Goal: Communication & Community: Participate in discussion

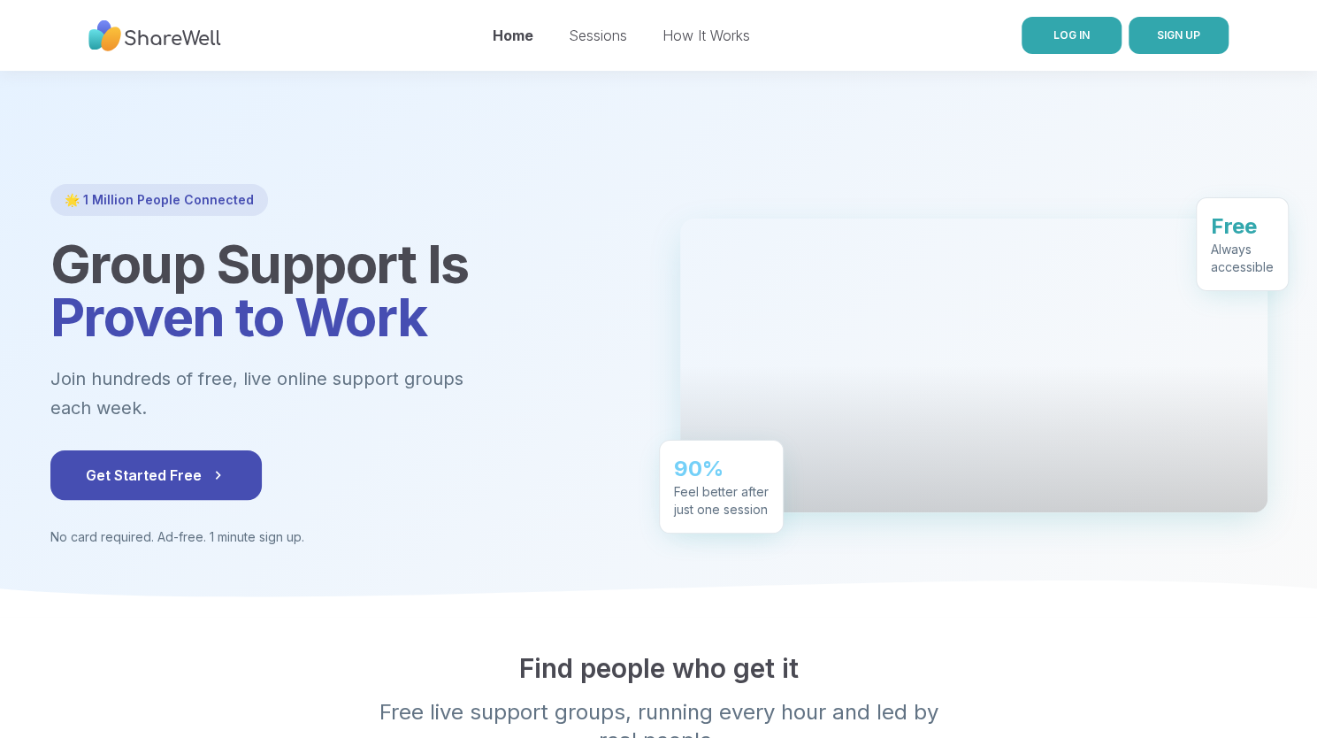
click at [1067, 43] on link "LOG IN" at bounding box center [1072, 35] width 100 height 37
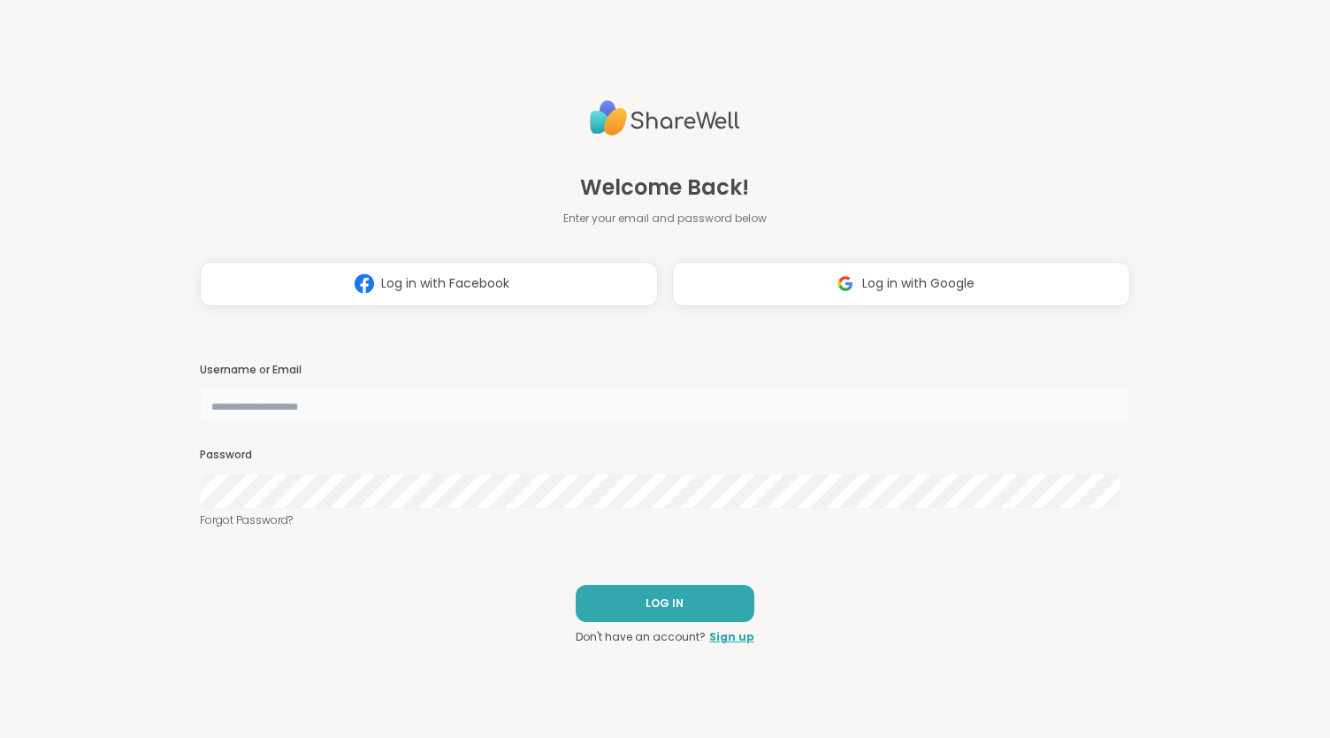
click at [336, 406] on input "text" at bounding box center [665, 404] width 931 height 35
type input "**********"
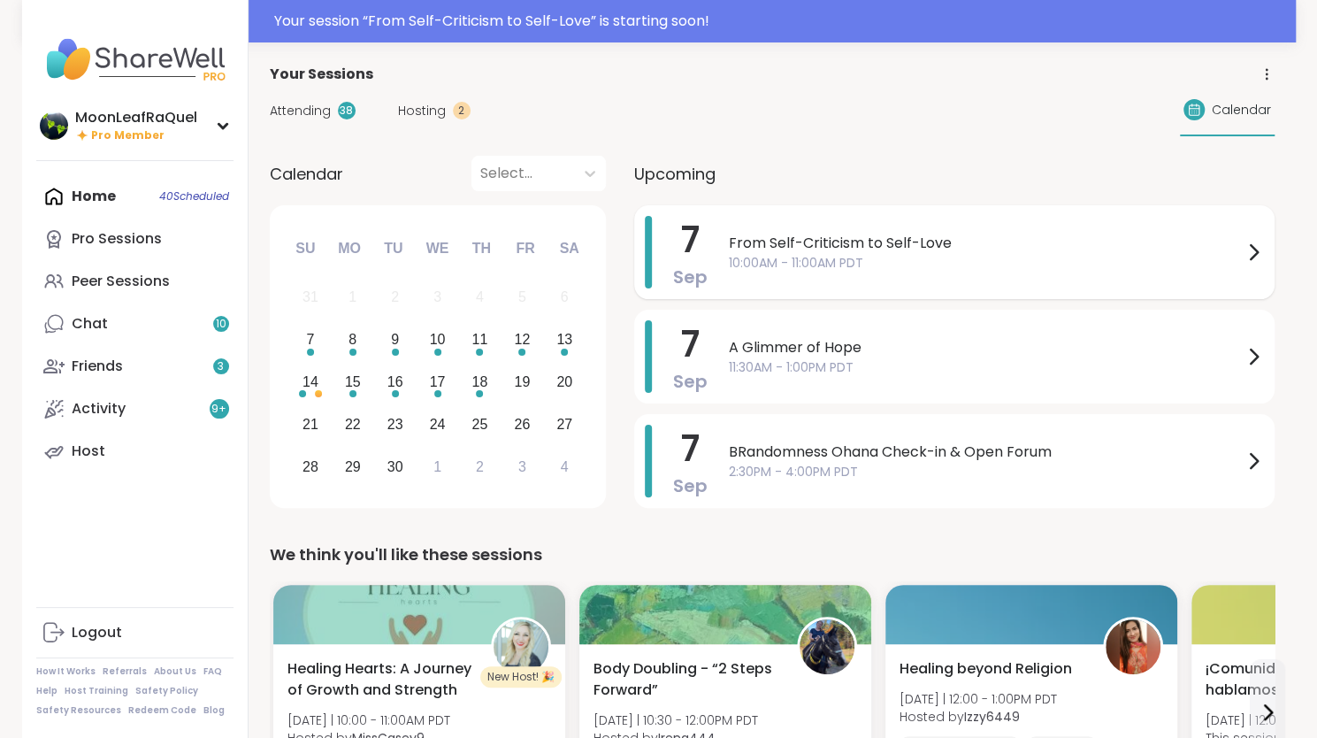
click at [915, 265] on span "10:00AM - 11:00AM PDT" at bounding box center [986, 263] width 514 height 19
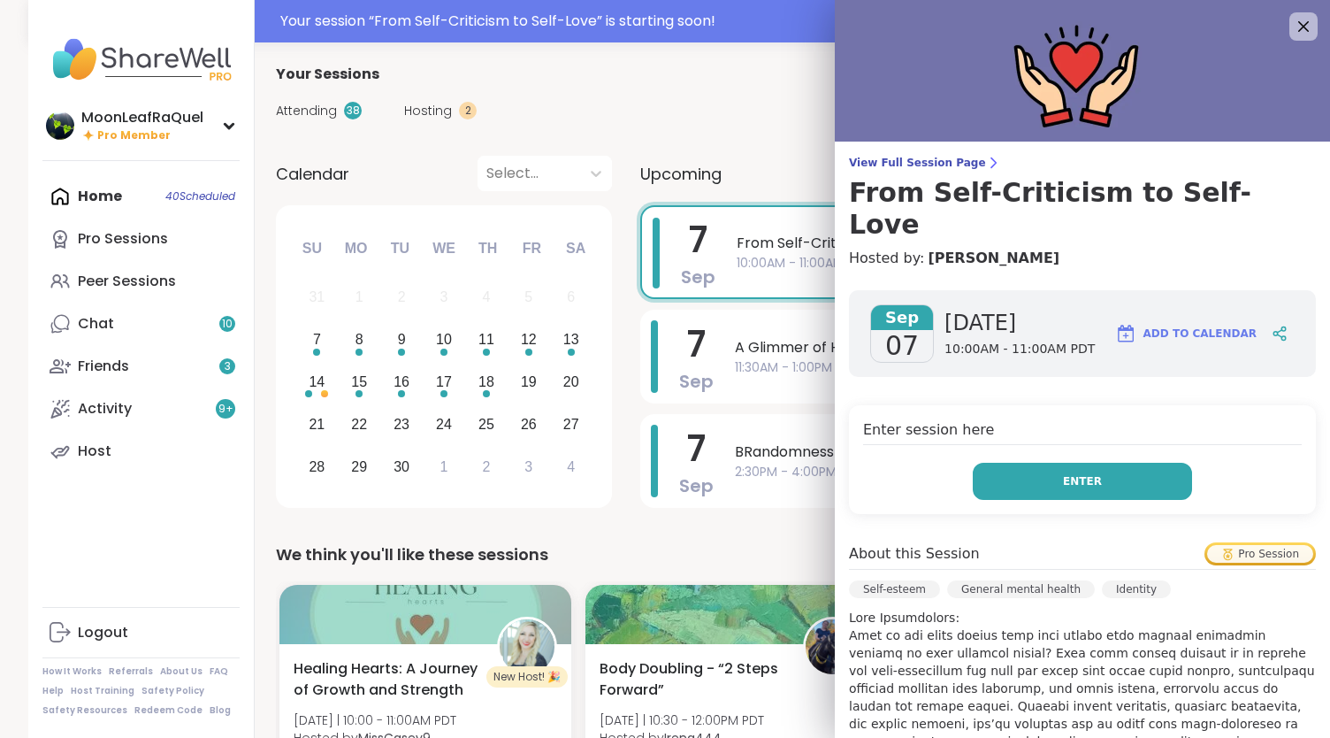
click at [1063, 473] on span "Enter" at bounding box center [1082, 481] width 39 height 16
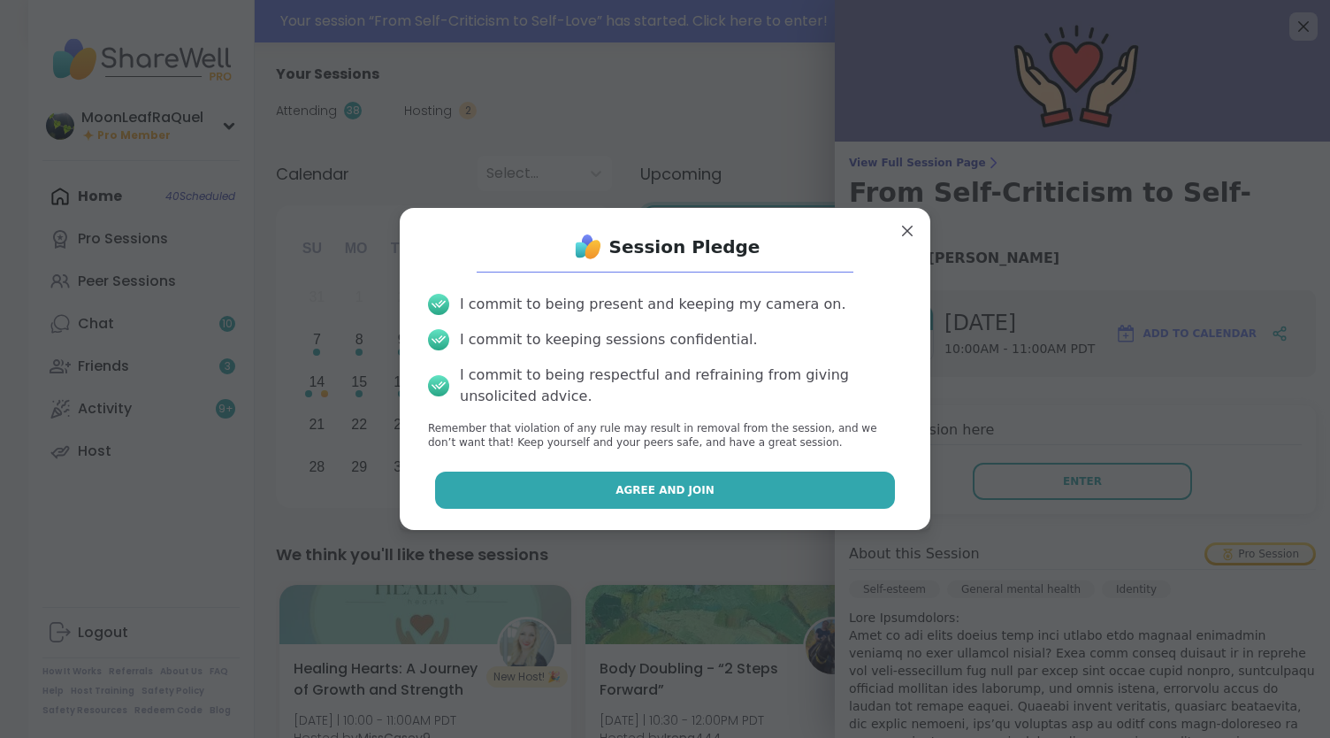
click at [814, 493] on button "Agree and Join" at bounding box center [665, 489] width 461 height 37
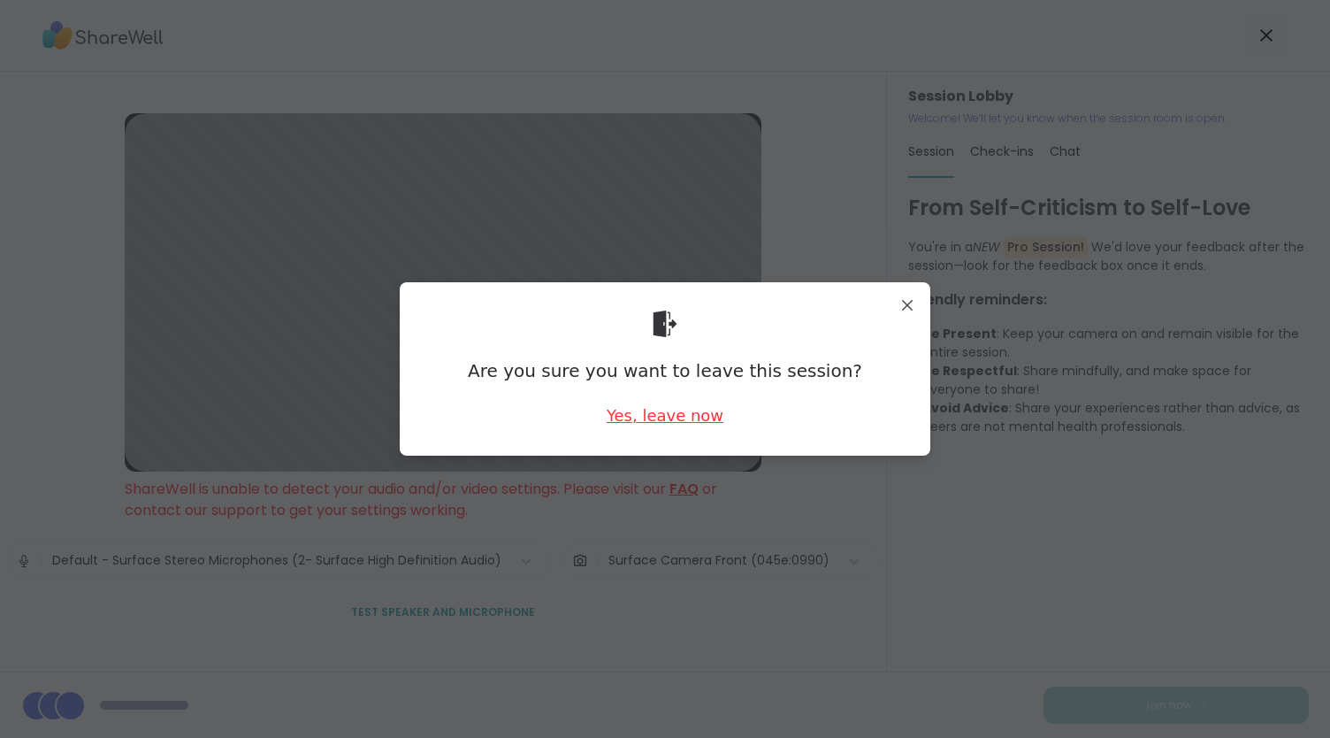
click at [666, 417] on div "Yes, leave now" at bounding box center [665, 415] width 117 height 22
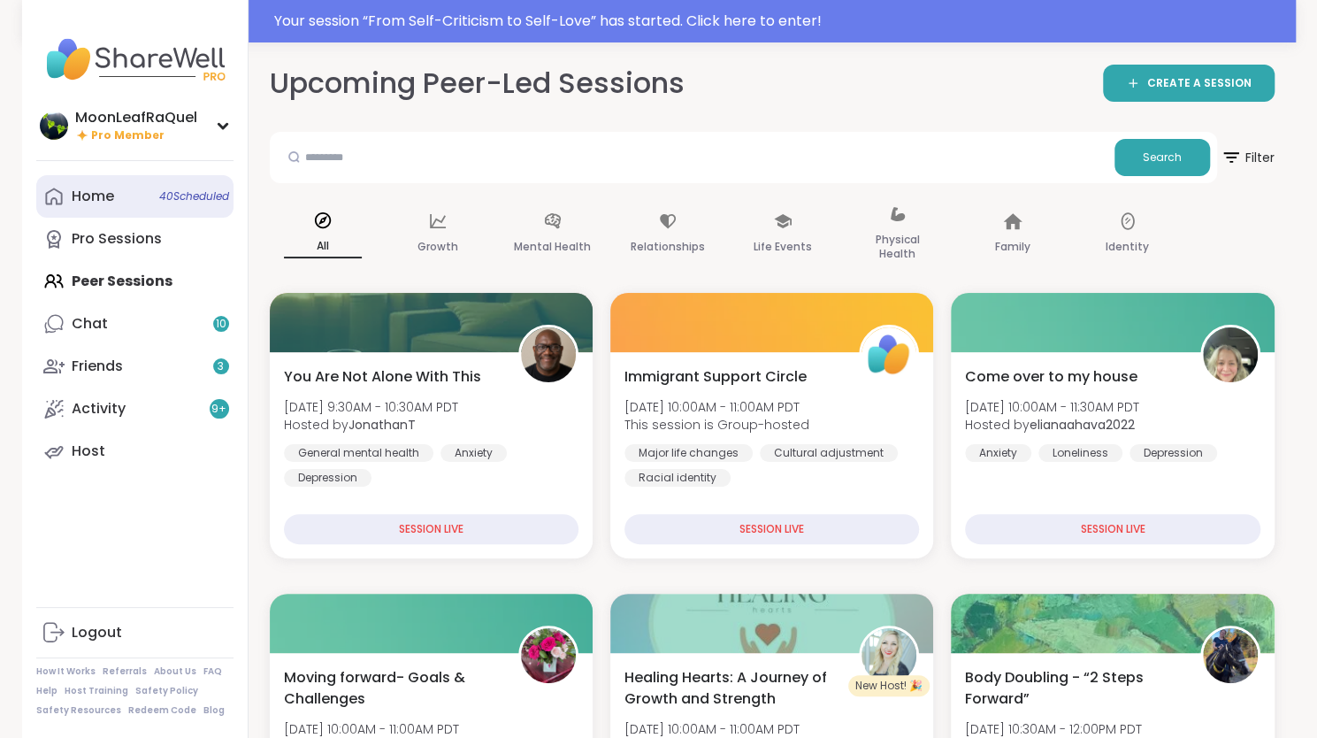
click at [116, 188] on link "Home 40 Scheduled" at bounding box center [134, 196] width 197 height 42
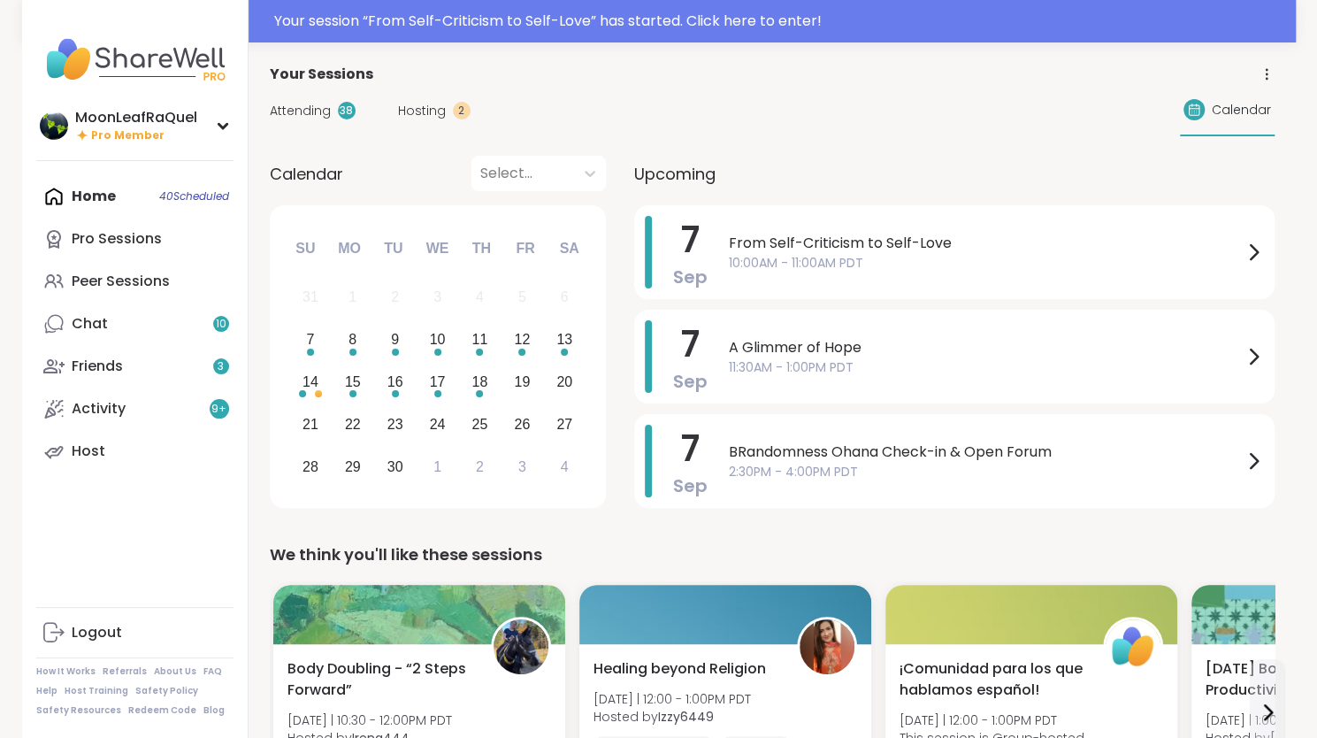
click at [848, 261] on span "10:00AM - 11:00AM PDT" at bounding box center [986, 263] width 514 height 19
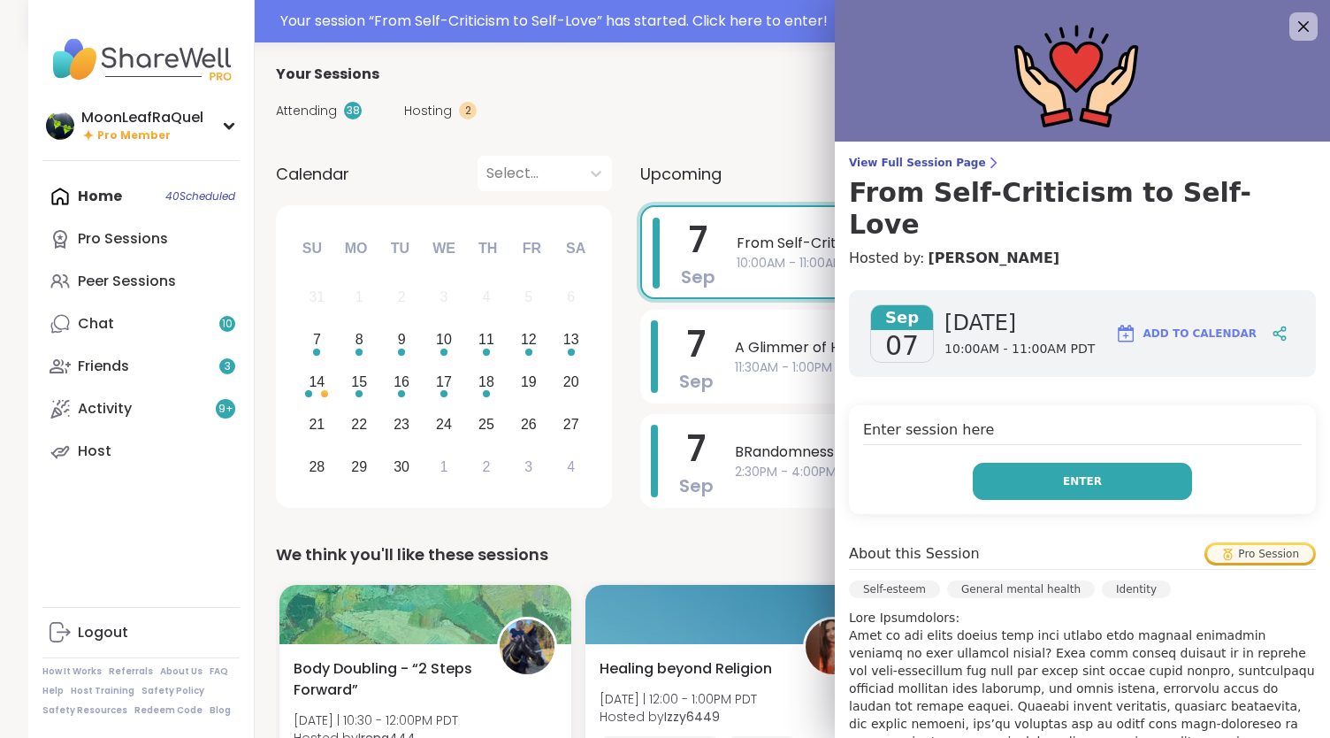
click at [1068, 473] on span "Enter" at bounding box center [1082, 481] width 39 height 16
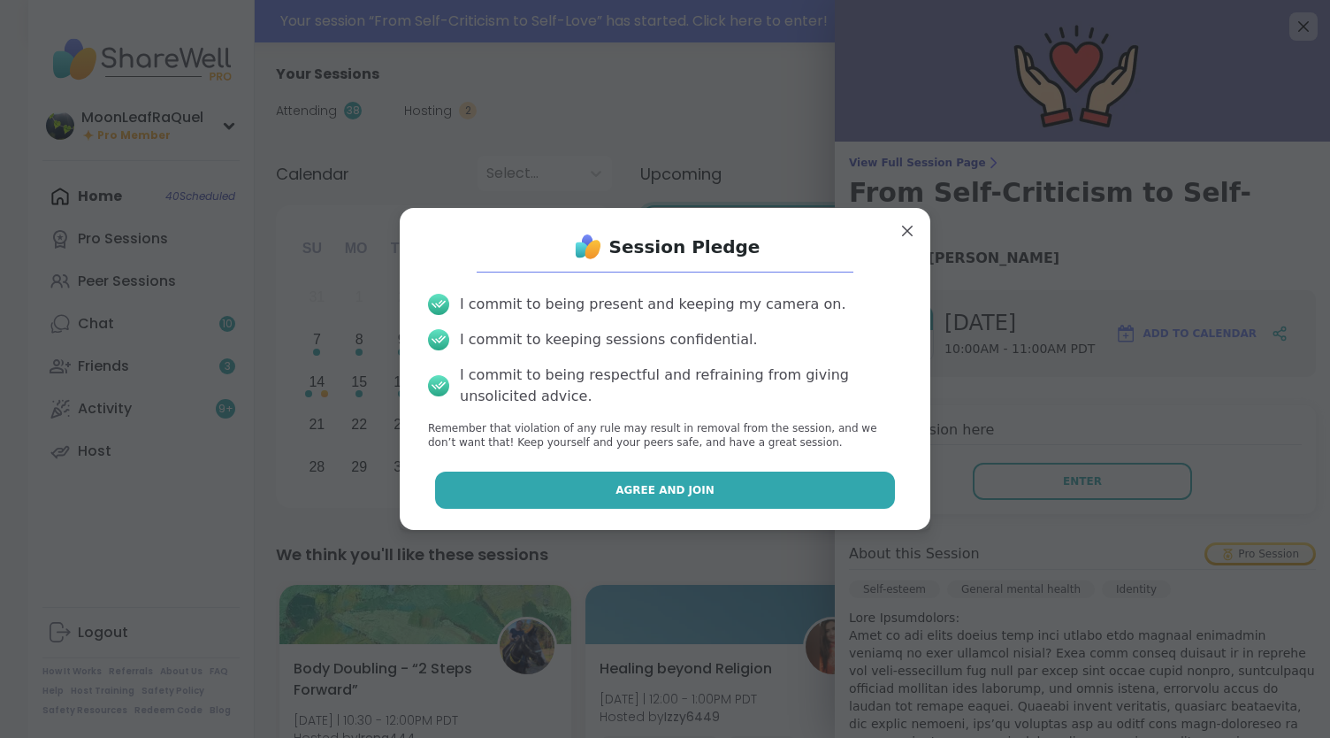
click at [652, 491] on span "Agree and Join" at bounding box center [665, 490] width 99 height 16
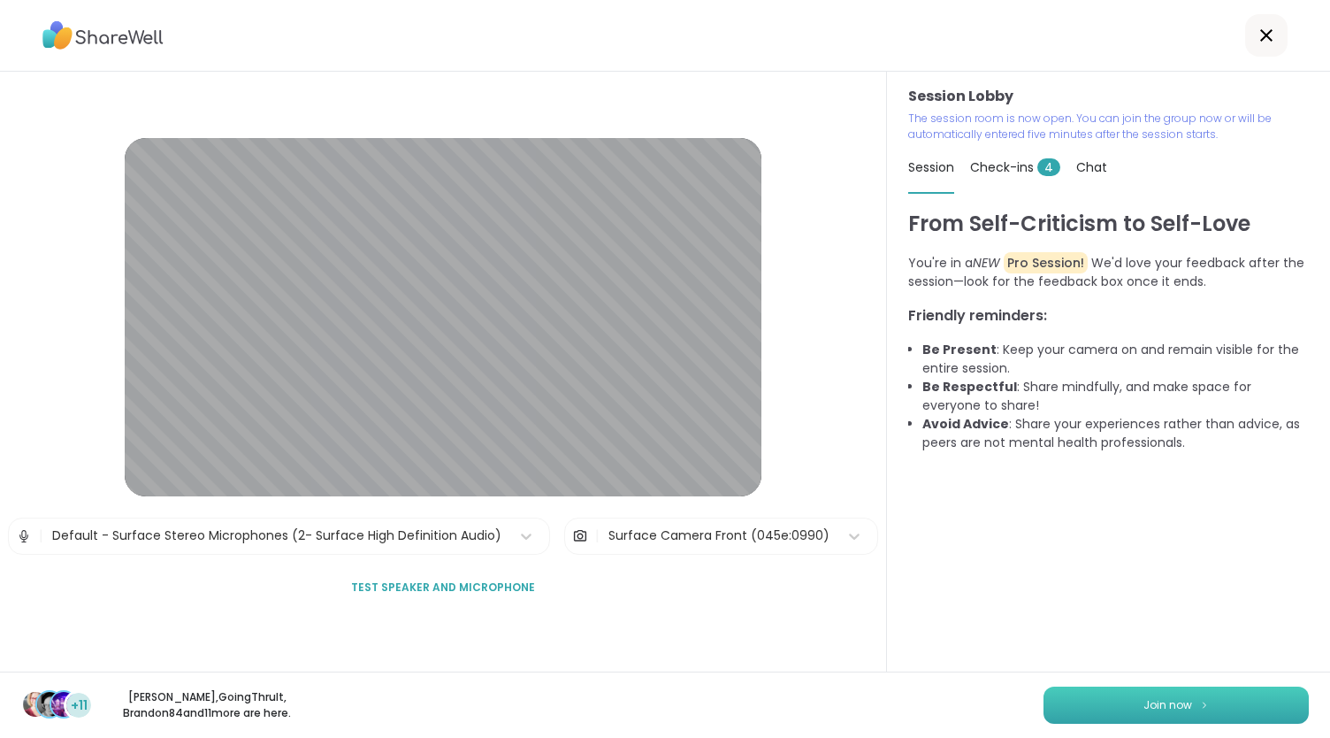
click at [1199, 705] on img at bounding box center [1204, 705] width 11 height 10
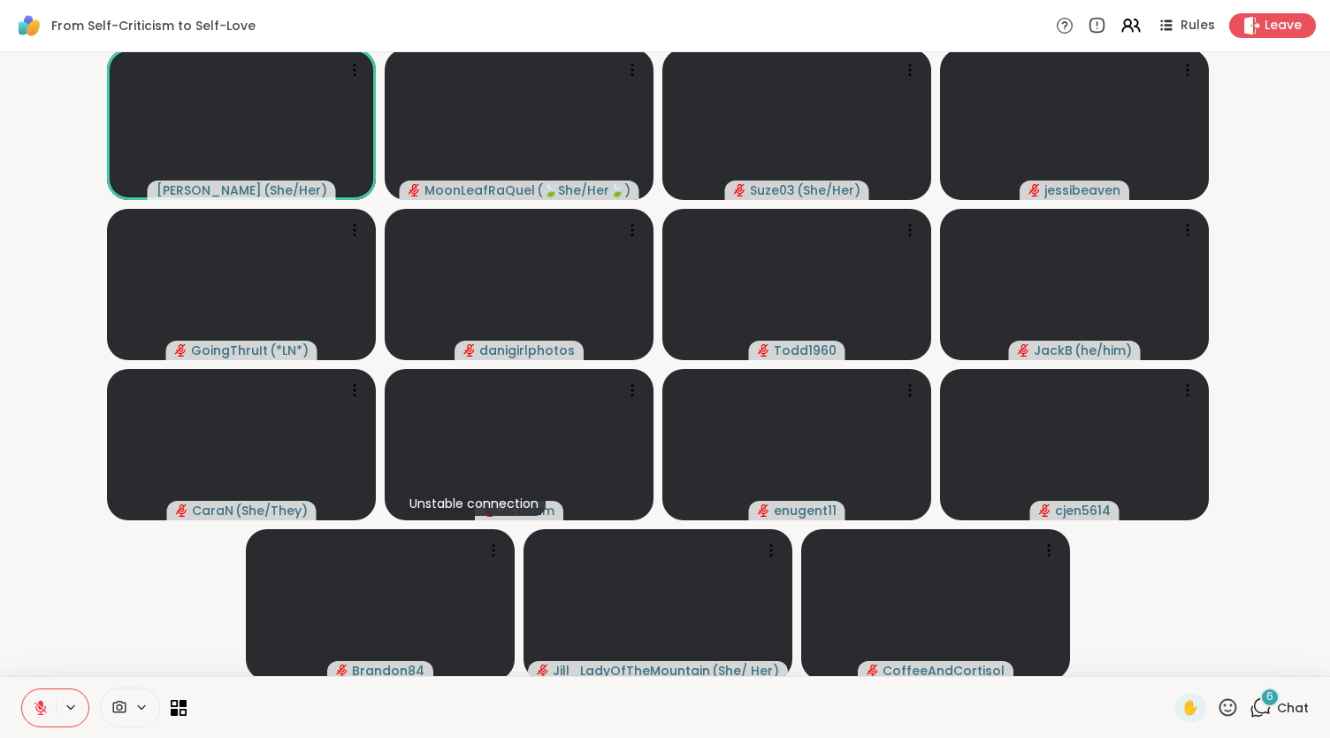
click at [1283, 709] on span "Chat" at bounding box center [1293, 708] width 32 height 18
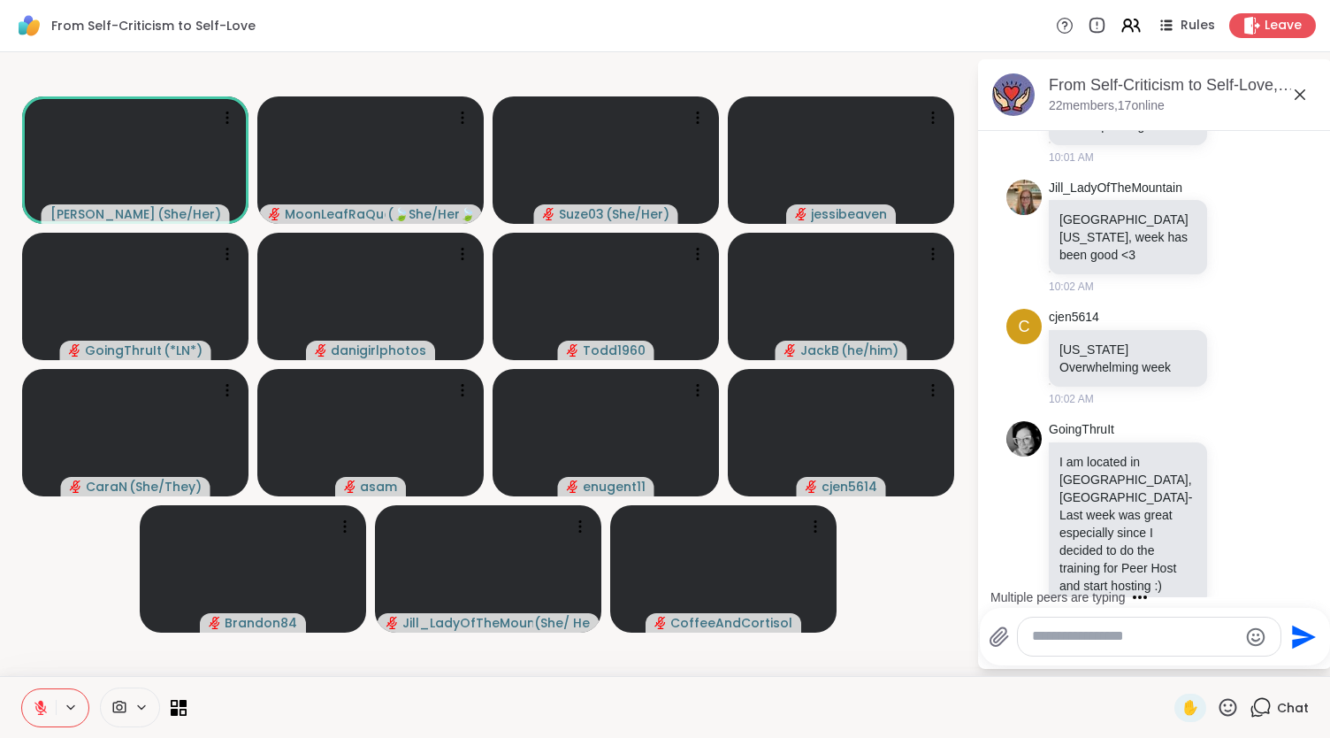
scroll to position [384, 0]
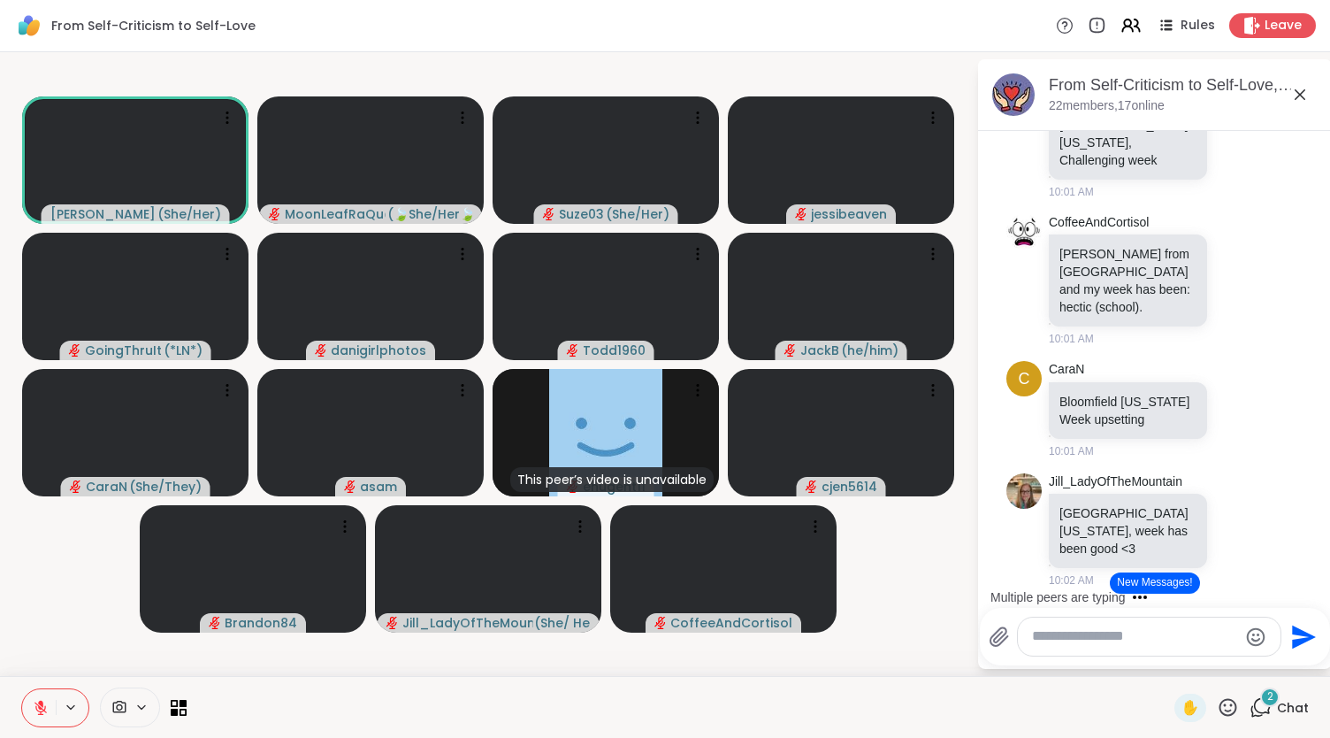
click at [1052, 631] on textarea "Type your message" at bounding box center [1135, 636] width 206 height 19
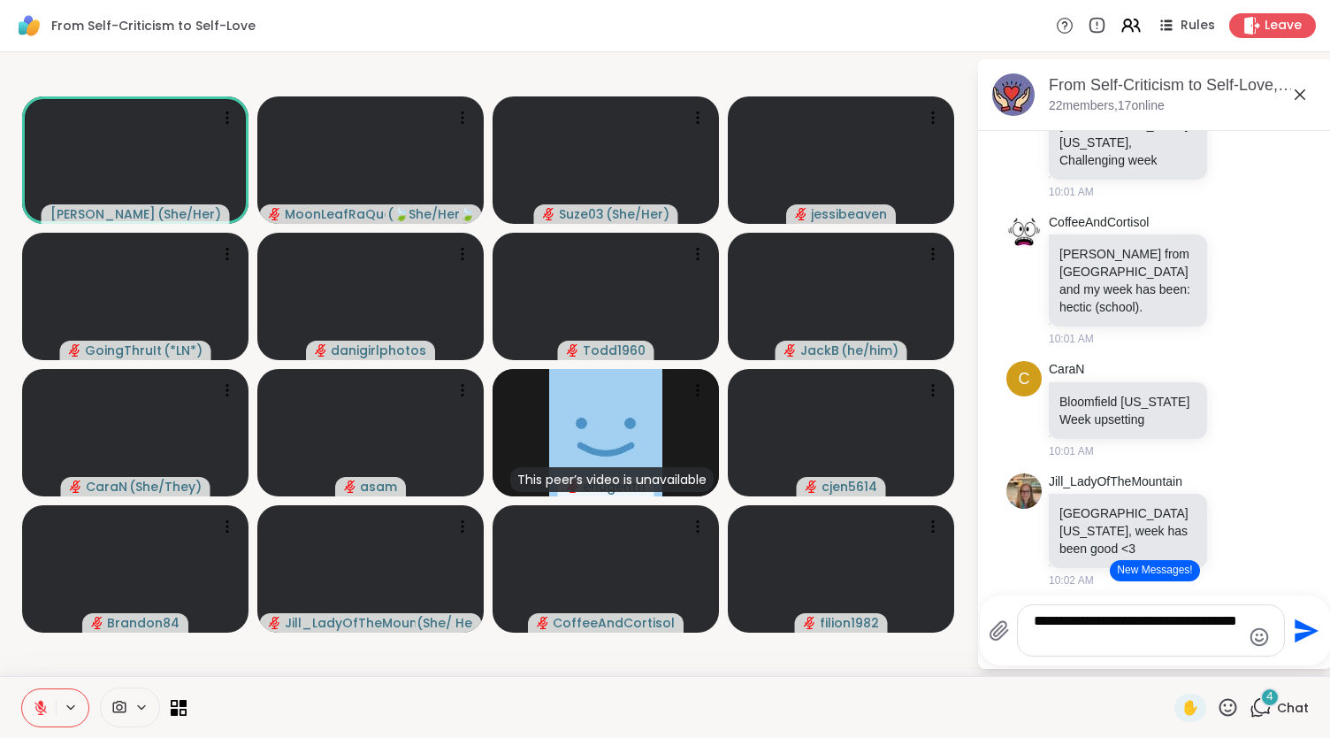
type textarea "**********"
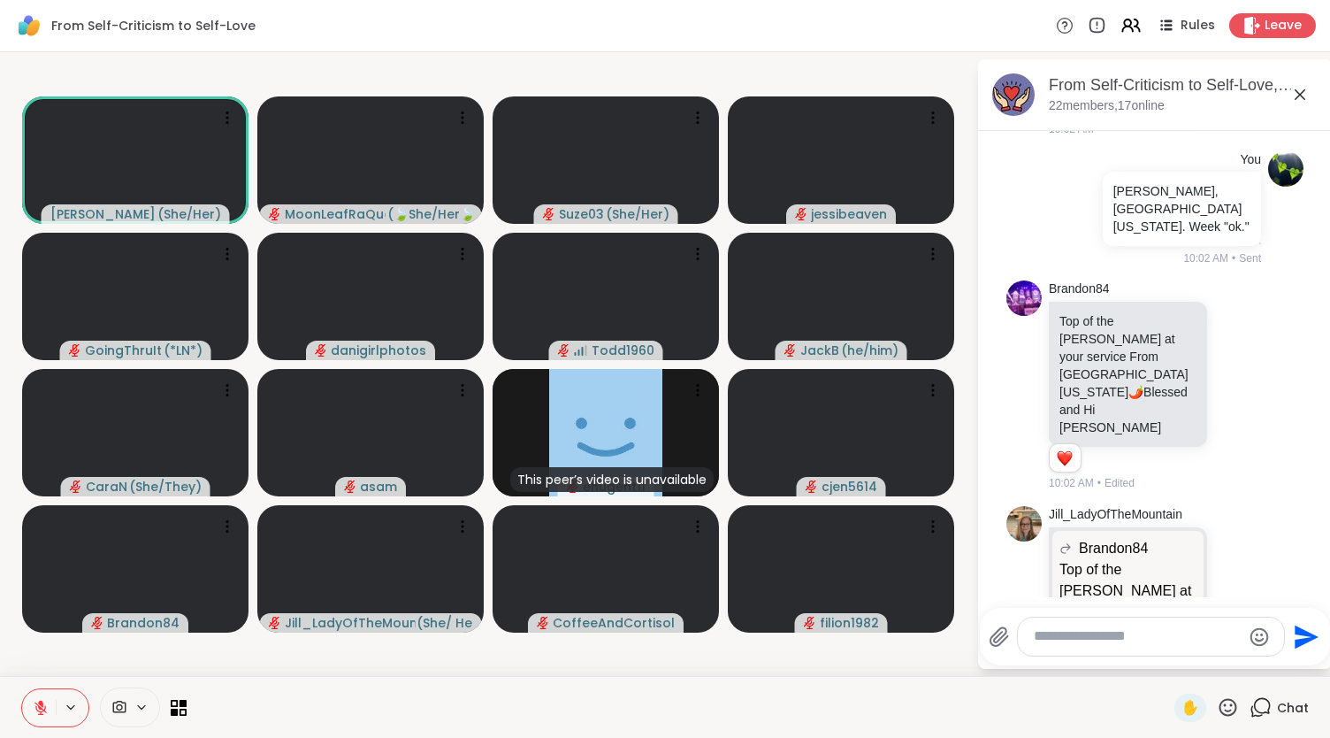
scroll to position [1693, 0]
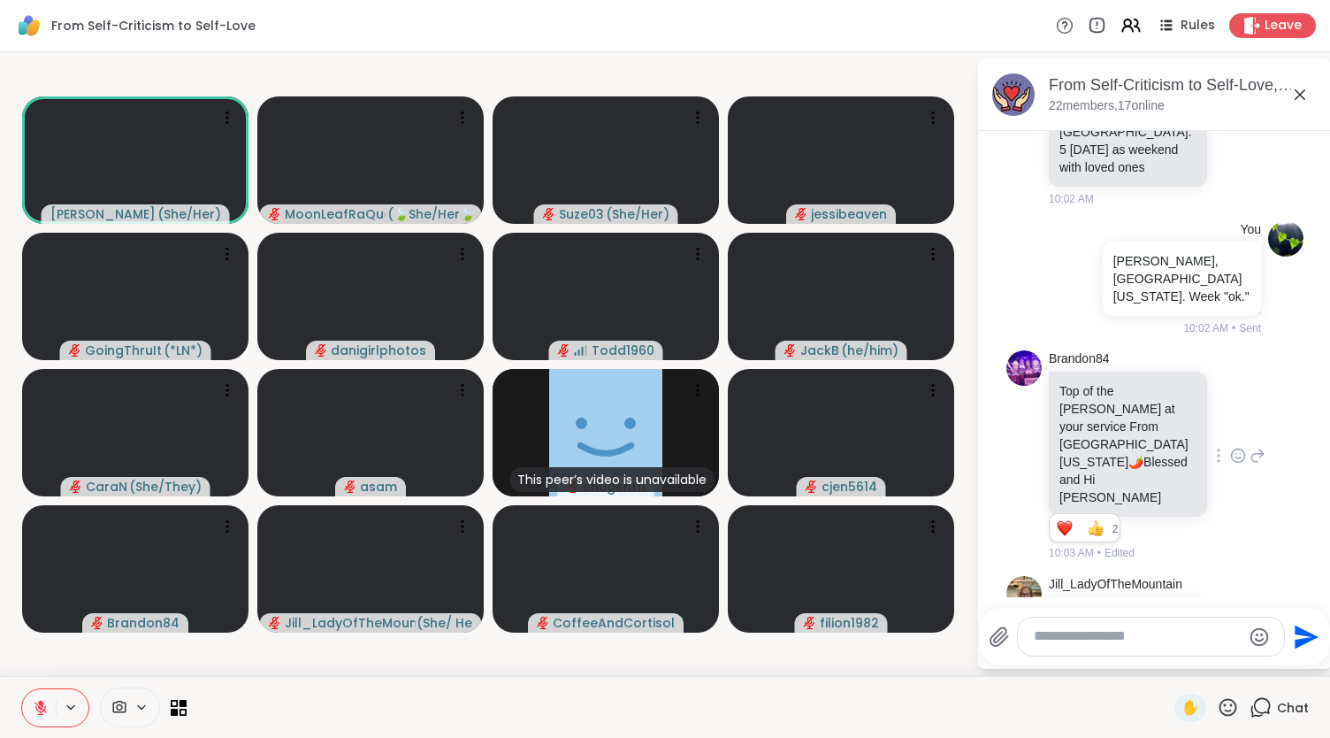
click at [1230, 447] on icon at bounding box center [1238, 456] width 16 height 18
click at [1228, 410] on button "Select Reaction: Heart" at bounding box center [1238, 427] width 35 height 35
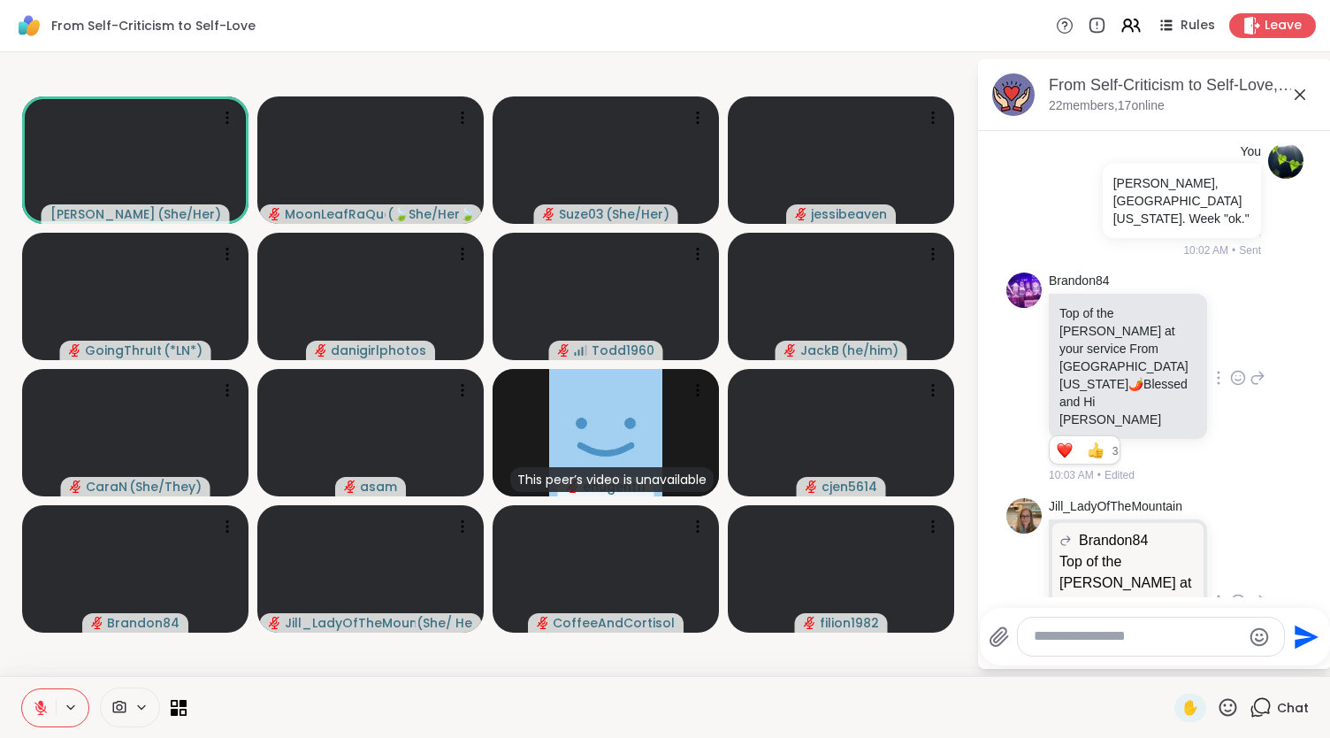
click at [1230, 593] on icon at bounding box center [1238, 602] width 16 height 18
click at [1221, 555] on button "Select Reaction: Heart" at bounding box center [1238, 572] width 35 height 35
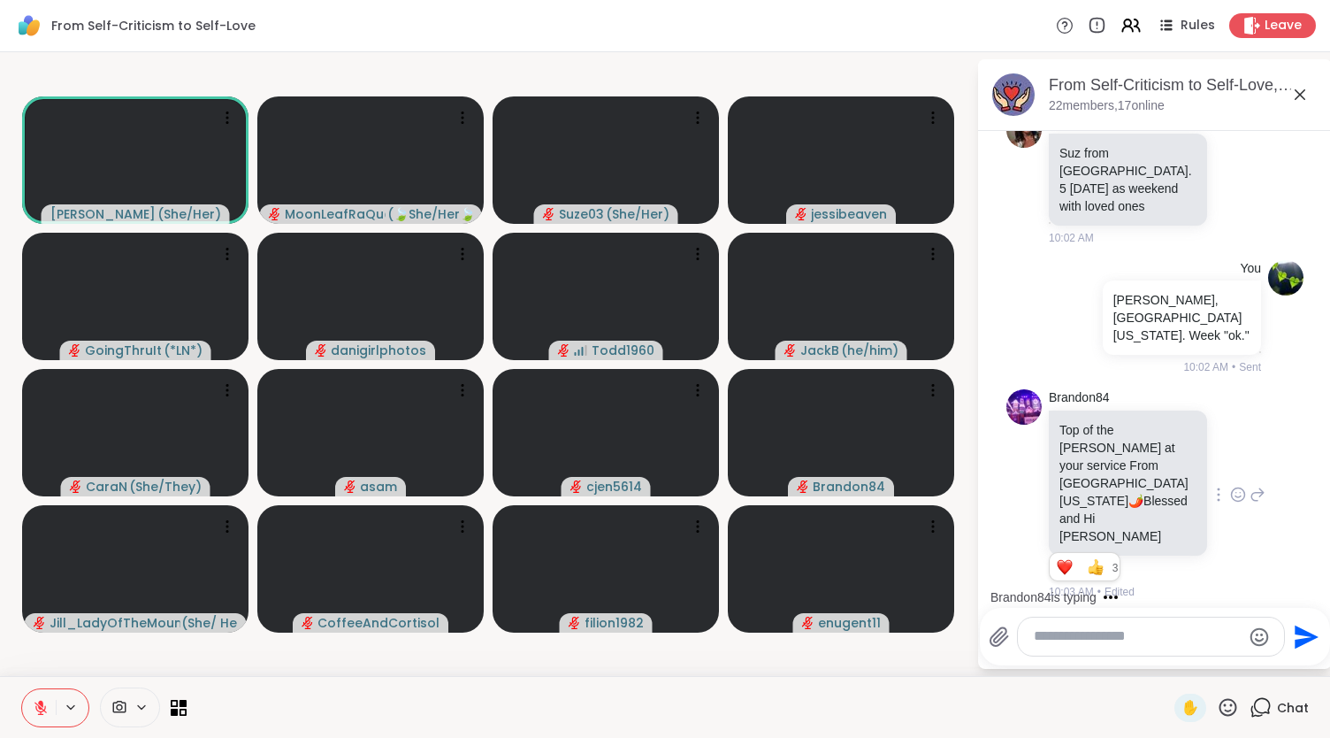
scroll to position [1882, 0]
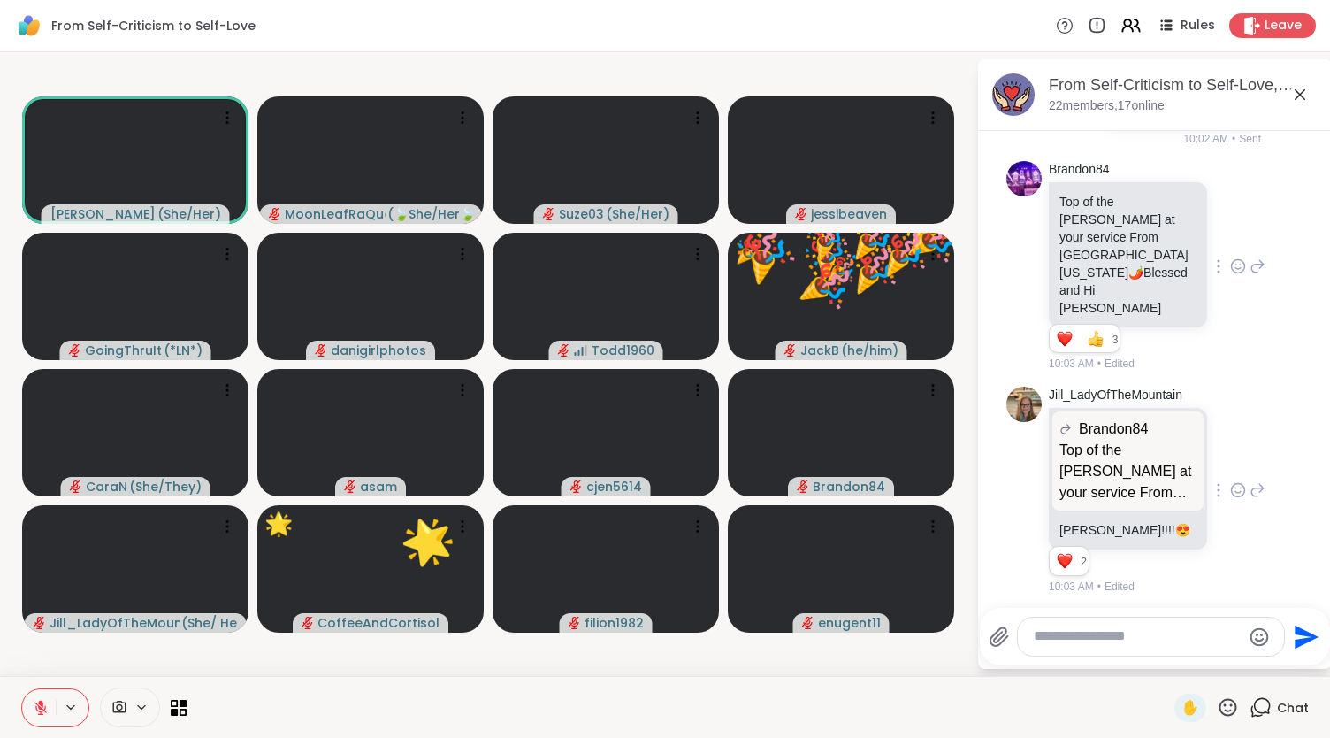
click at [1245, 387] on div "[PERSON_NAME] Brandon84 Top of the [PERSON_NAME] at your service From Navajo Na…" at bounding box center [1157, 491] width 217 height 208
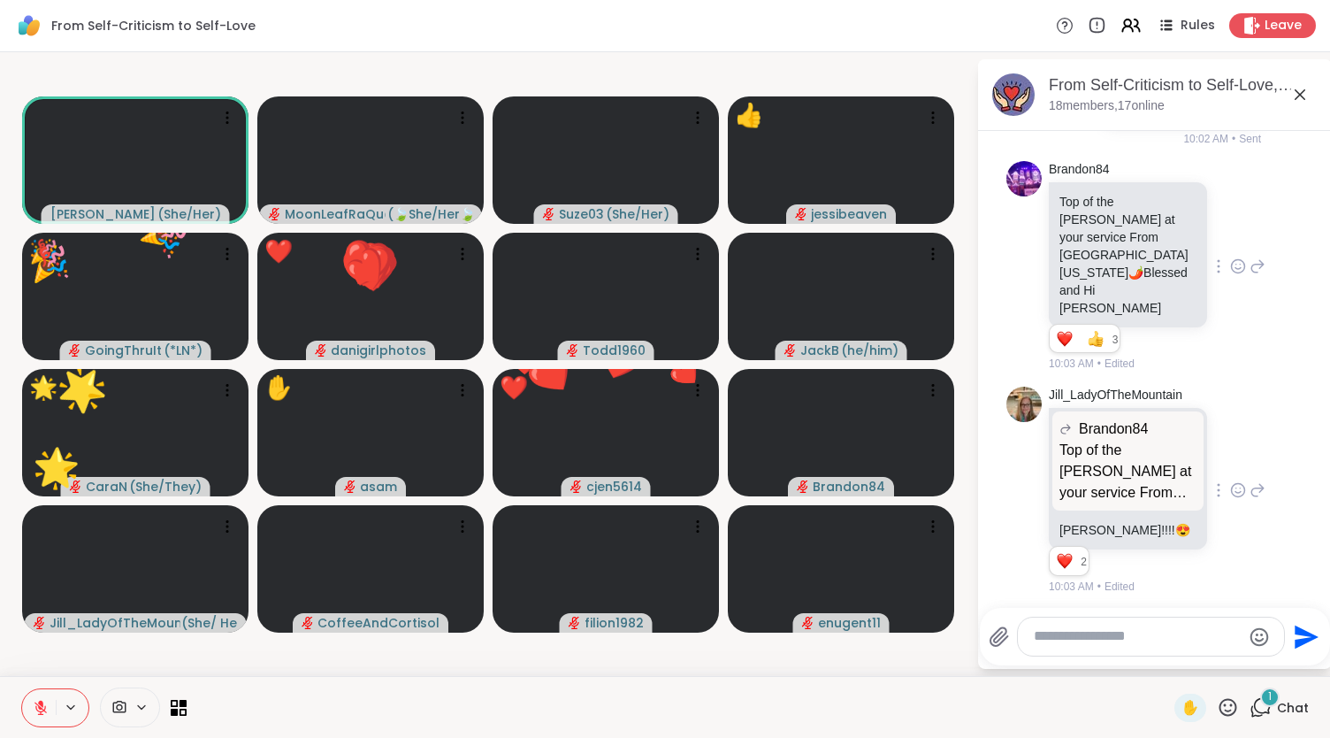
scroll to position [1976, 0]
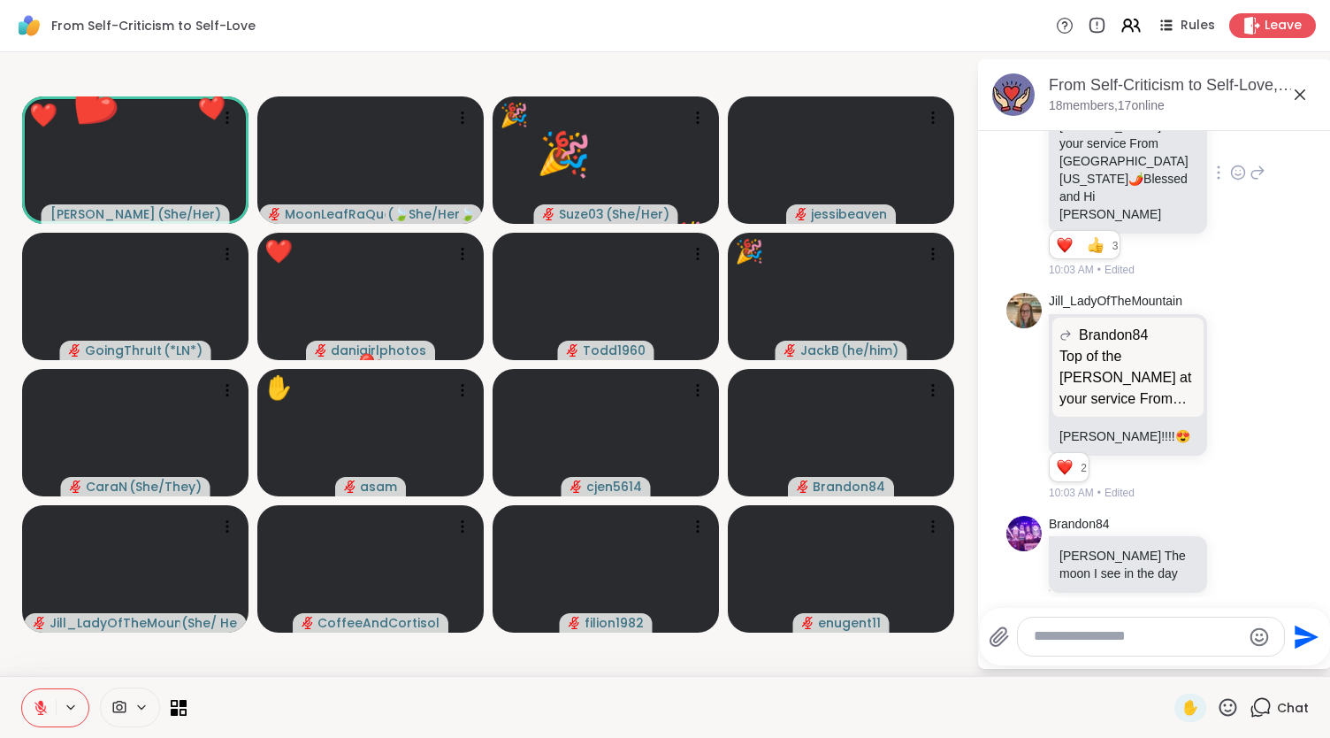
click at [1218, 703] on icon at bounding box center [1228, 707] width 22 height 22
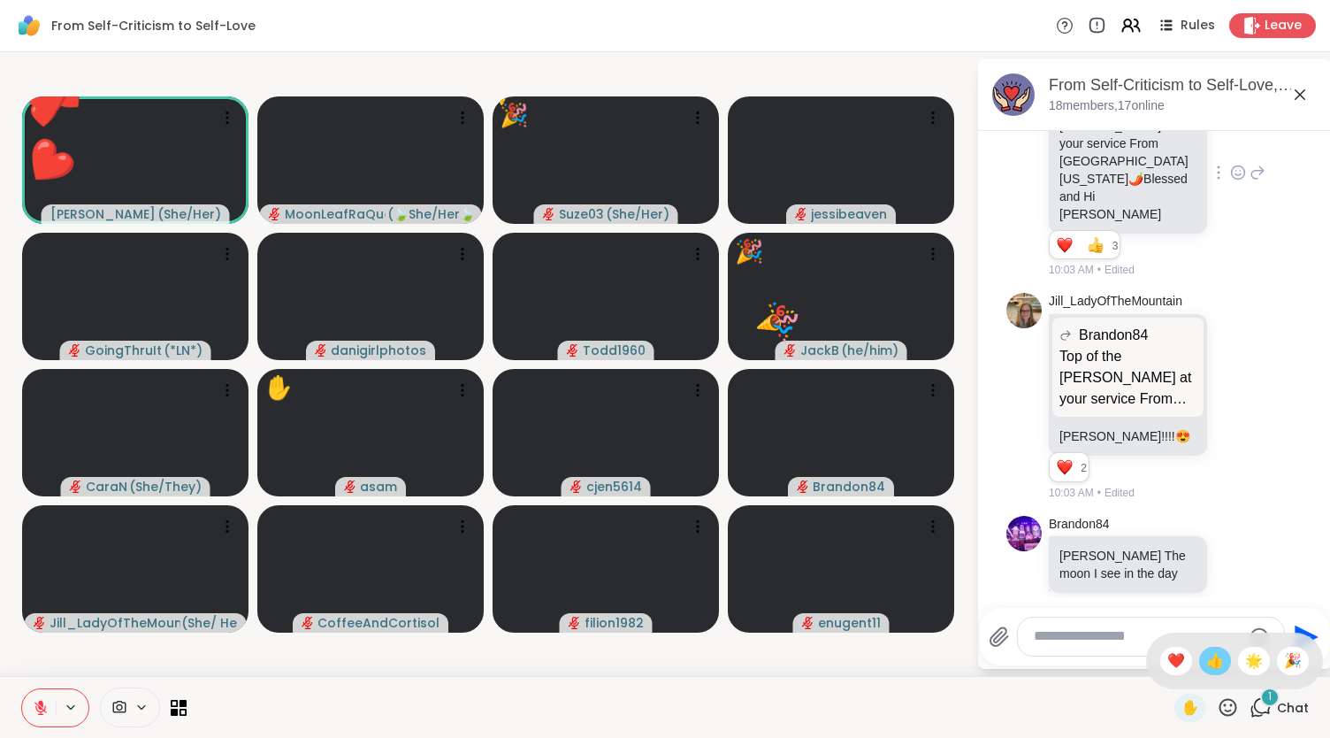
scroll to position [2070, 0]
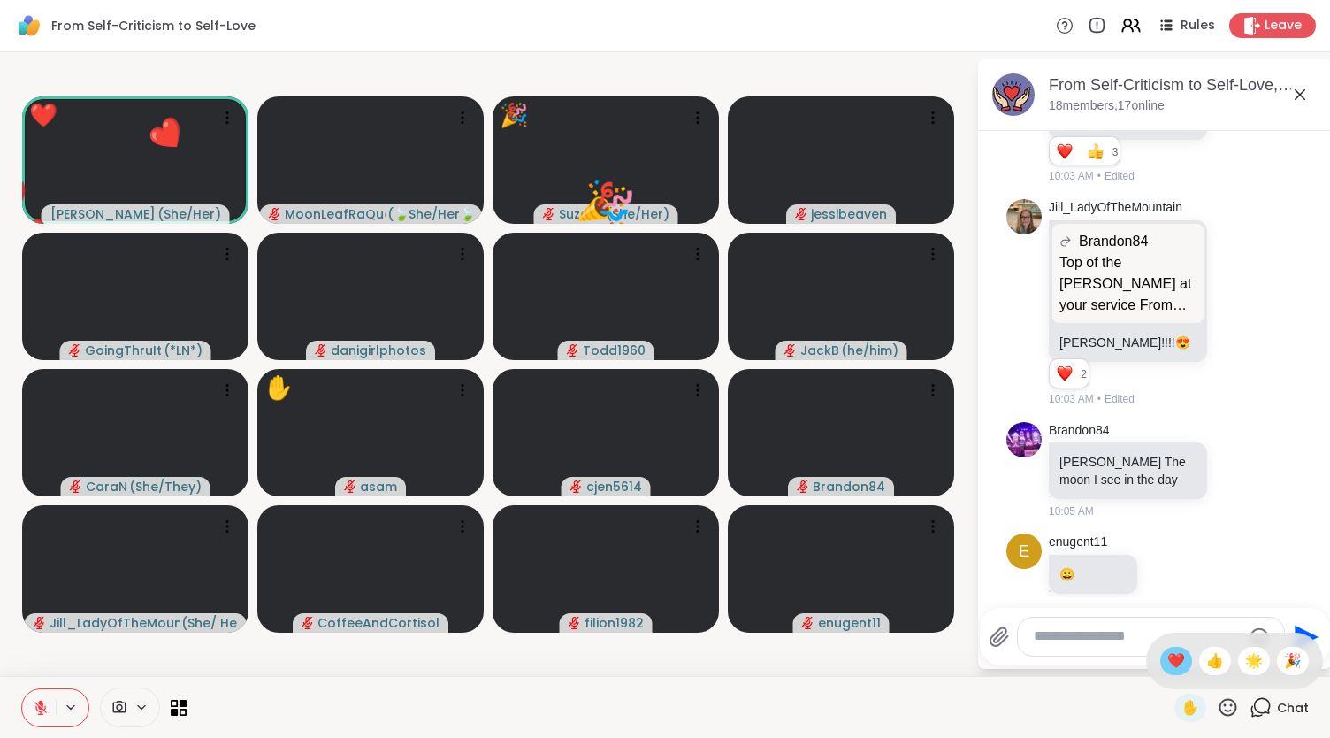
click at [1168, 666] on span "❤️" at bounding box center [1177, 660] width 18 height 21
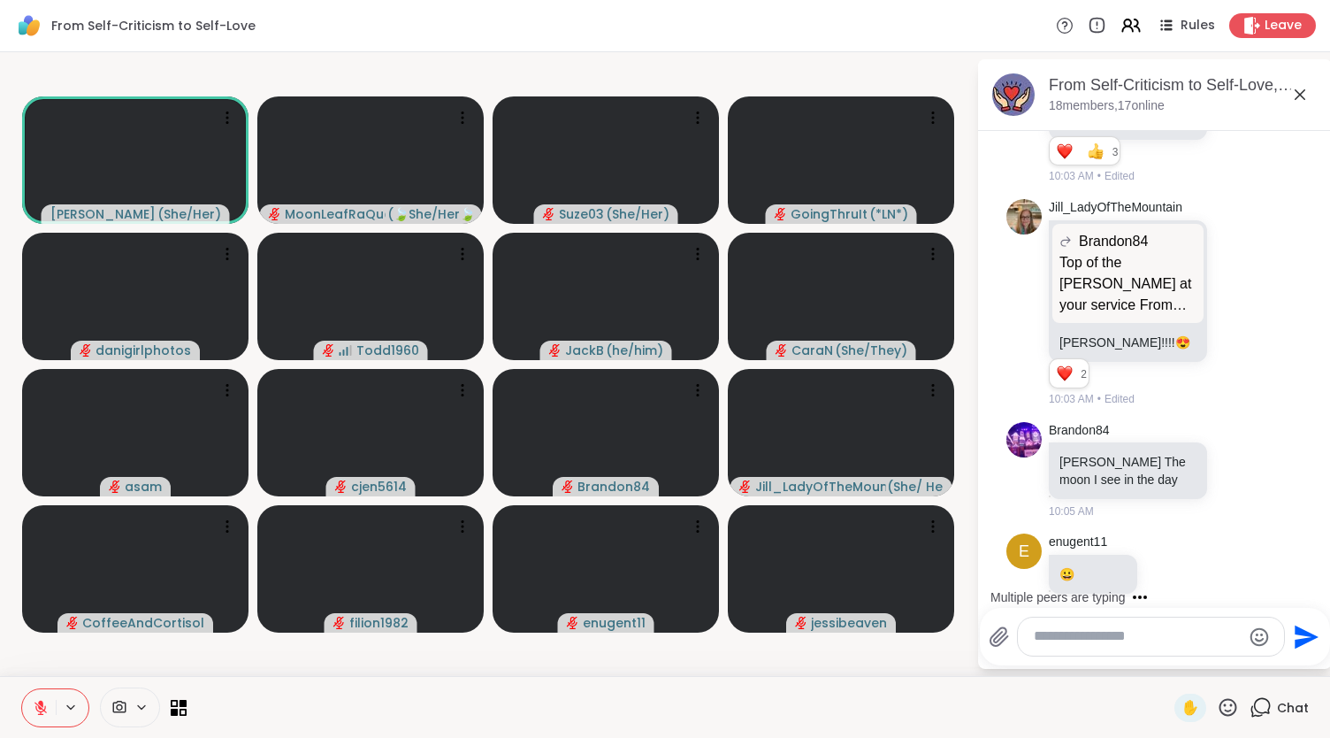
scroll to position [2181, 0]
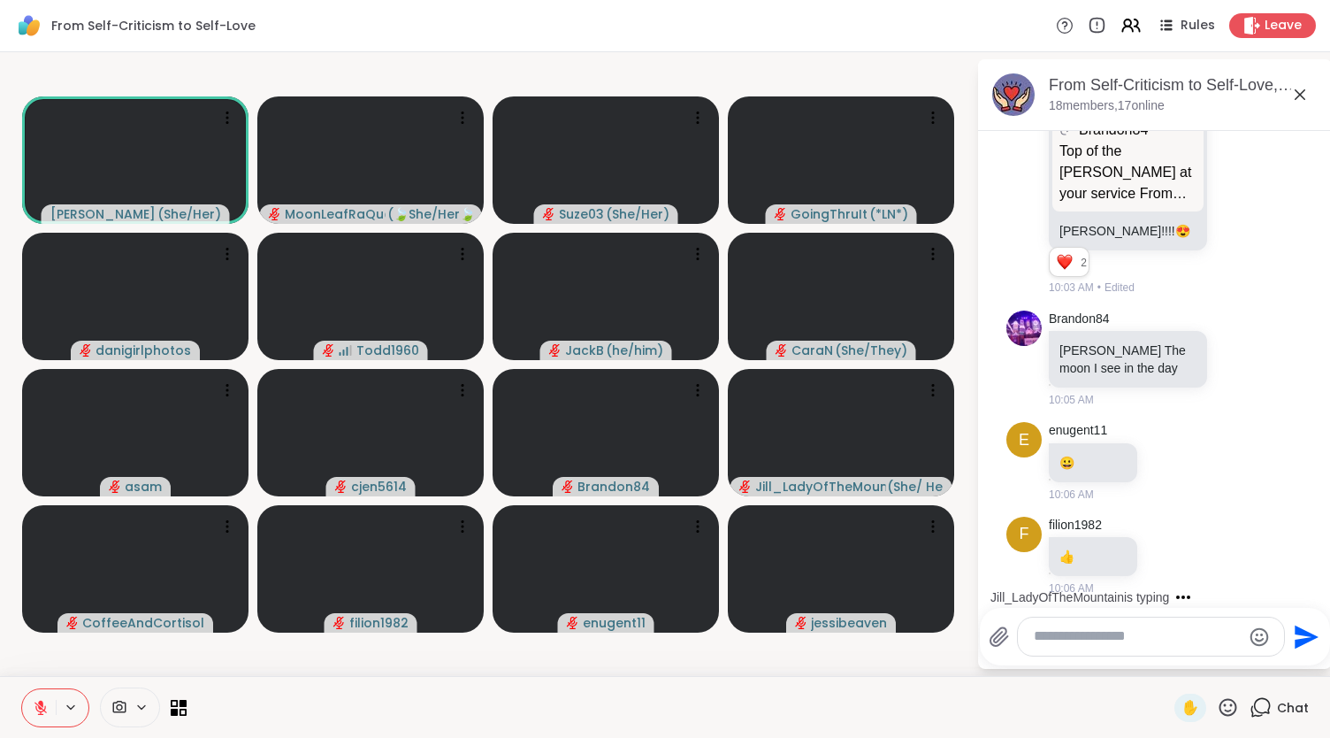
click at [1070, 643] on textarea "Type your message" at bounding box center [1137, 636] width 207 height 19
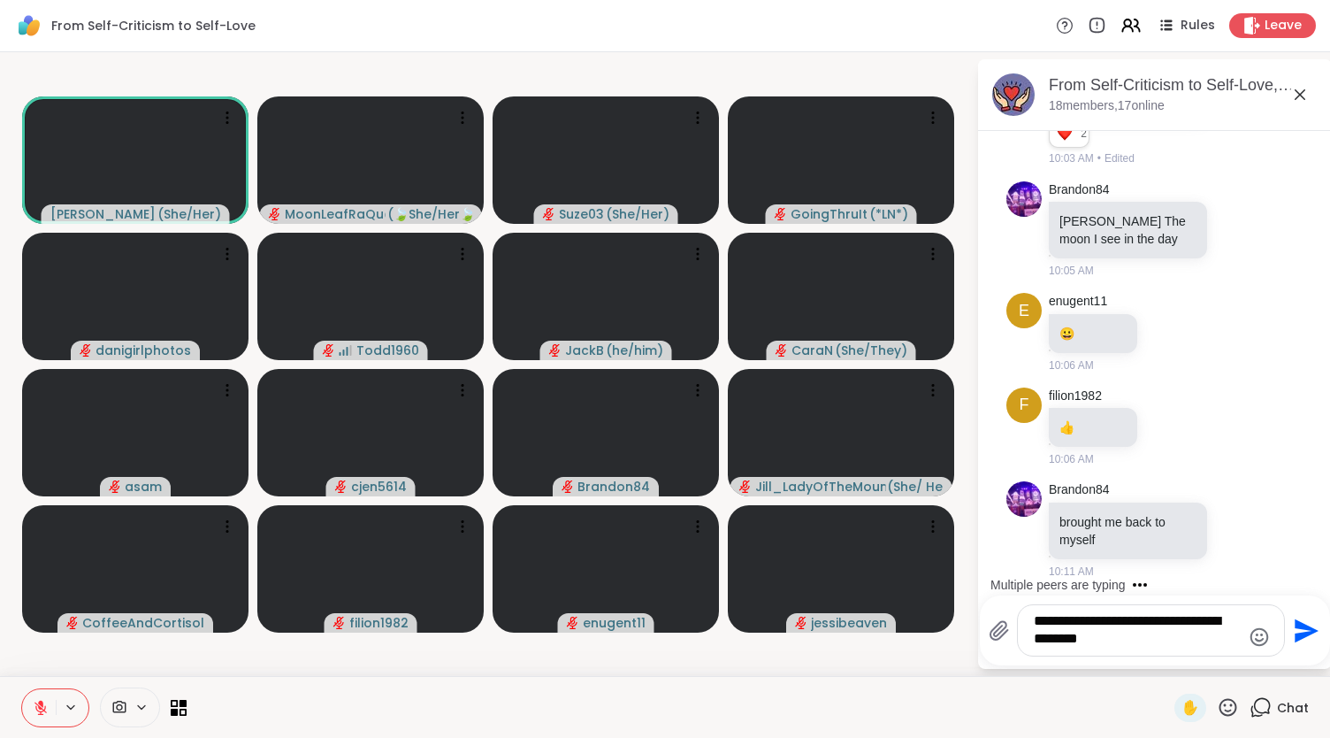
scroll to position [2416, 0]
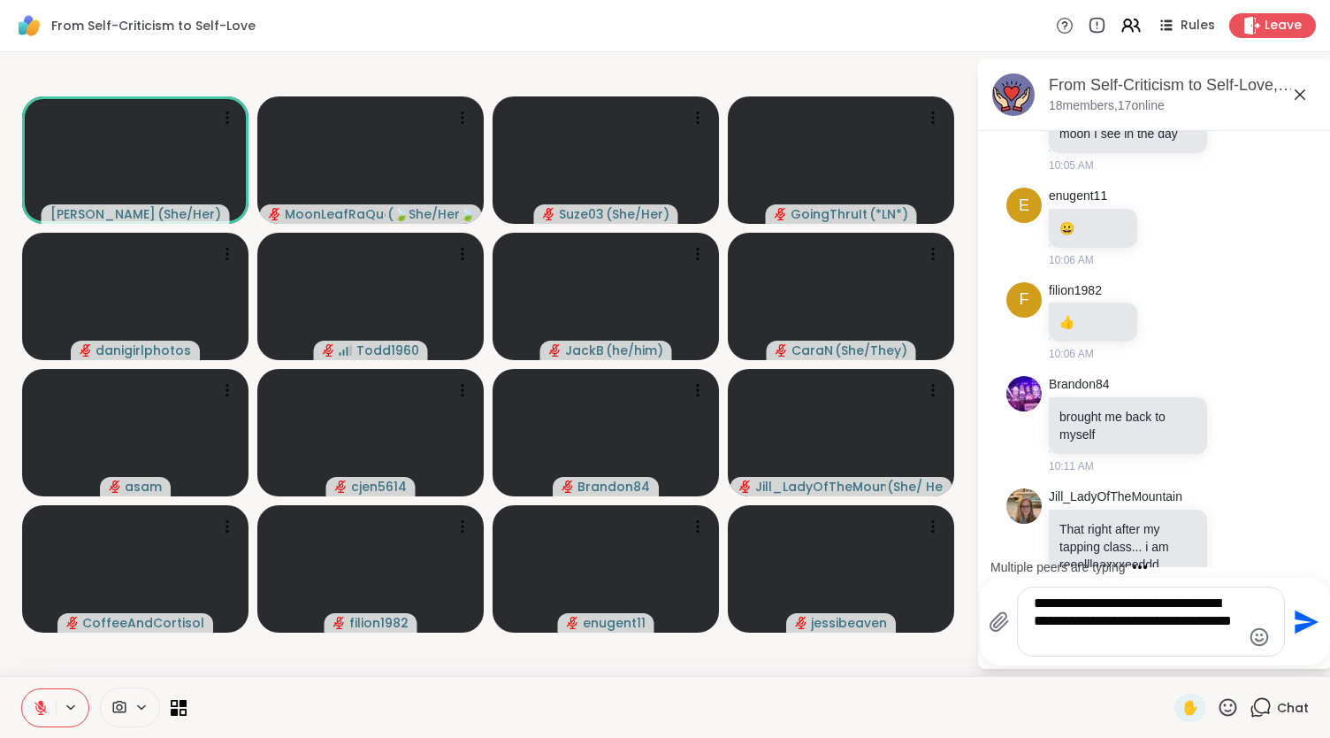
type textarea "**********"
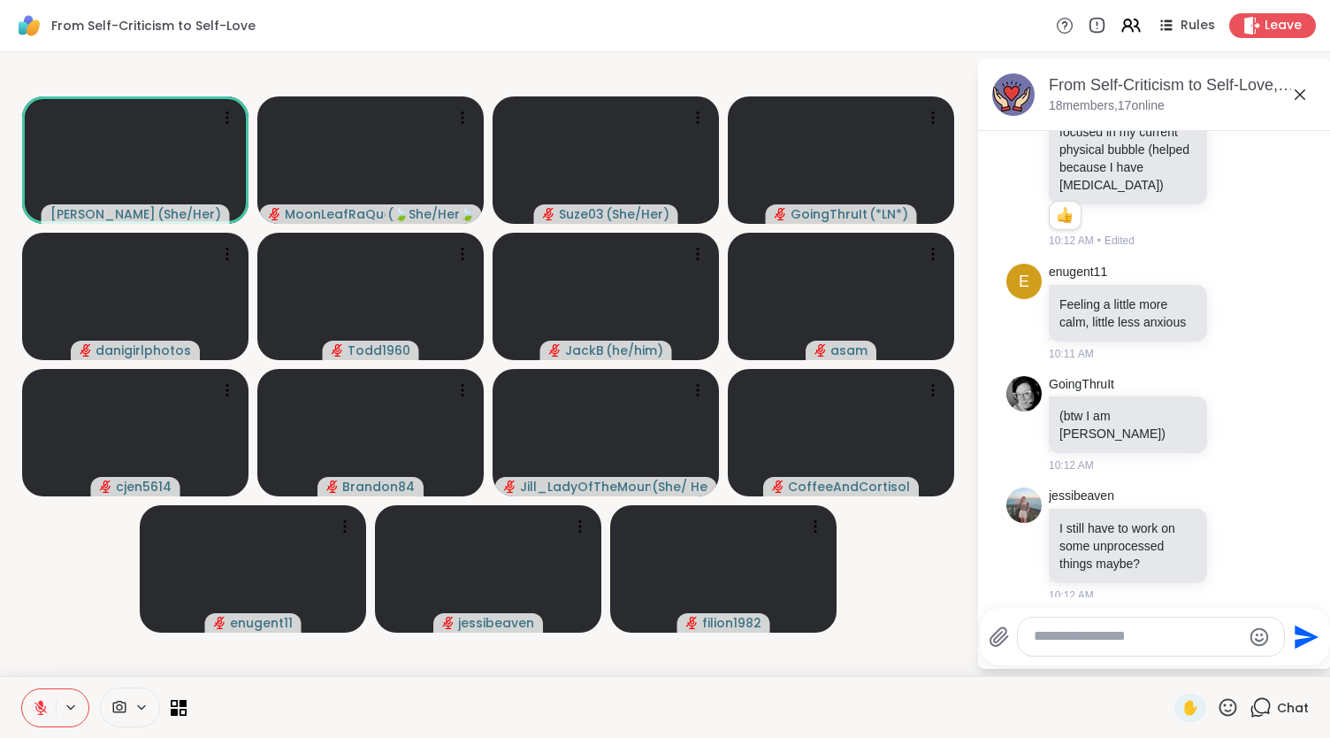
scroll to position [3535, 0]
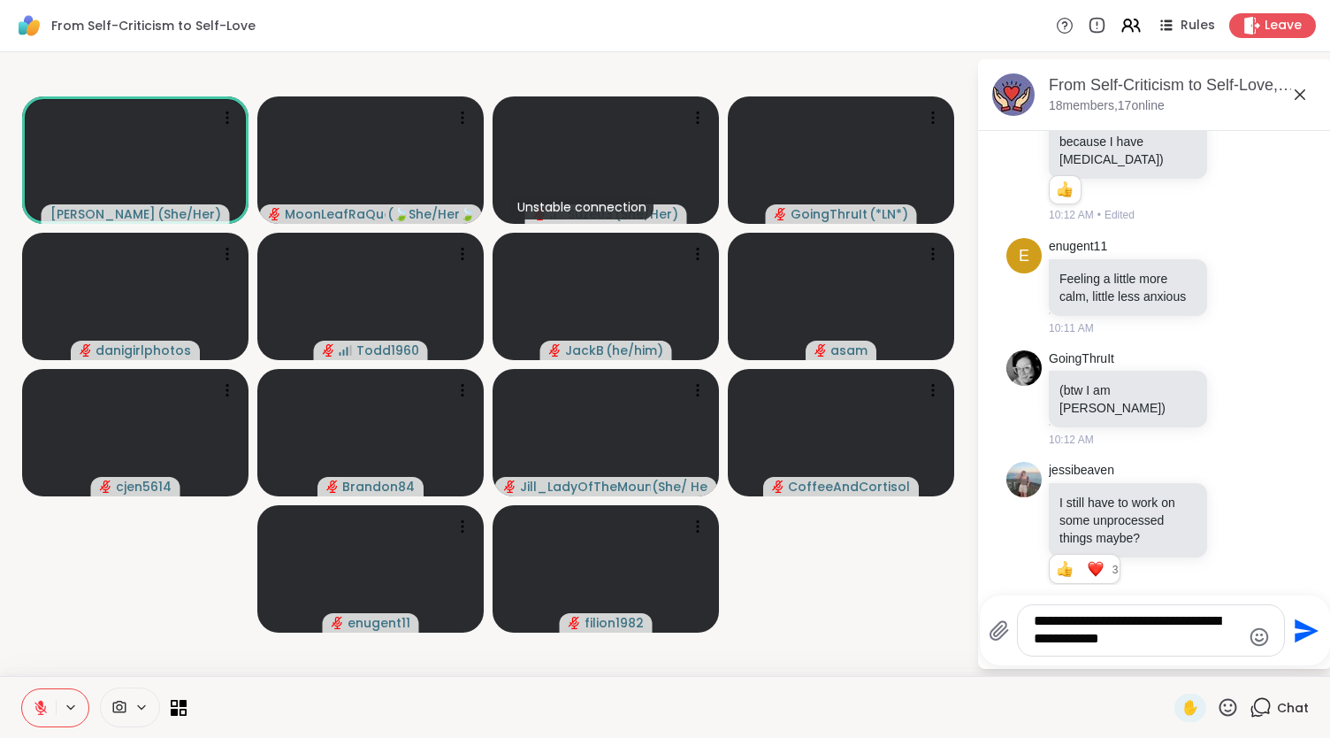
click at [1038, 625] on textarea "**********" at bounding box center [1137, 630] width 207 height 36
type textarea "**********"
click at [1137, 649] on div "**********" at bounding box center [1151, 630] width 266 height 50
click at [1028, 630] on div "**********" at bounding box center [1151, 630] width 266 height 50
drag, startPoint x: 1031, startPoint y: 624, endPoint x: 1180, endPoint y: 672, distance: 156.4
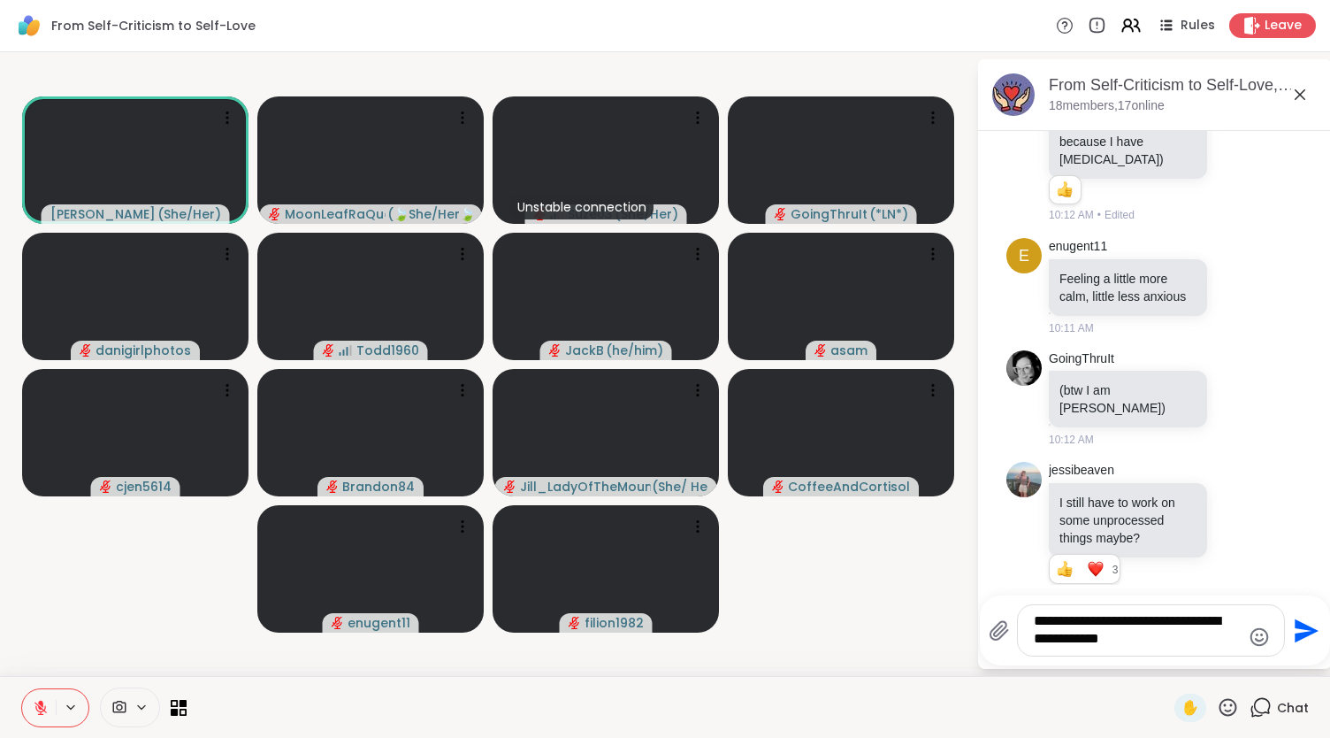
click at [1180, 672] on div "[PERSON_NAME] ( She/Her ) MoonLeafRaQuel ( 🍃She/Her🍃 ) Unstable connection Suze…" at bounding box center [665, 364] width 1330 height 624
click at [1304, 84] on icon at bounding box center [1300, 94] width 21 height 21
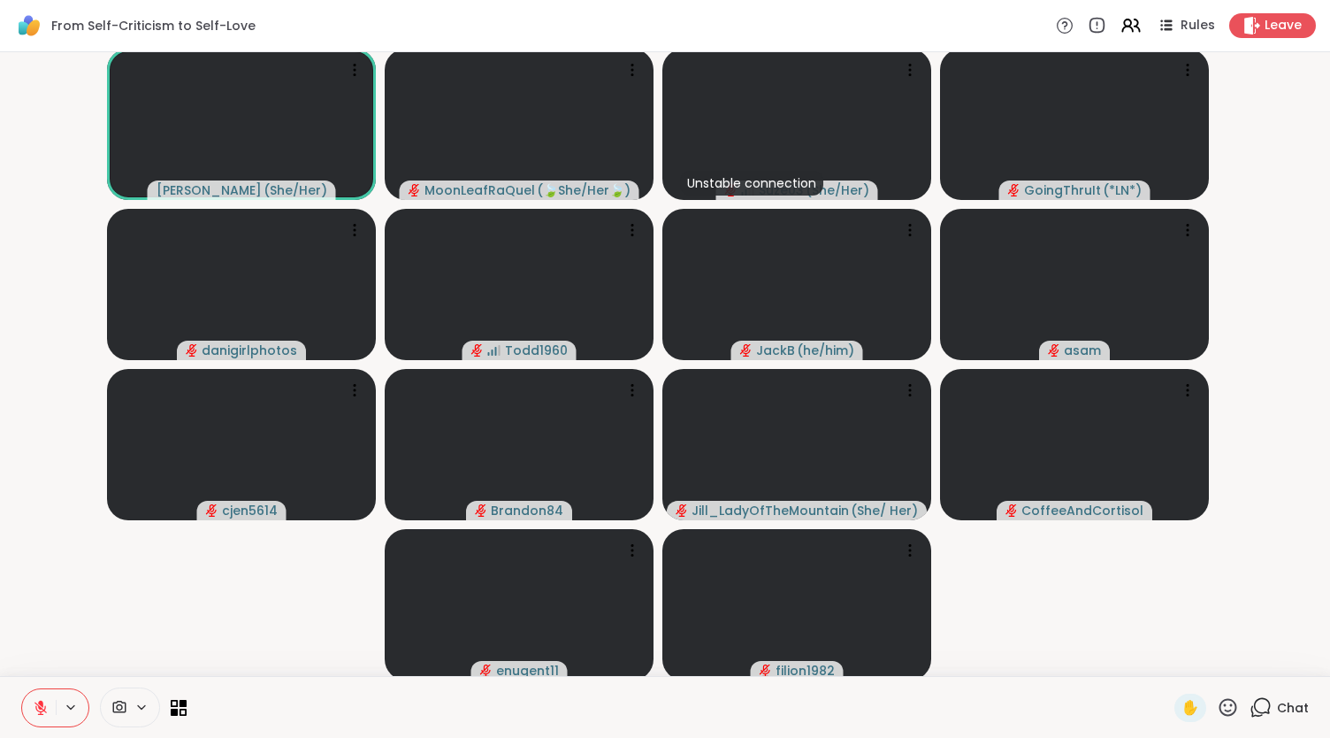
click at [1277, 709] on span "Chat" at bounding box center [1293, 708] width 32 height 18
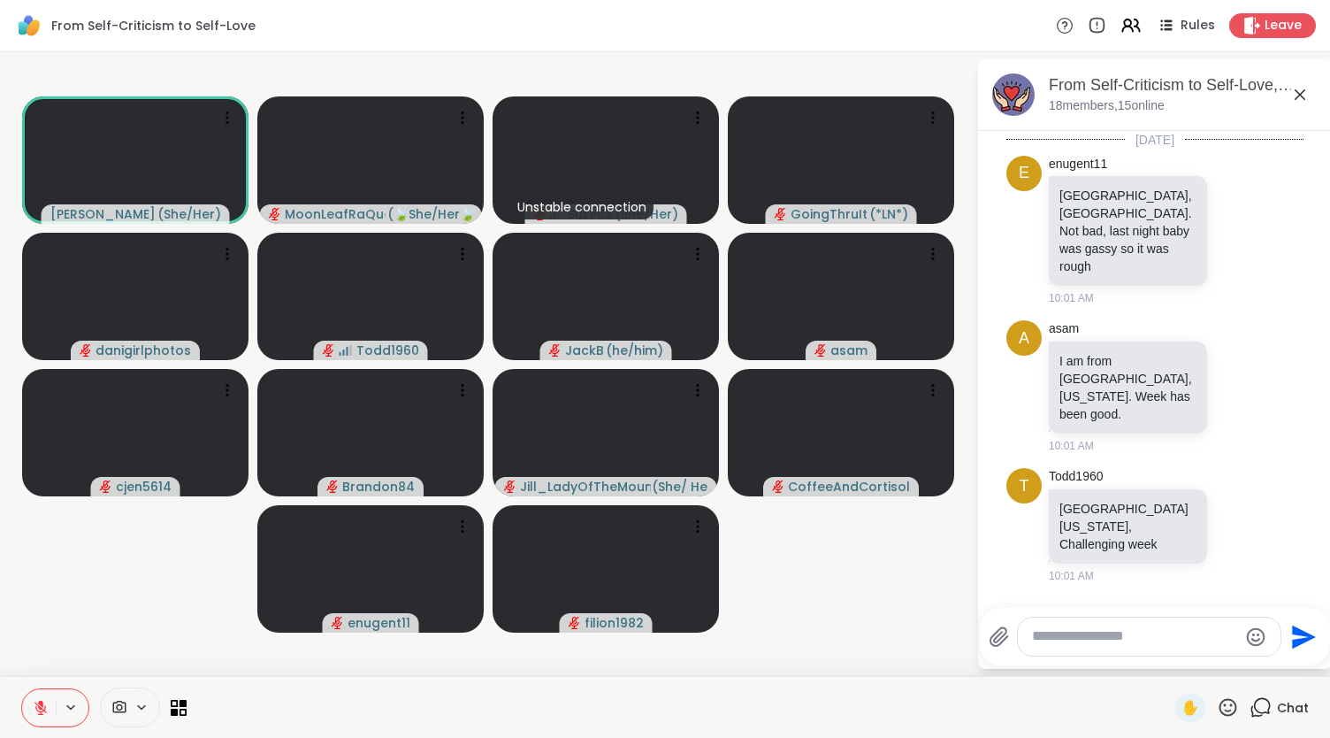
scroll to position [3560, 0]
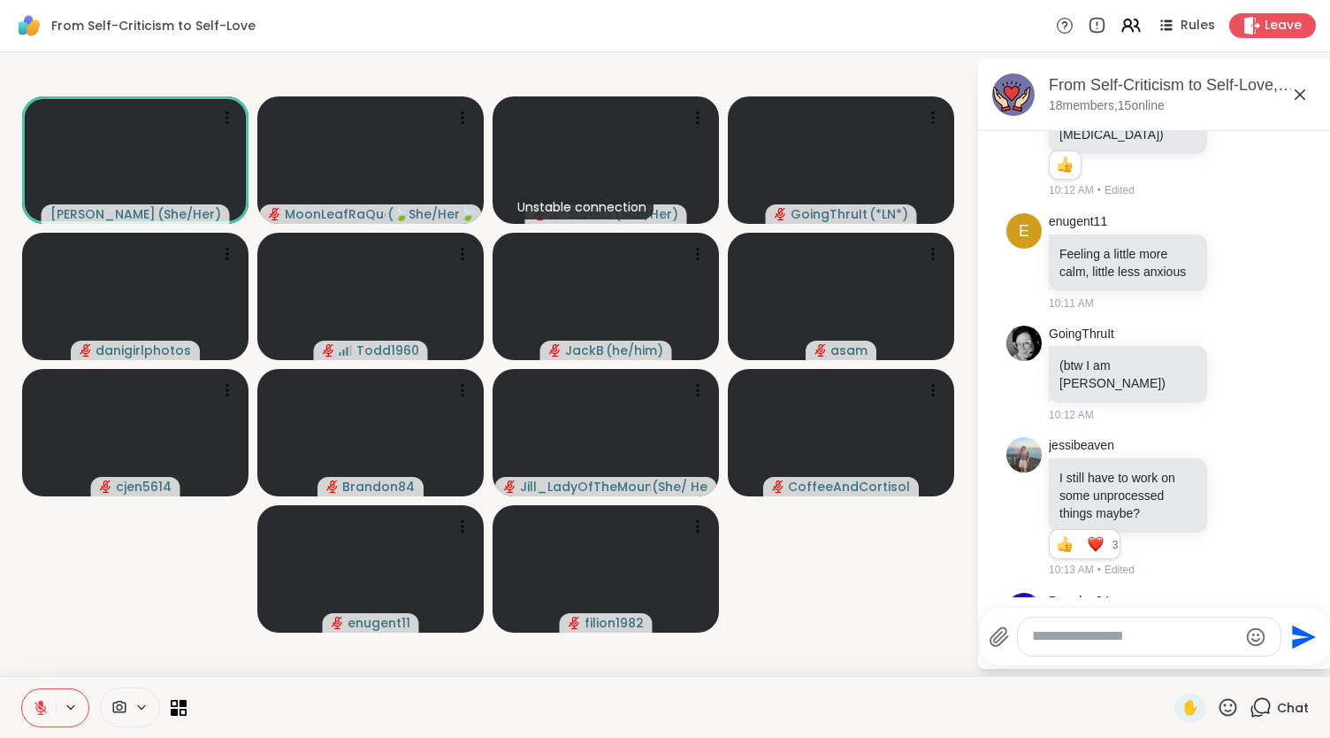
click at [1060, 646] on textarea "Type your message" at bounding box center [1135, 636] width 206 height 19
click at [1301, 93] on icon at bounding box center [1300, 94] width 11 height 11
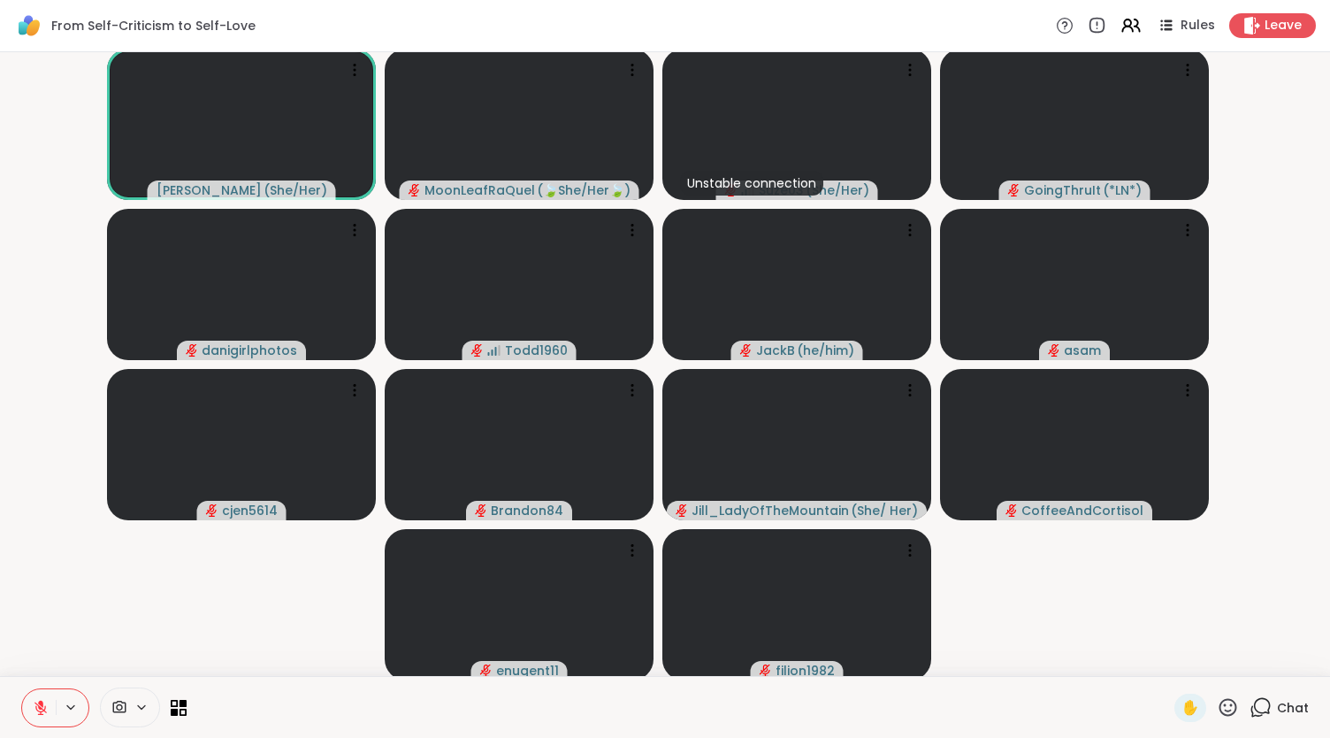
click at [1280, 707] on span "Chat" at bounding box center [1293, 708] width 32 height 18
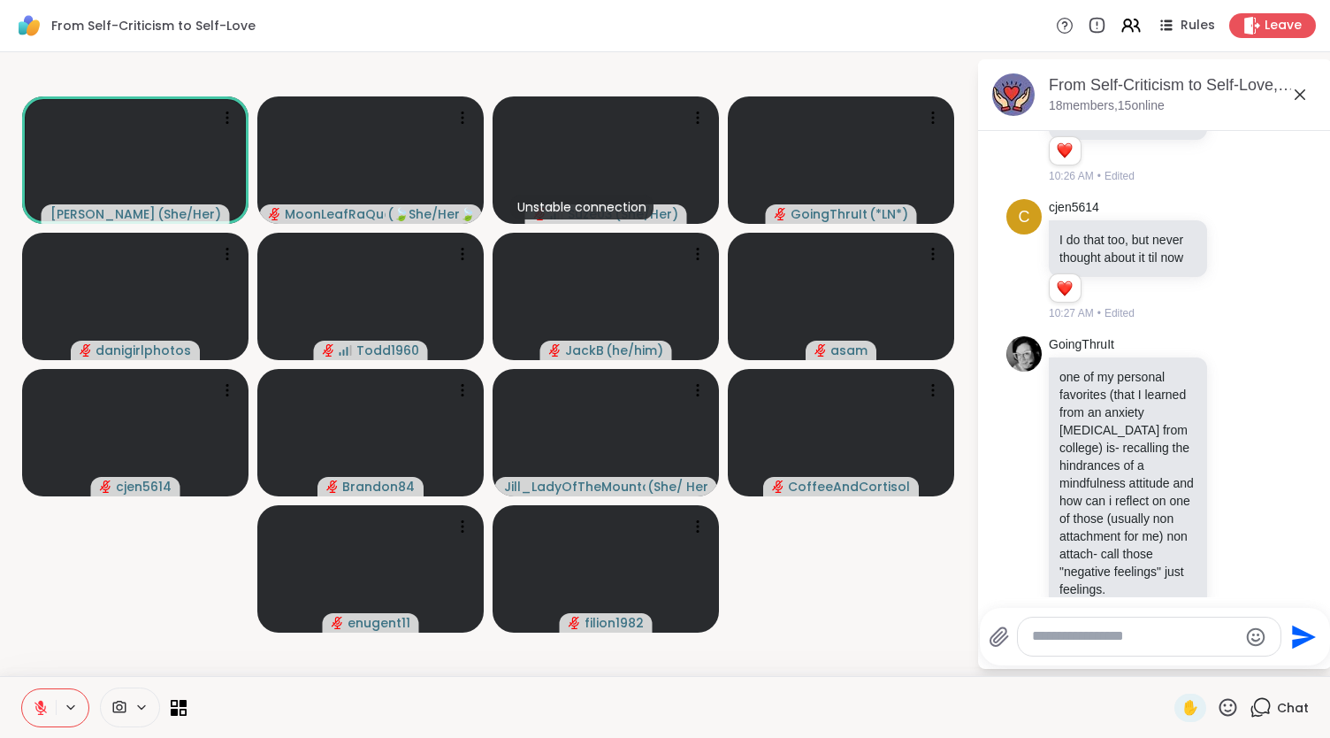
scroll to position [4373, 0]
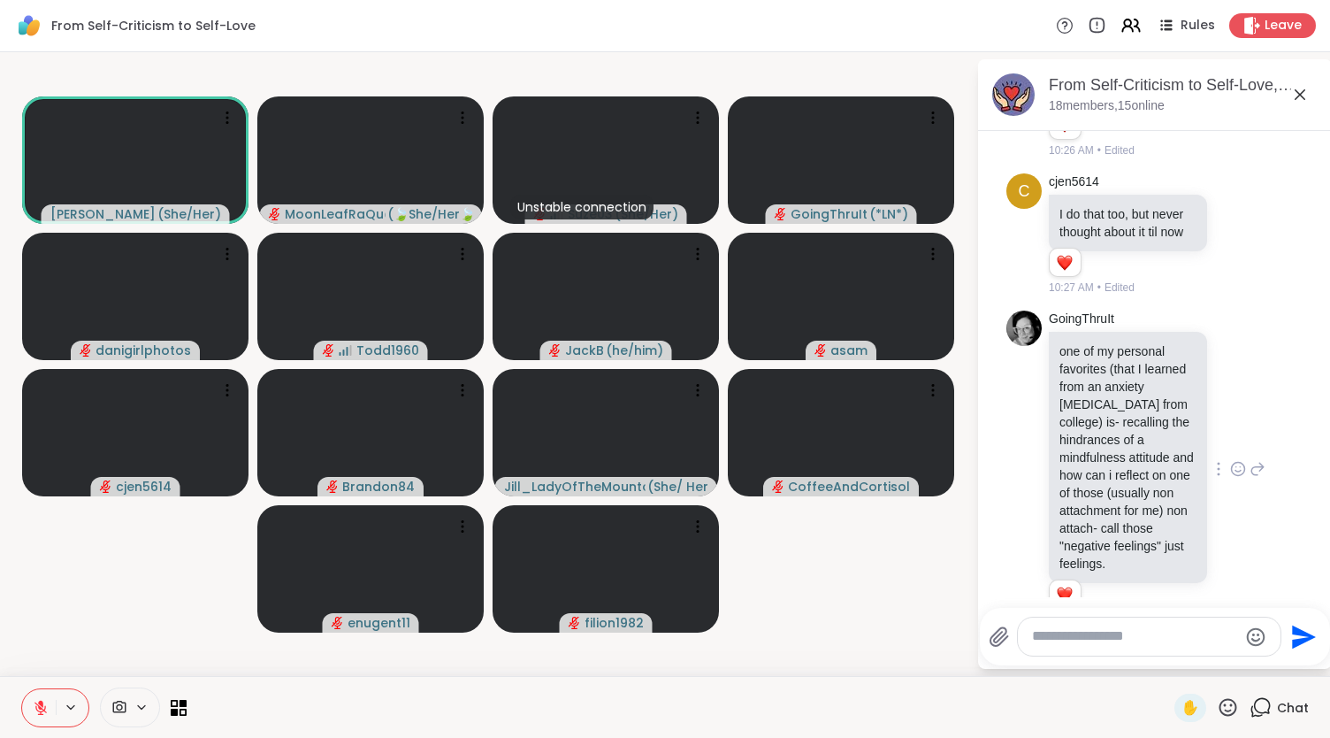
click at [1230, 460] on icon at bounding box center [1238, 469] width 16 height 18
click at [1230, 433] on div "Select Reaction: Heart" at bounding box center [1238, 441] width 16 height 16
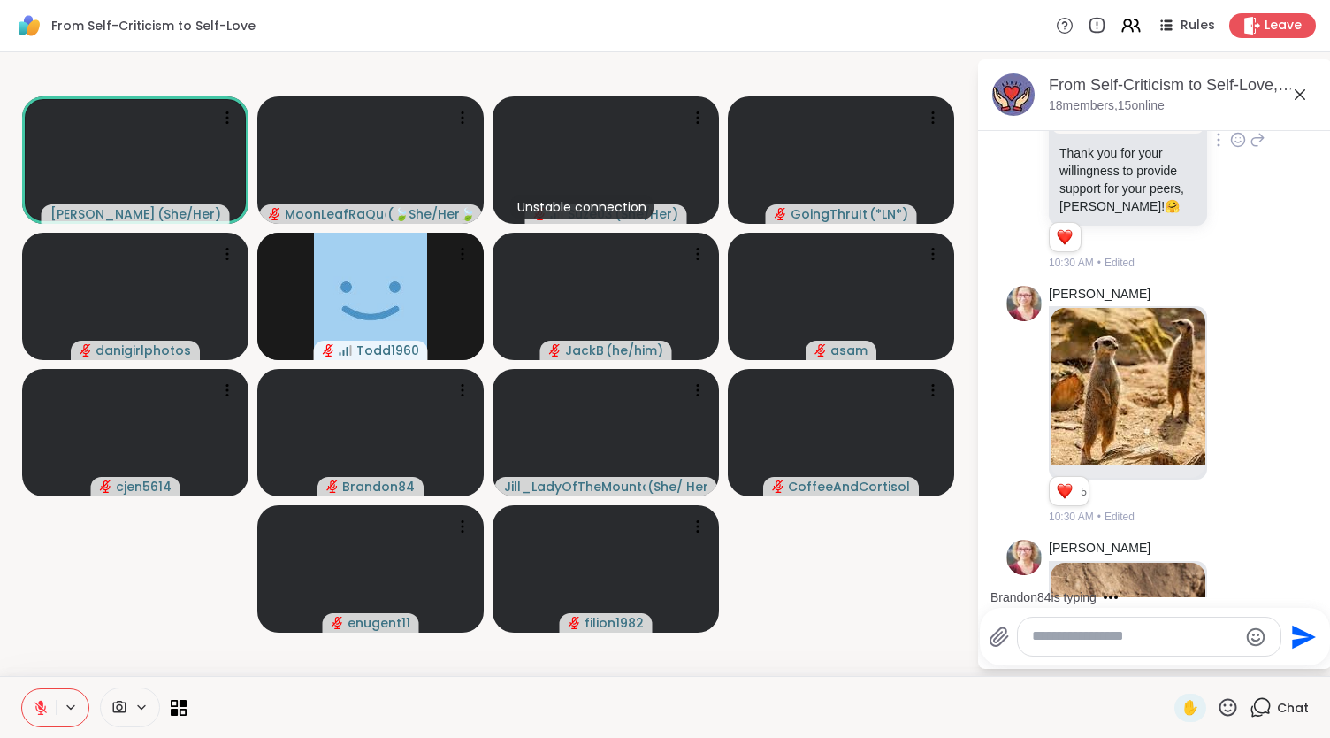
scroll to position [4982, 0]
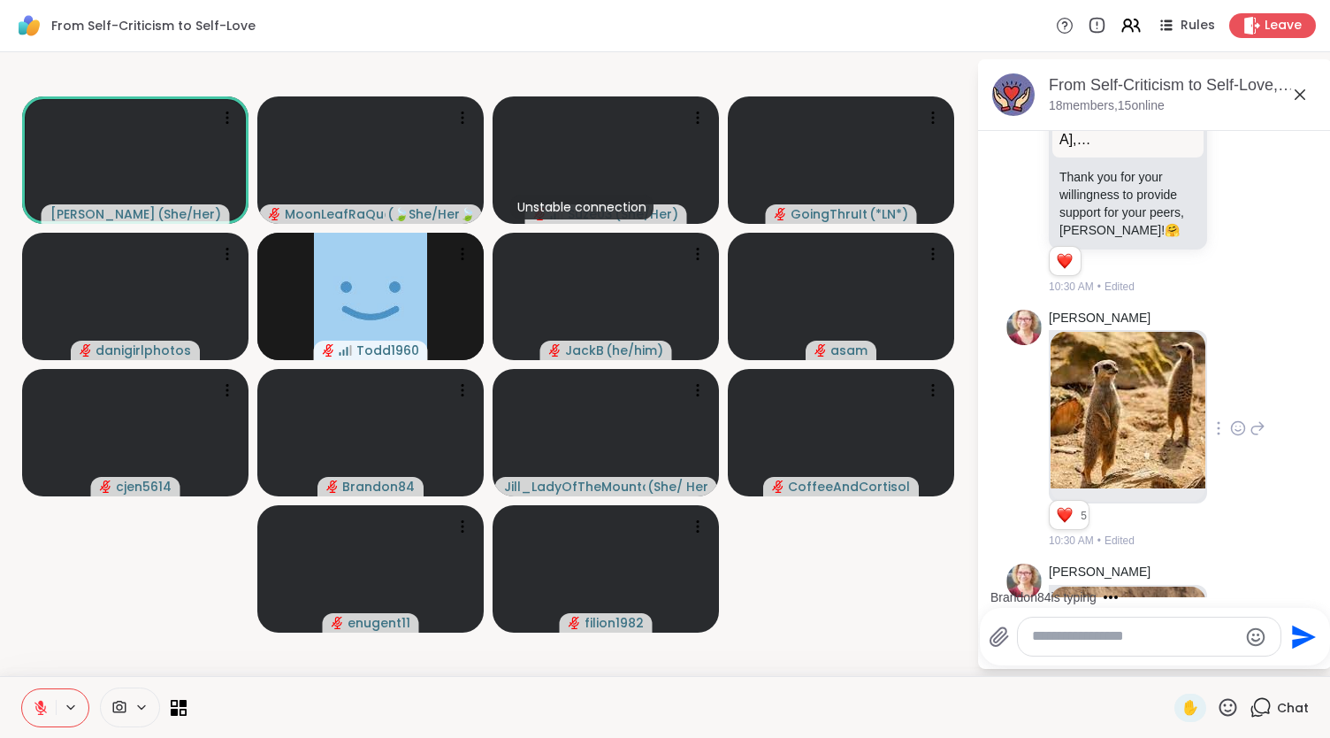
click at [1232, 422] on icon at bounding box center [1238, 428] width 13 height 13
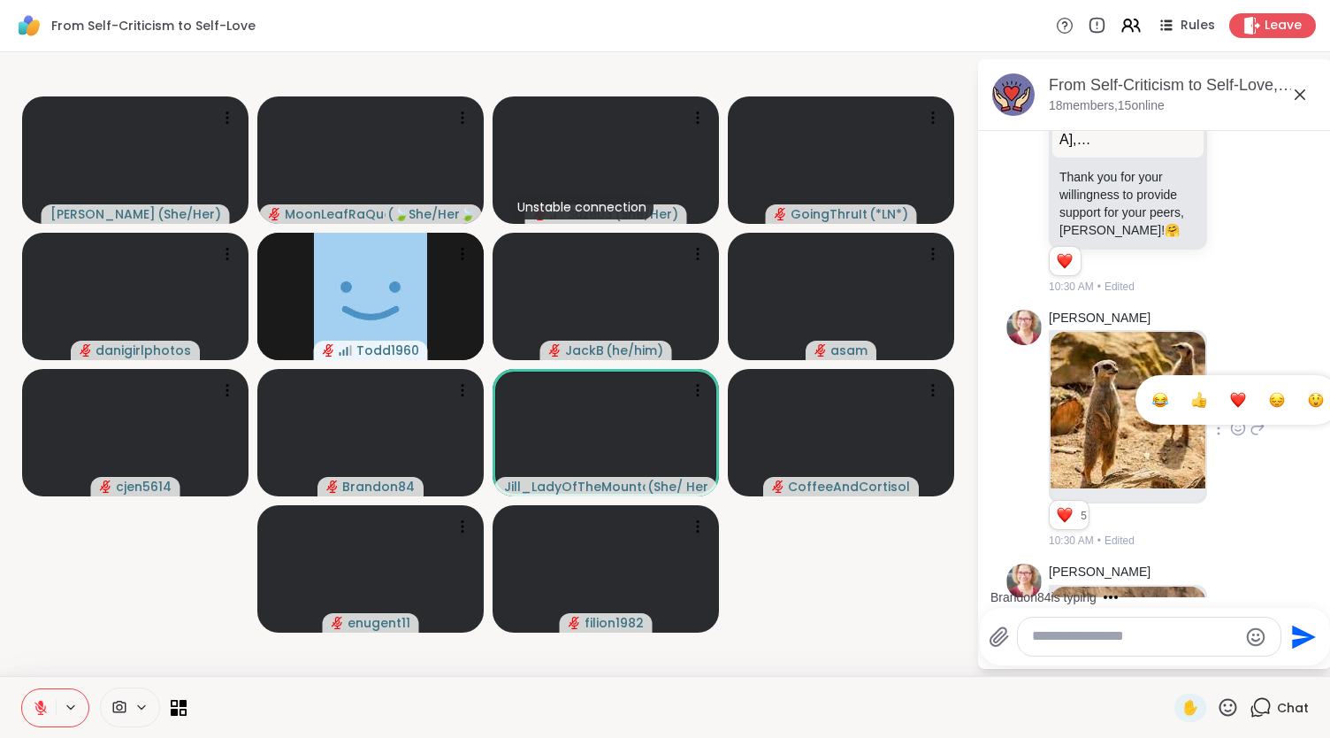
click at [1228, 382] on button "Select Reaction: Heart" at bounding box center [1238, 399] width 35 height 35
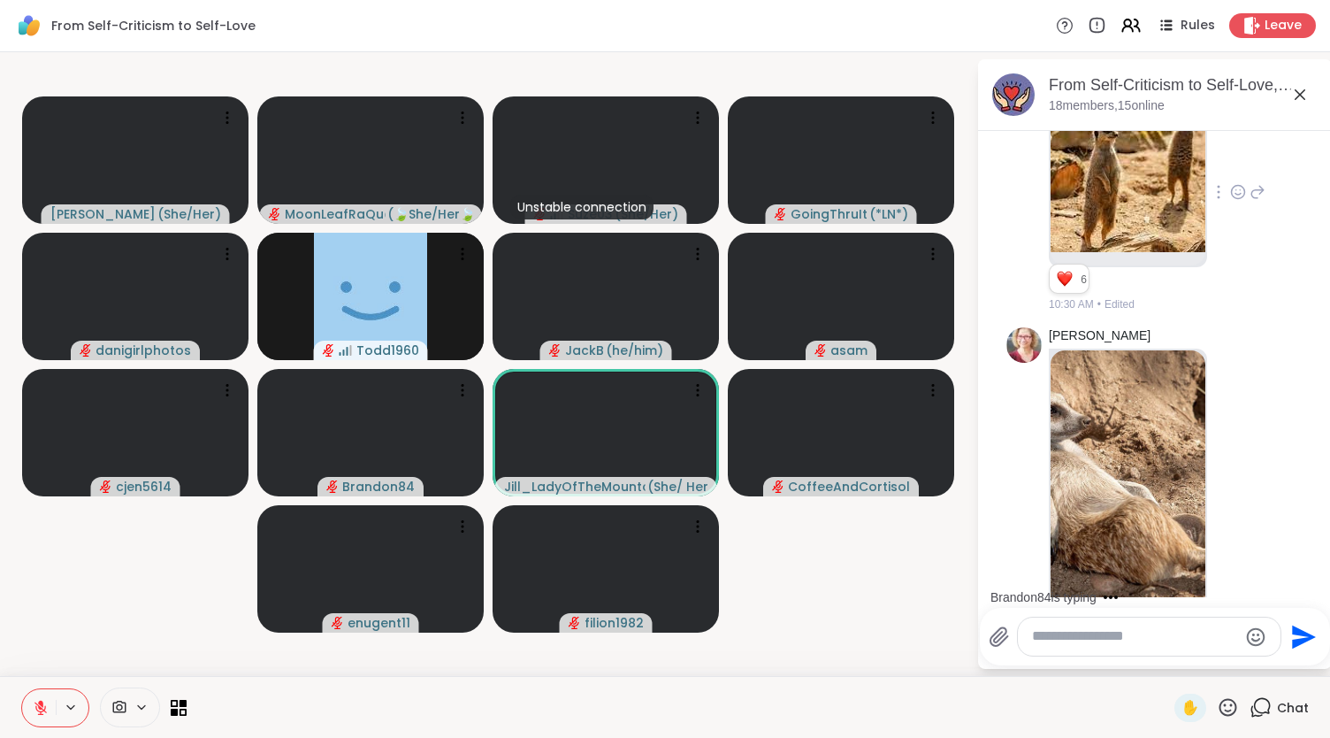
scroll to position [5253, 0]
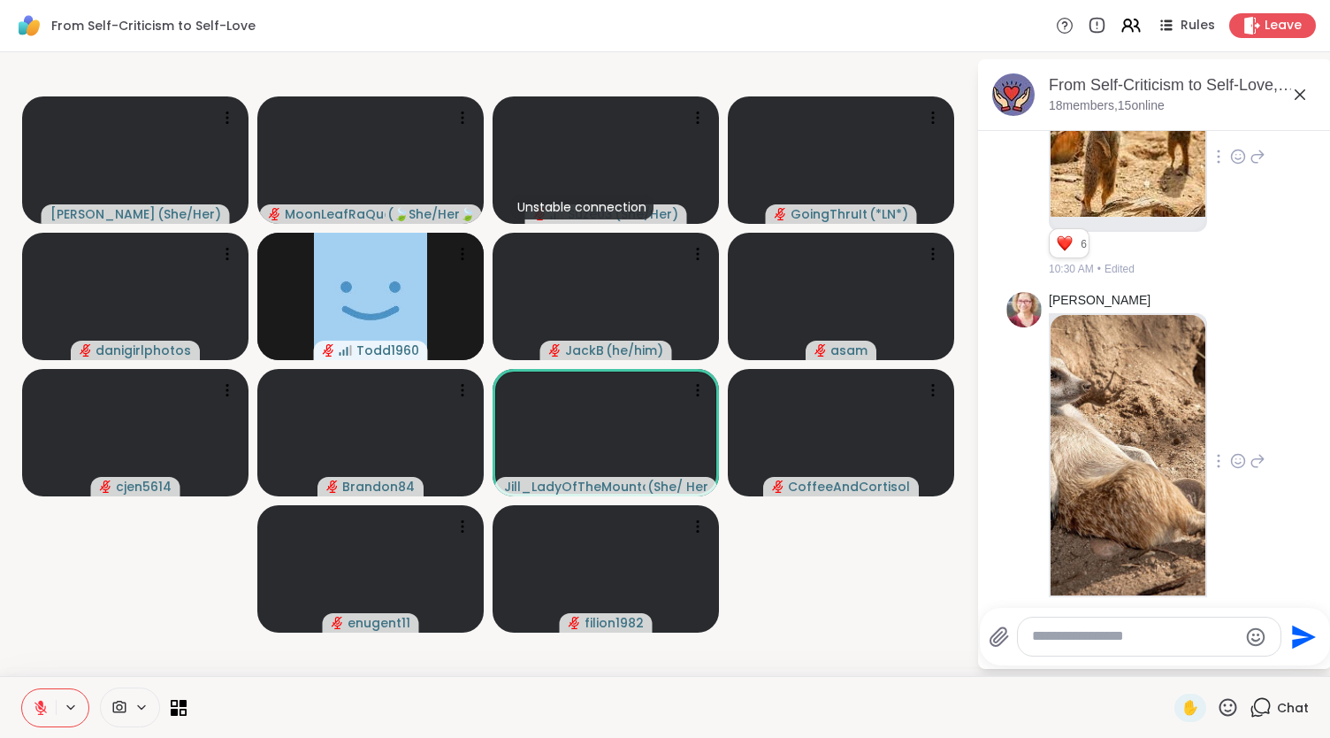
click at [1230, 452] on icon at bounding box center [1238, 461] width 16 height 18
click at [1230, 425] on div "Select Reaction: Heart" at bounding box center [1238, 433] width 16 height 16
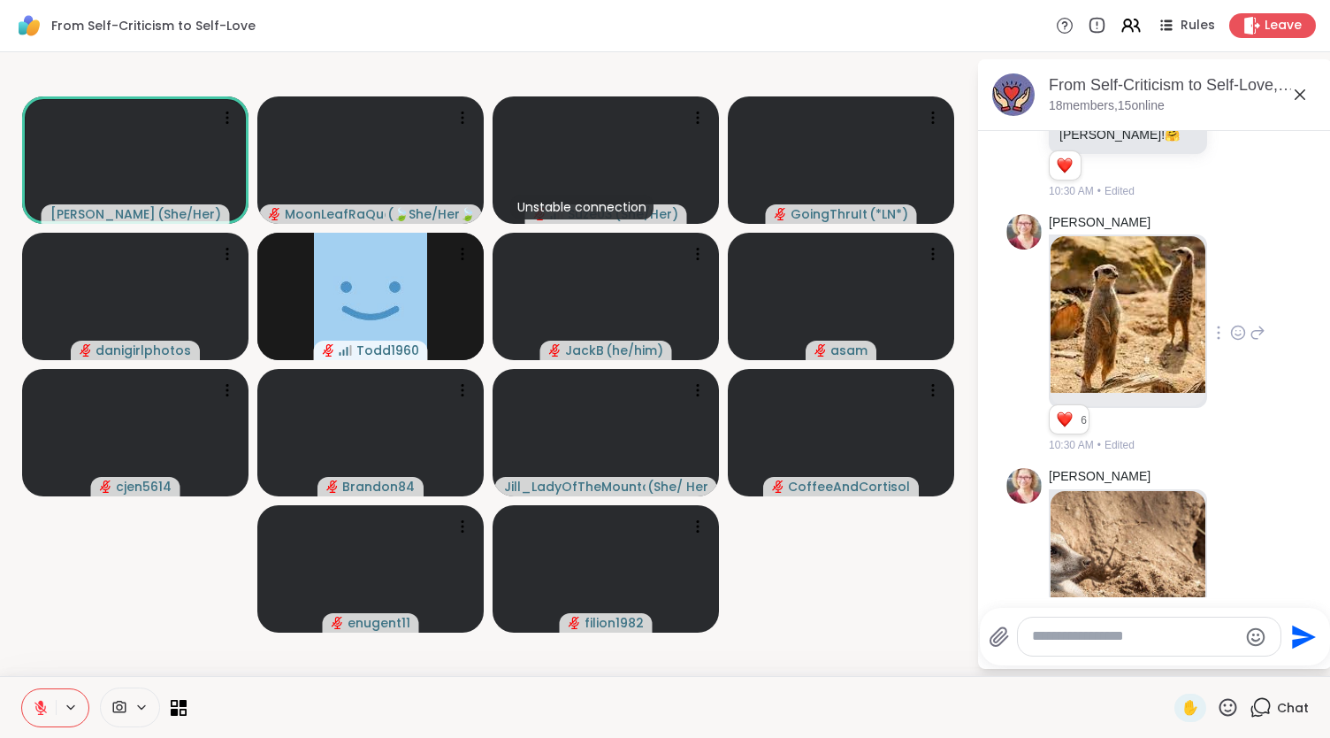
scroll to position [5389, 0]
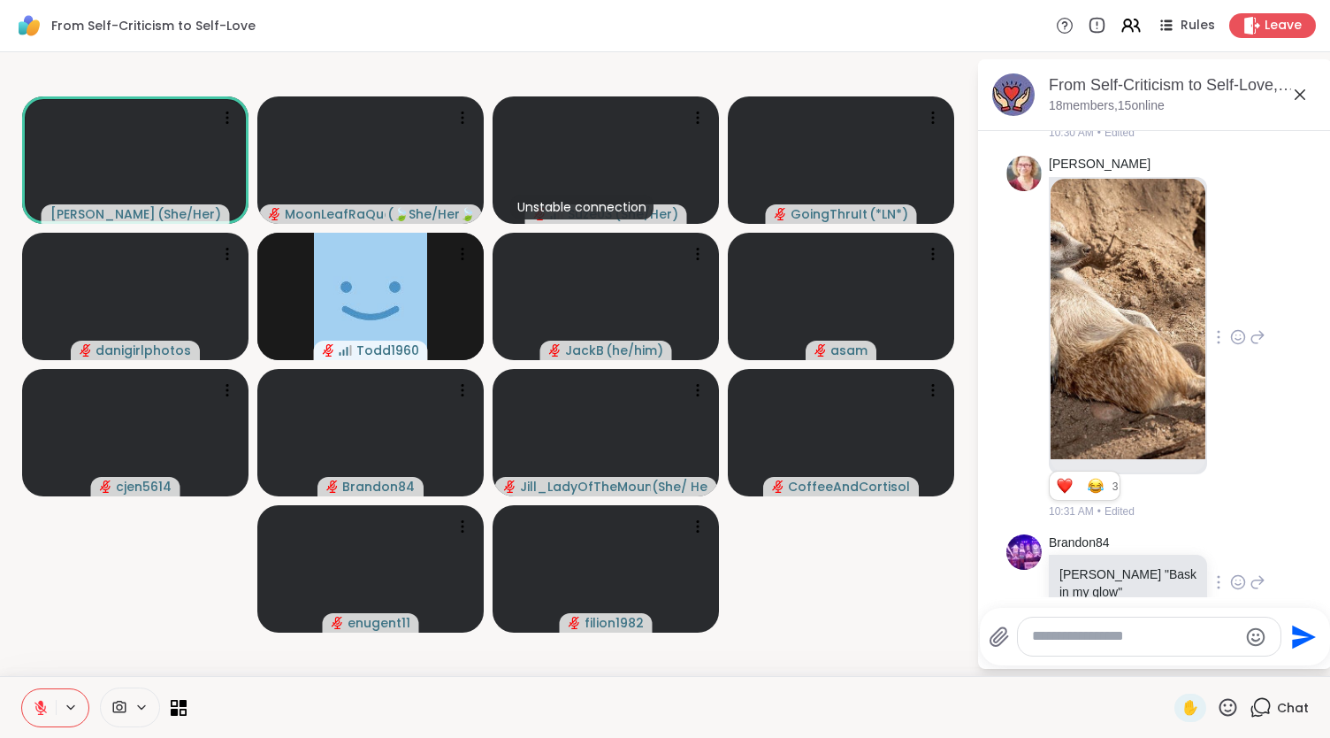
click at [1230, 573] on icon at bounding box center [1238, 582] width 16 height 18
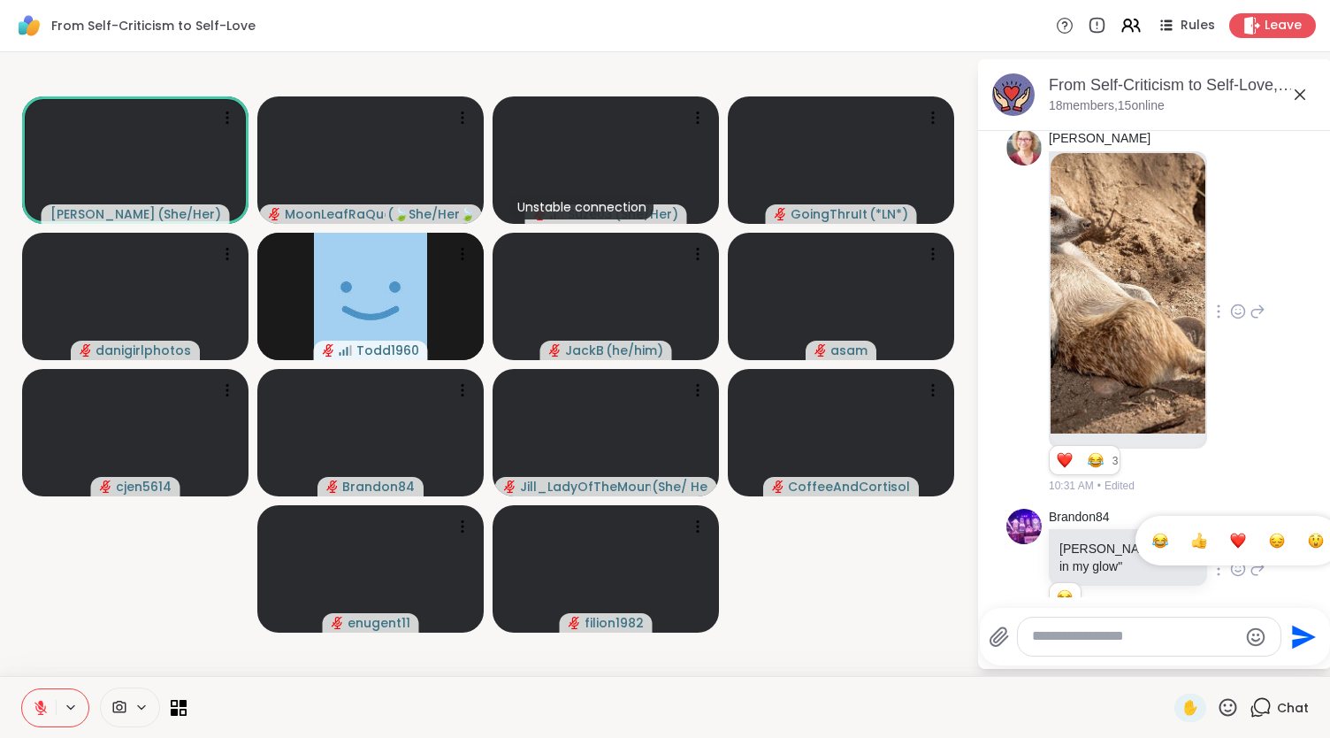
click at [1153, 532] on div "Select Reaction: Joy" at bounding box center [1161, 540] width 16 height 16
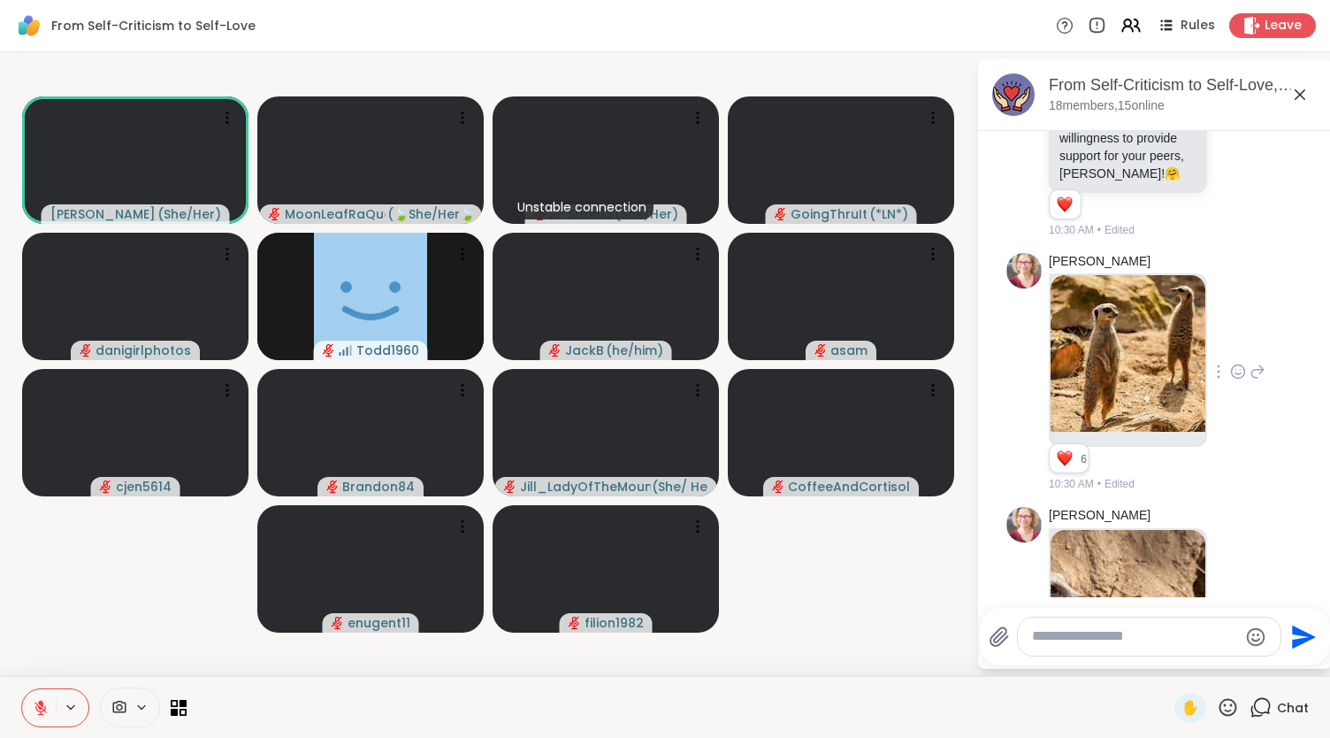
scroll to position [4968, 0]
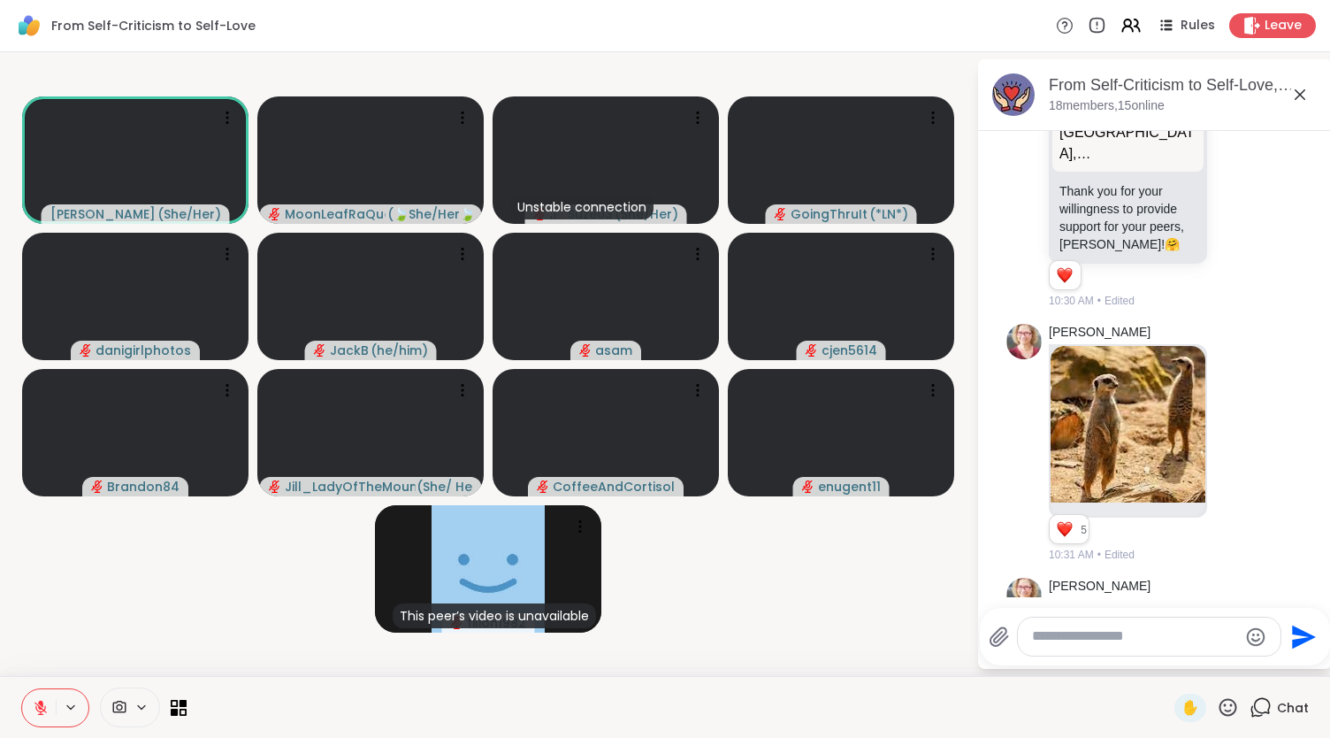
click at [1220, 699] on icon at bounding box center [1229, 707] width 18 height 18
click at [1168, 655] on span "❤️" at bounding box center [1177, 660] width 18 height 21
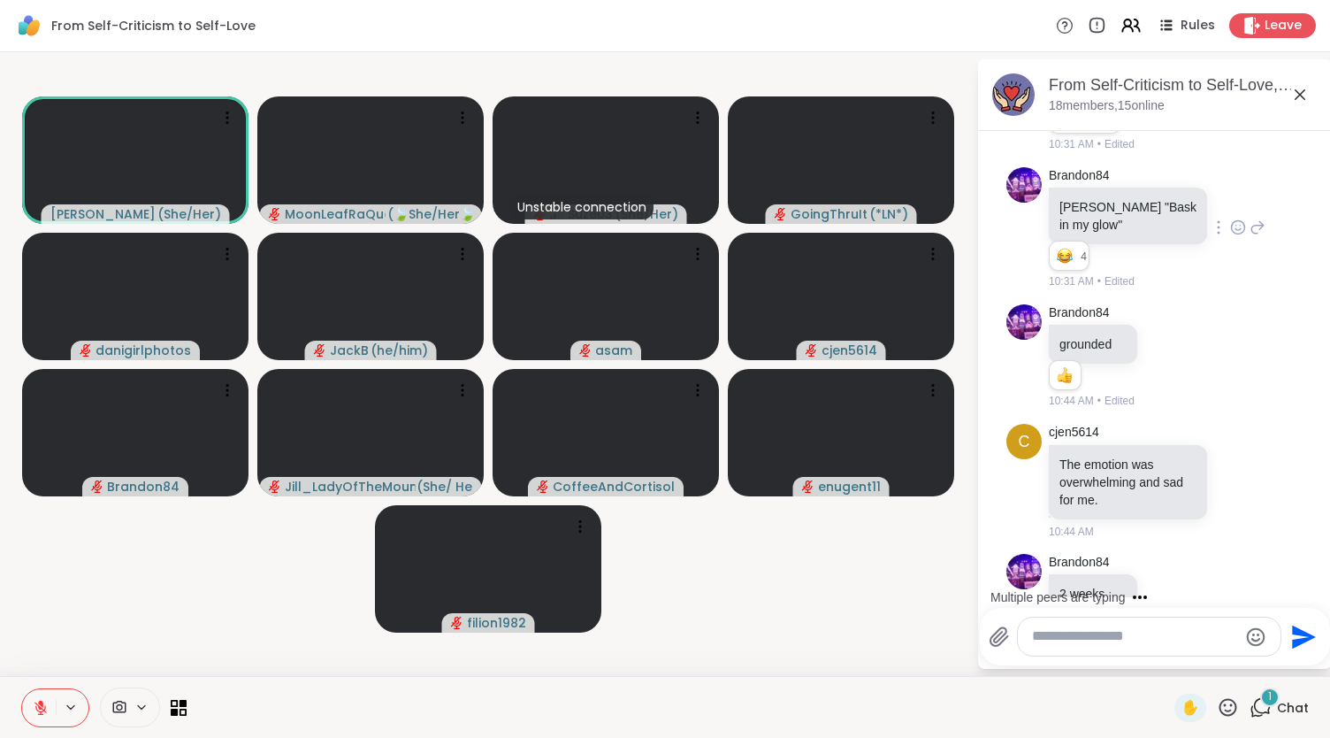
scroll to position [5850, 0]
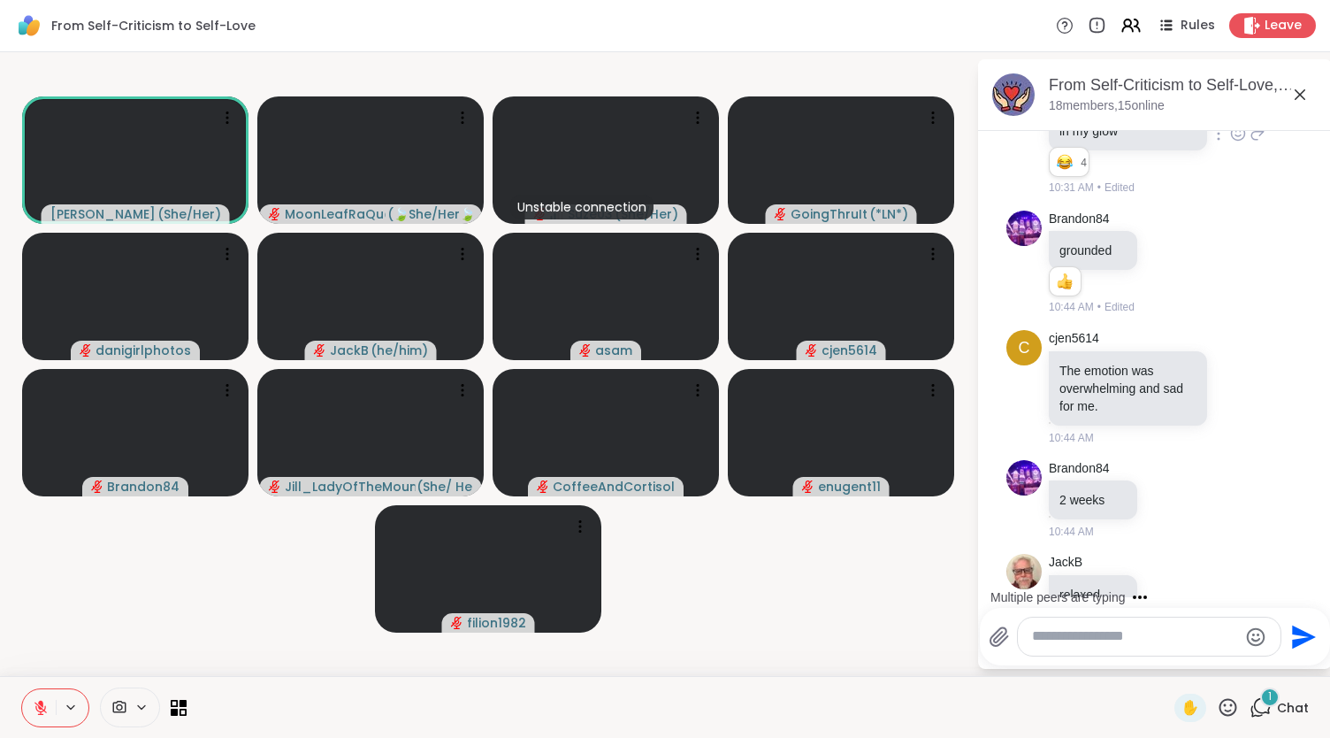
click at [1090, 641] on textarea "Type your message" at bounding box center [1135, 636] width 206 height 19
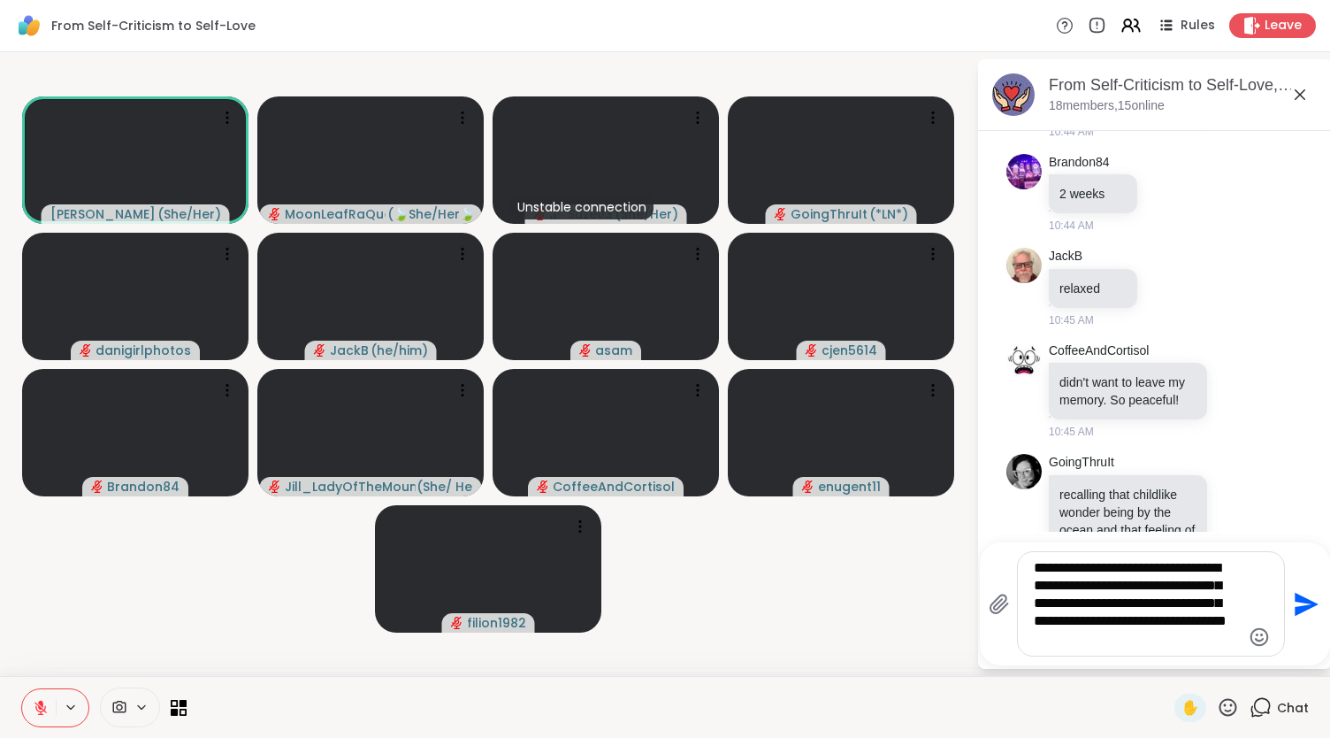
scroll to position [6321, 0]
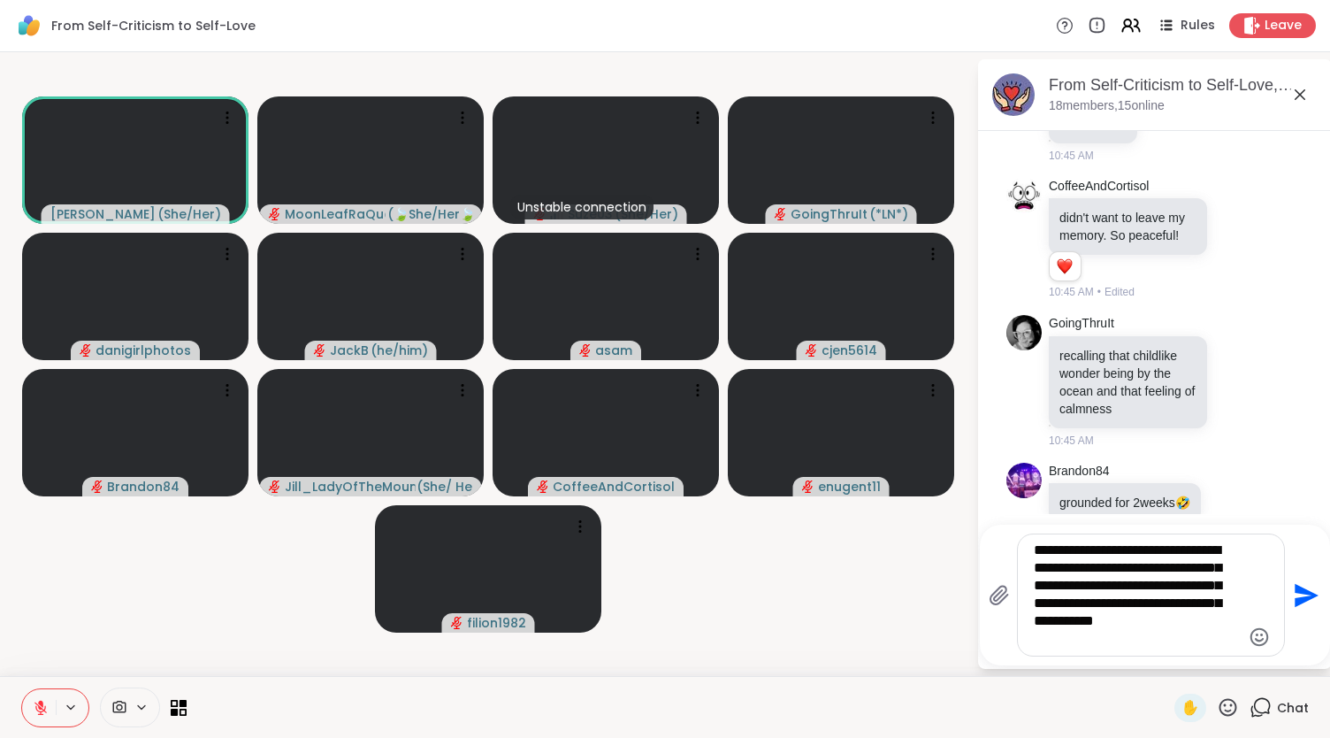
click at [1063, 571] on textarea "**********" at bounding box center [1137, 594] width 207 height 107
click at [1214, 555] on textarea "**********" at bounding box center [1137, 594] width 207 height 107
type textarea "**********"
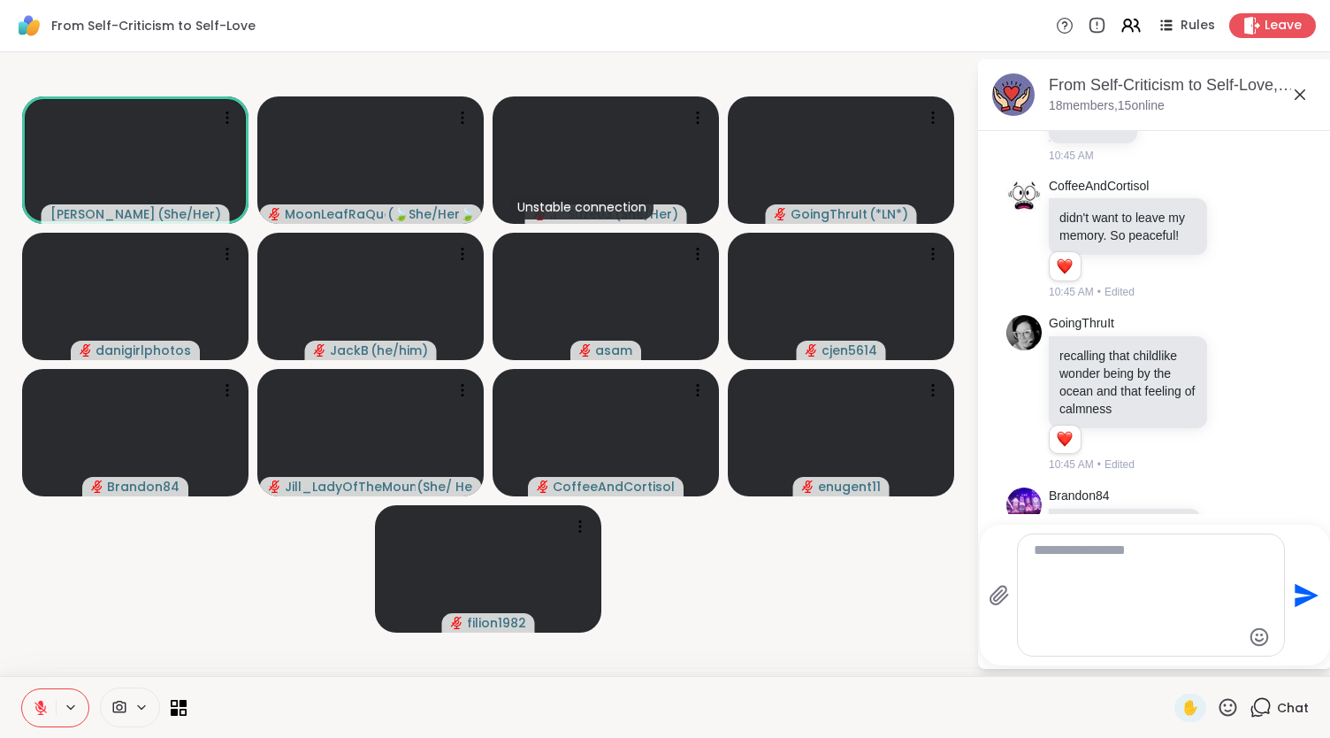
scroll to position [6523, 0]
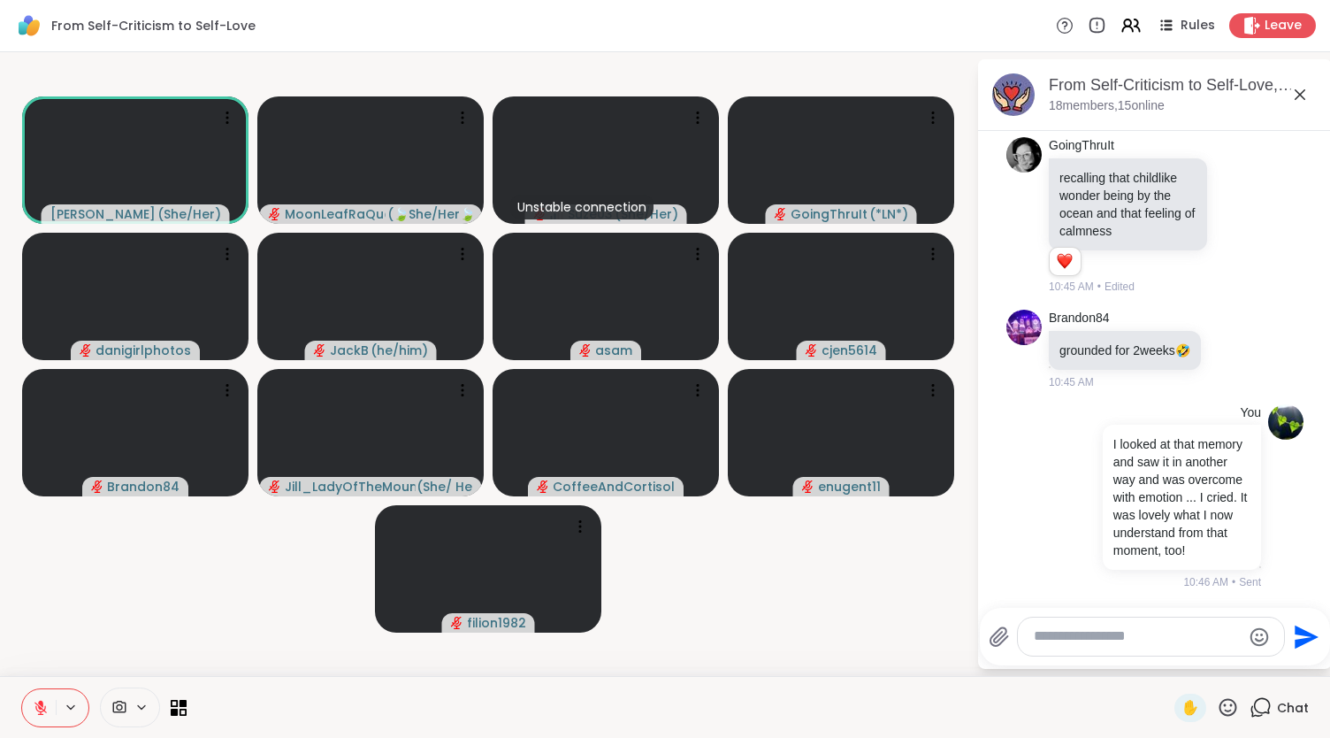
click at [1304, 95] on icon at bounding box center [1300, 94] width 21 height 21
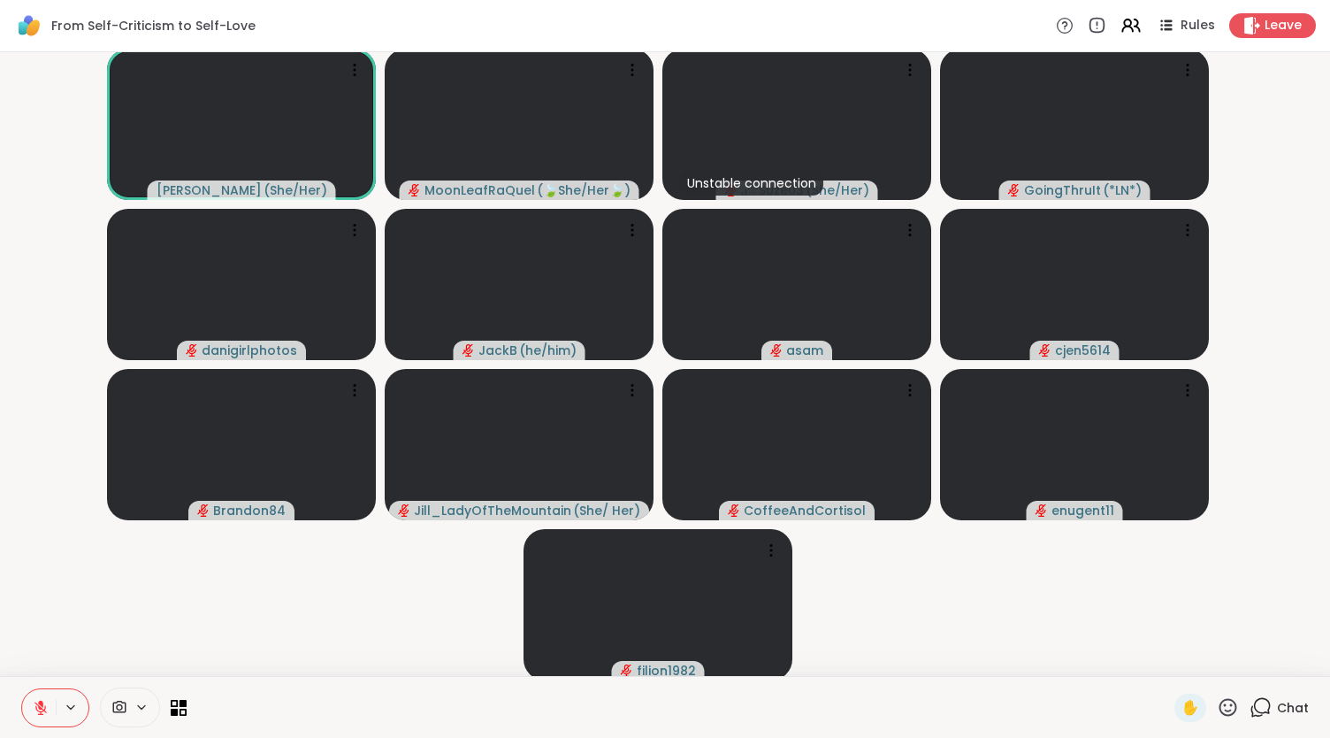
click at [1277, 699] on span "Chat" at bounding box center [1293, 708] width 32 height 18
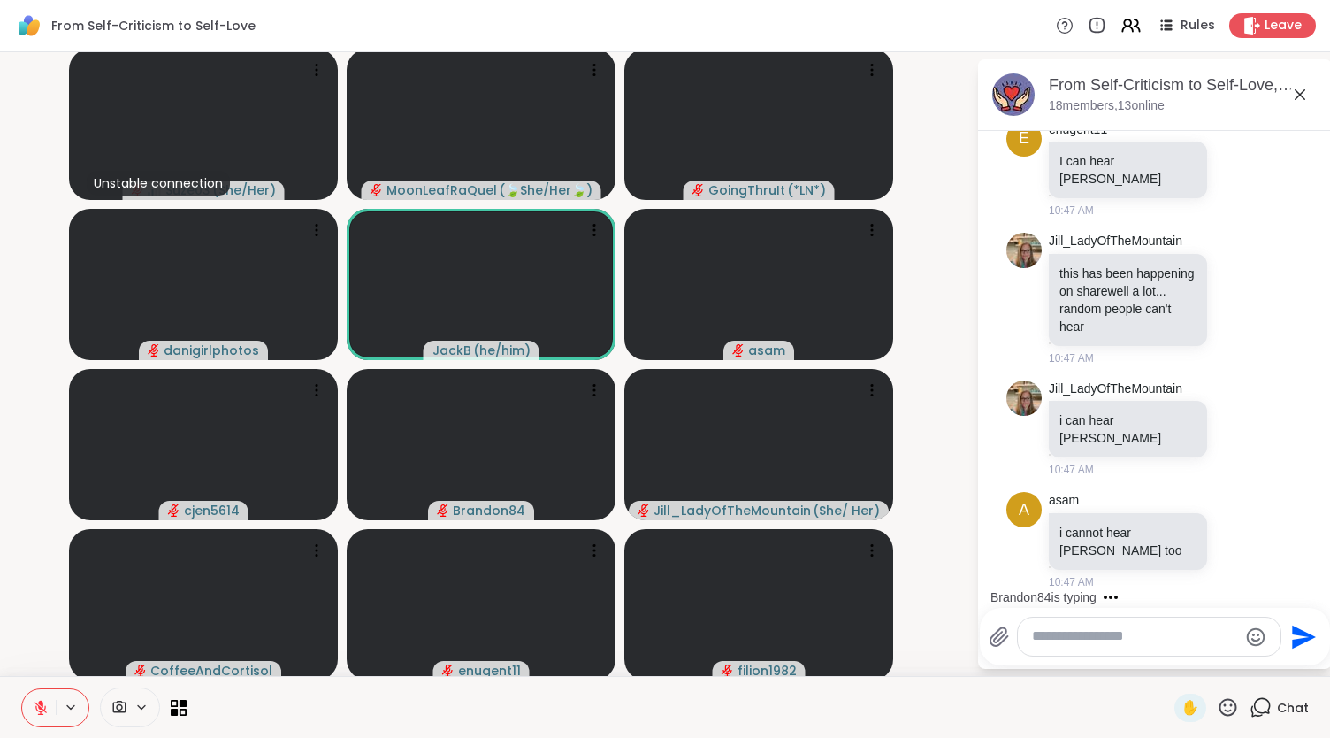
scroll to position [7289, 0]
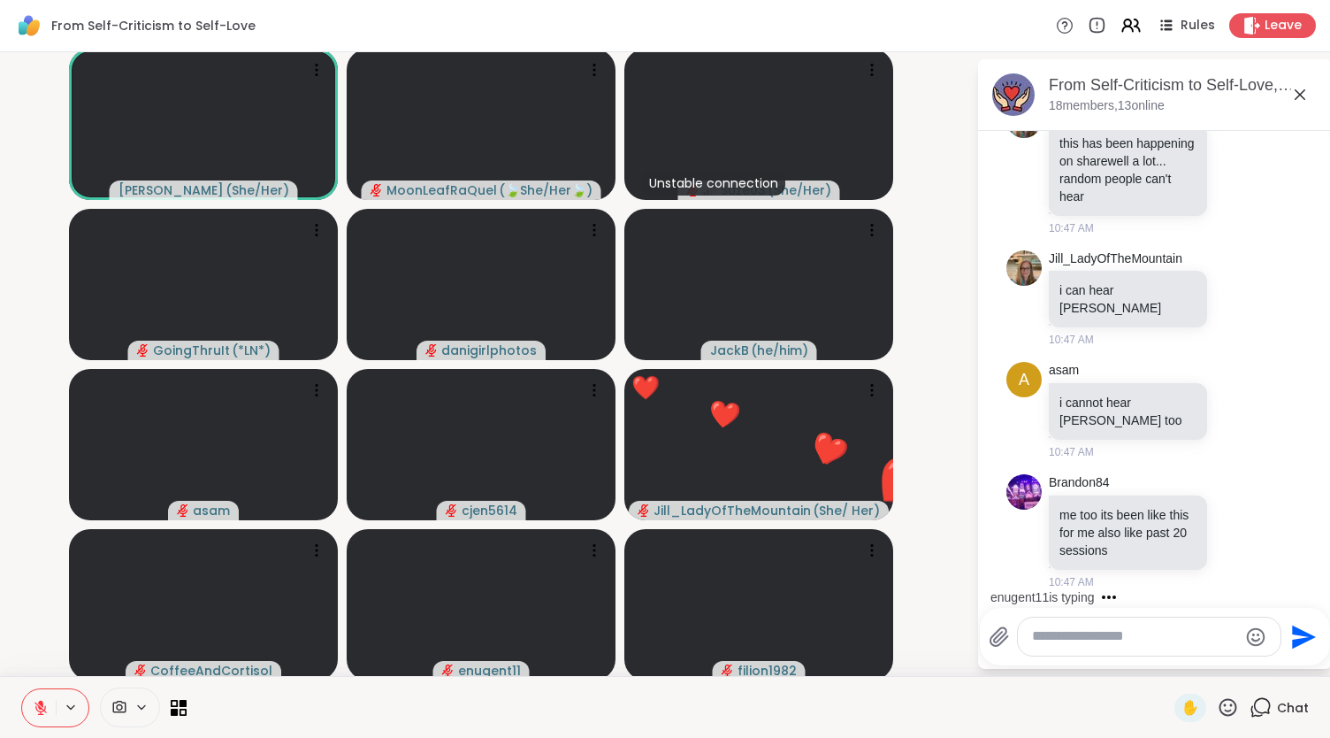
click at [1220, 704] on icon at bounding box center [1228, 707] width 22 height 22
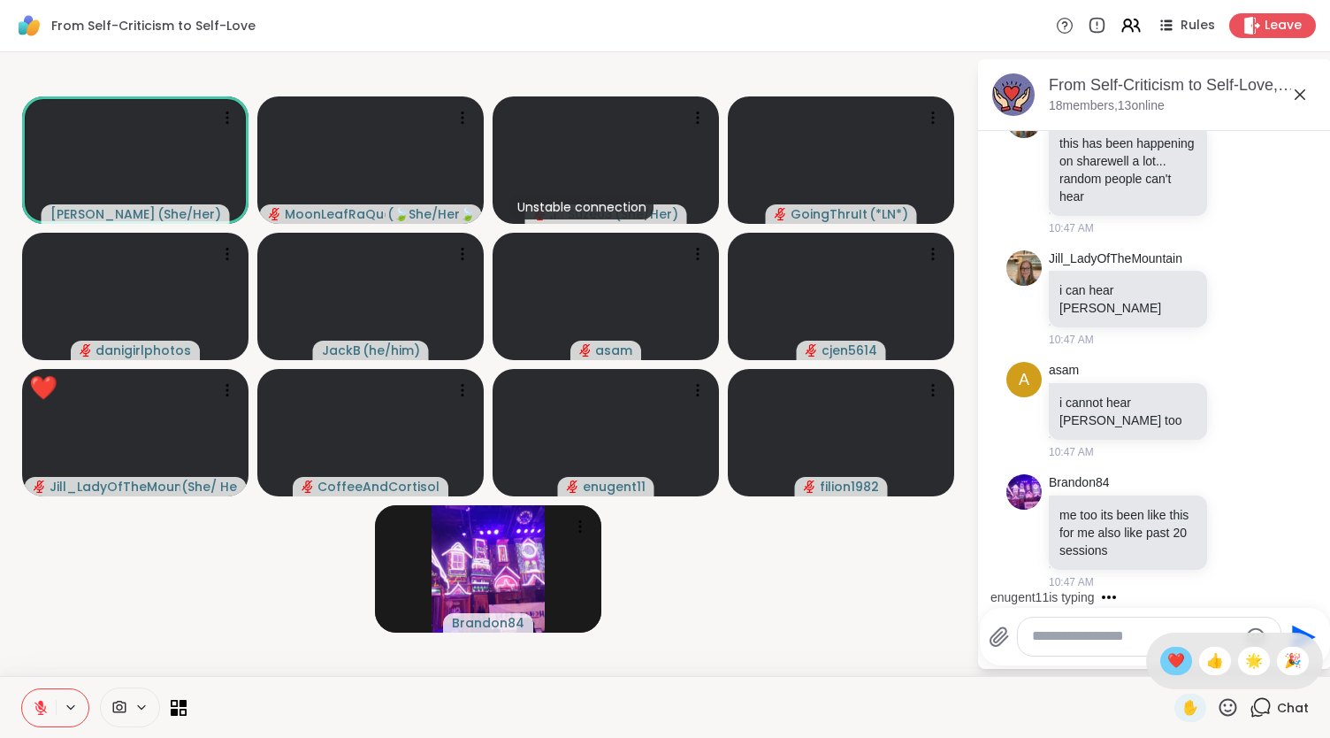
click at [1168, 659] on span "❤️" at bounding box center [1177, 660] width 18 height 21
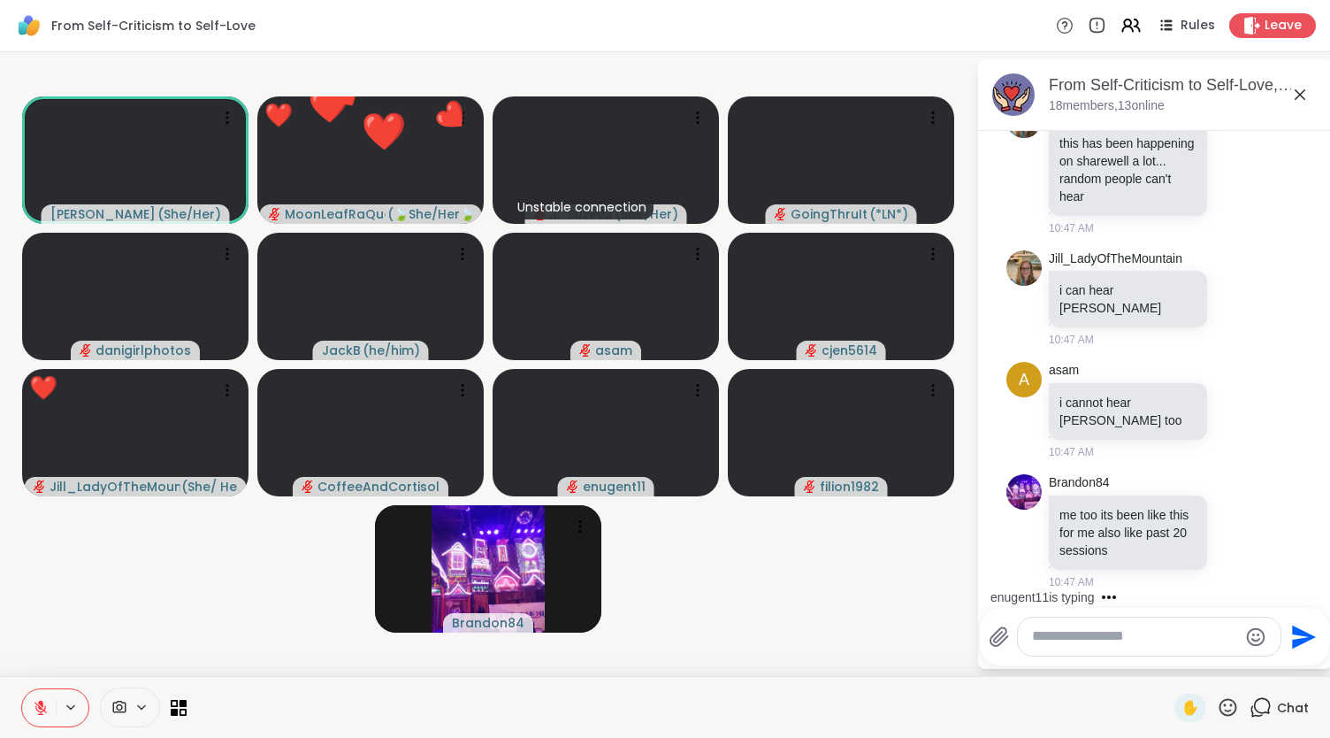
click at [1091, 635] on textarea "Type your message" at bounding box center [1135, 636] width 206 height 19
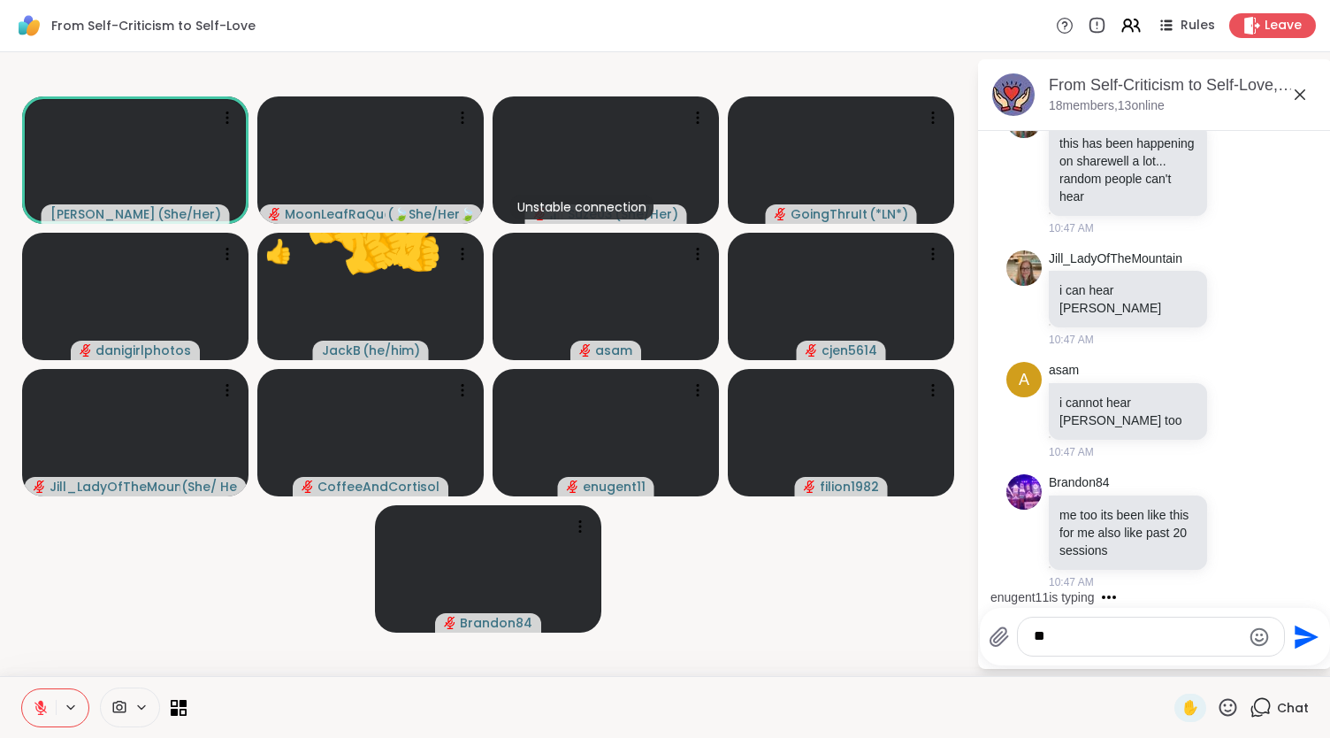
type textarea "*"
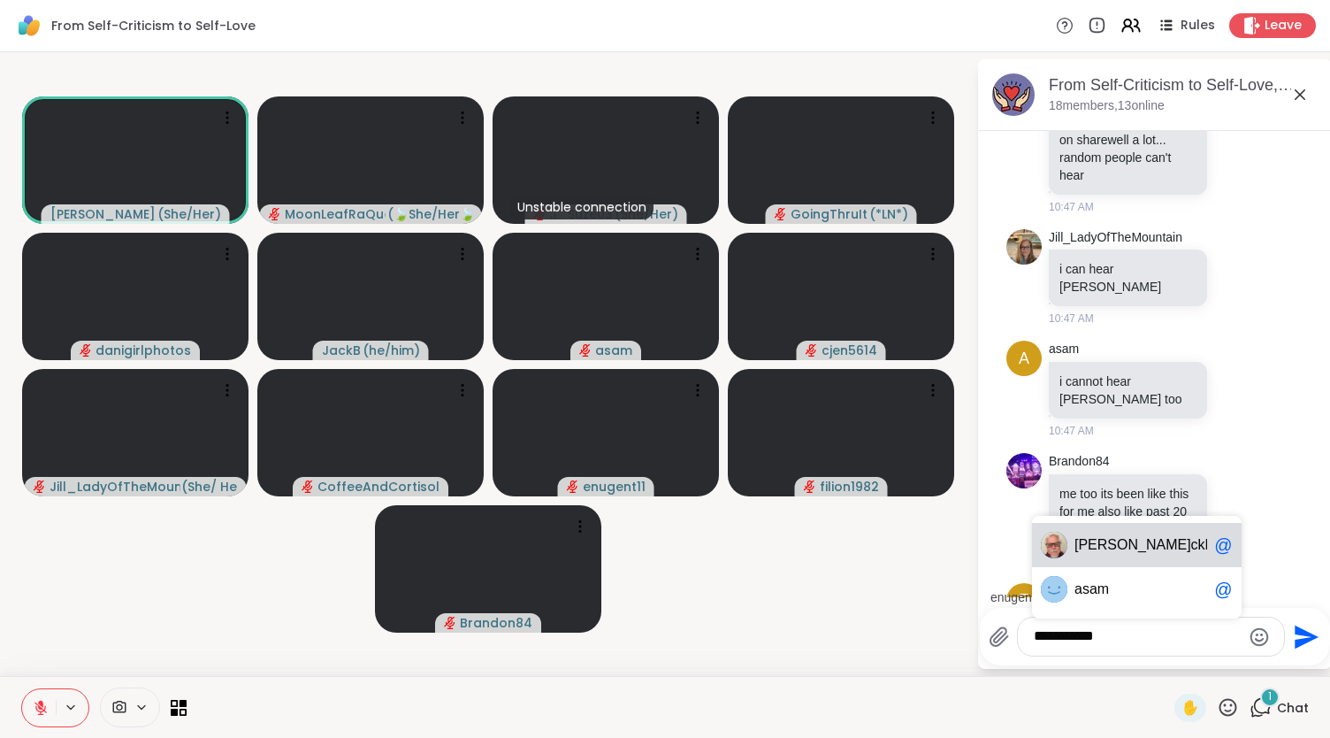
scroll to position [7400, 0]
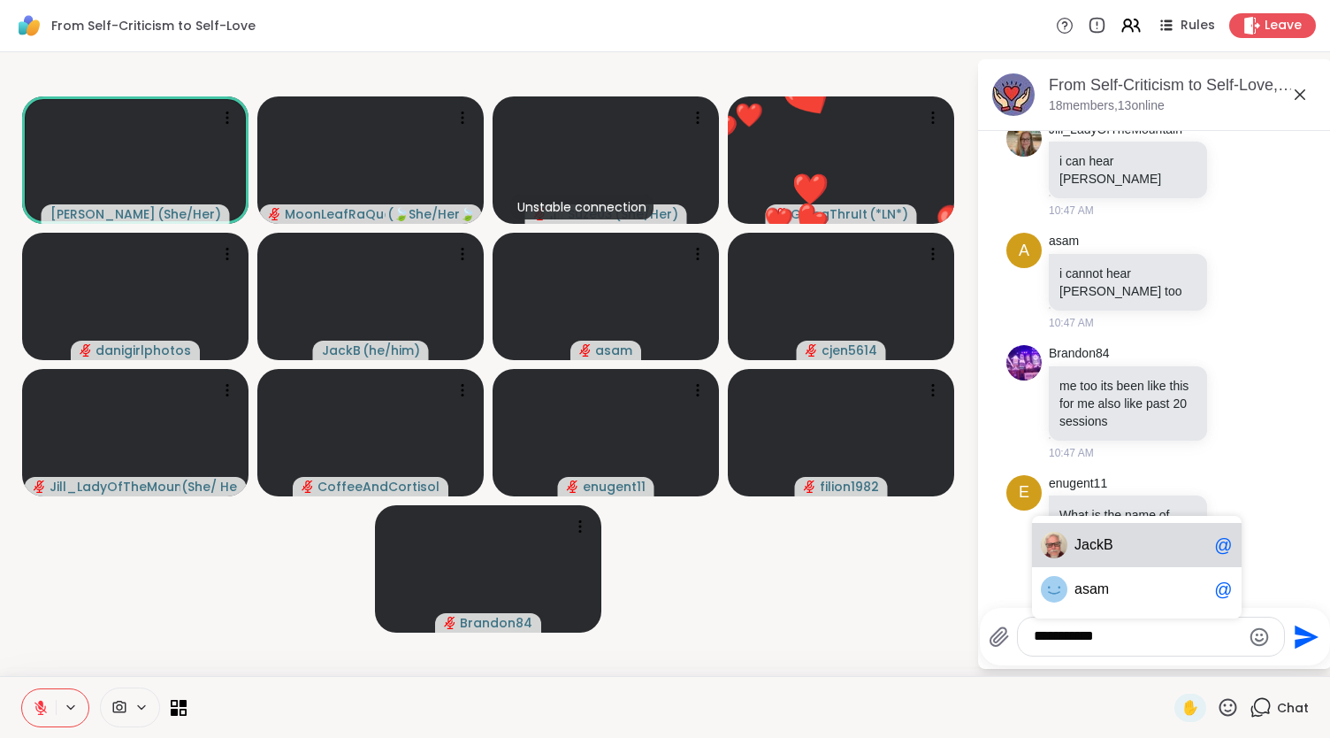
click at [1176, 536] on div "Jac kB @" at bounding box center [1137, 545] width 210 height 44
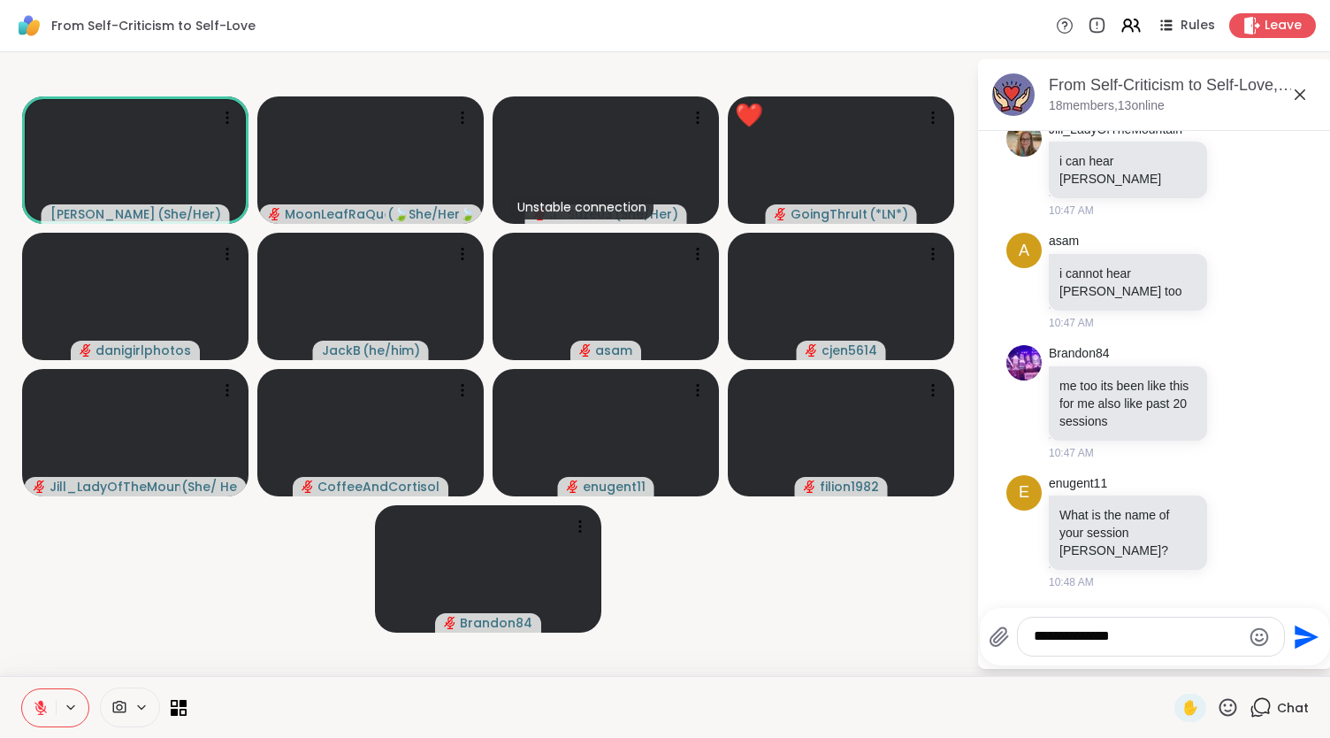
type textarea "**********"
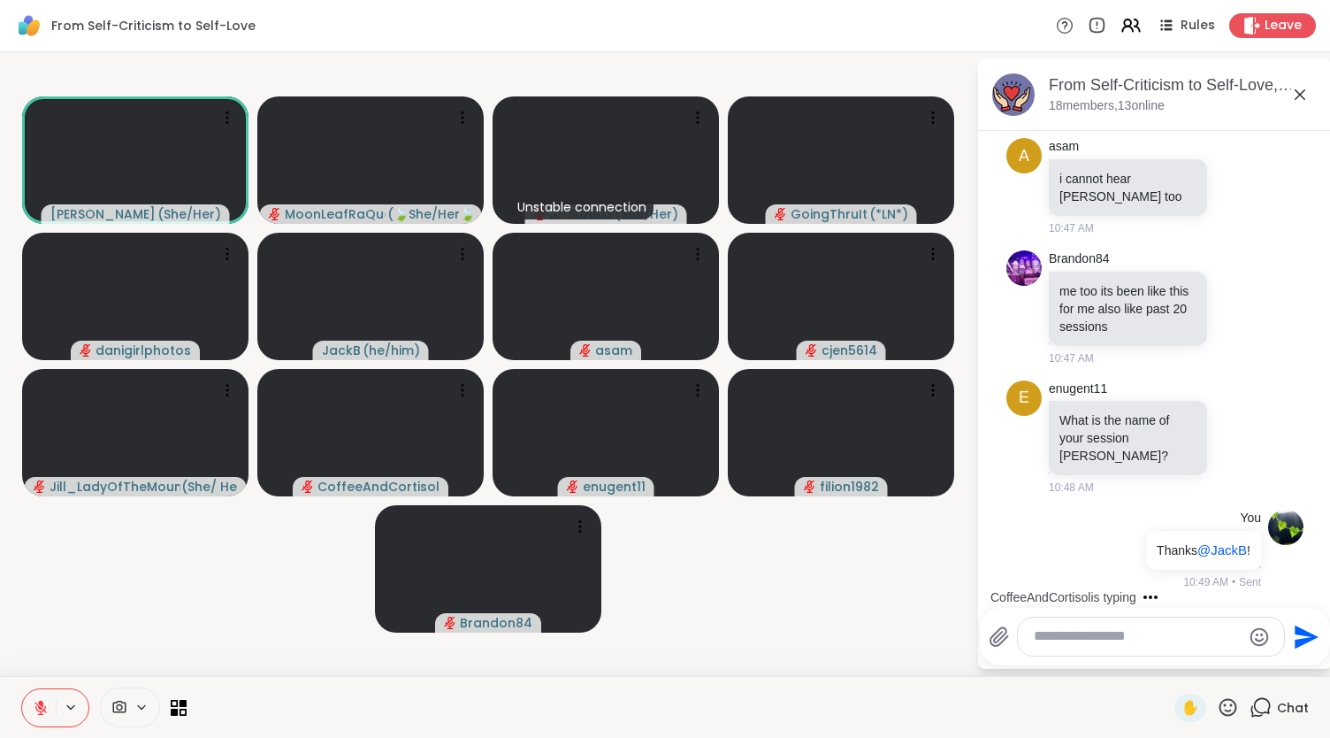
click at [1302, 92] on icon at bounding box center [1300, 94] width 21 height 21
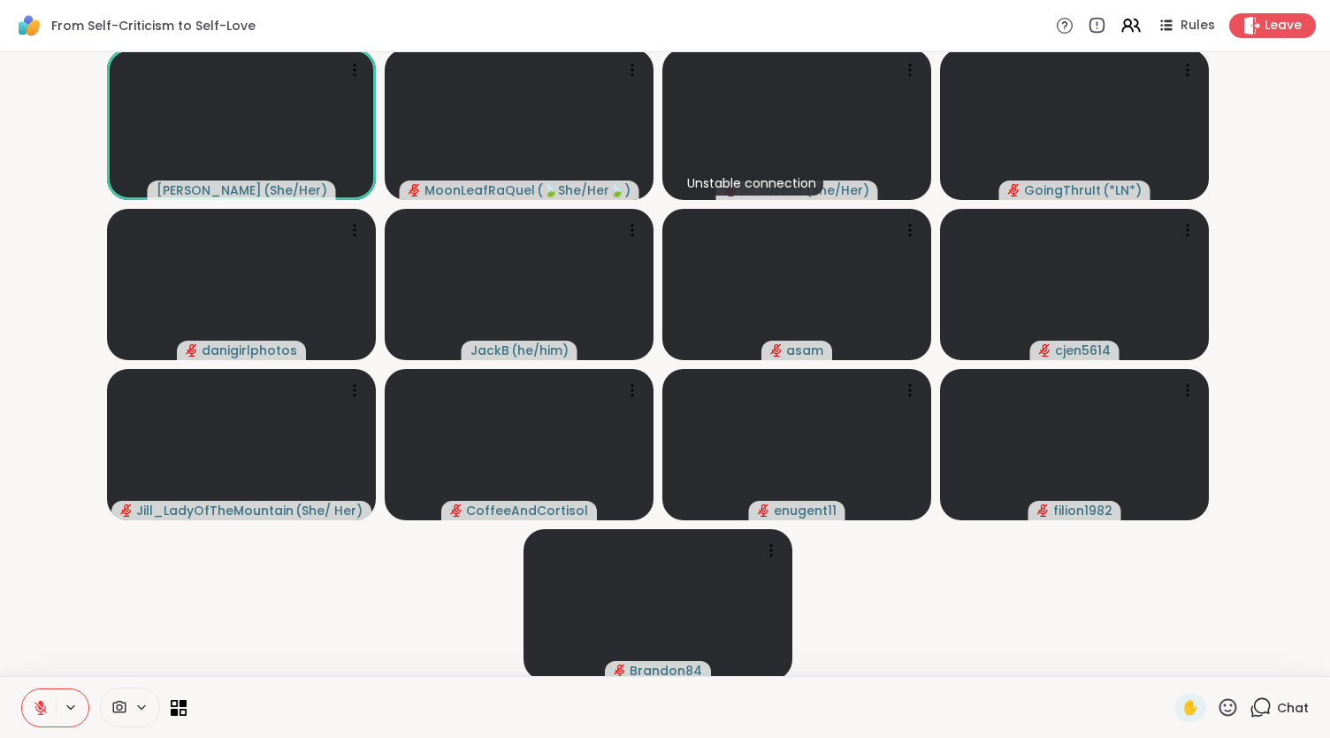
click at [1277, 706] on span "Chat" at bounding box center [1293, 708] width 32 height 18
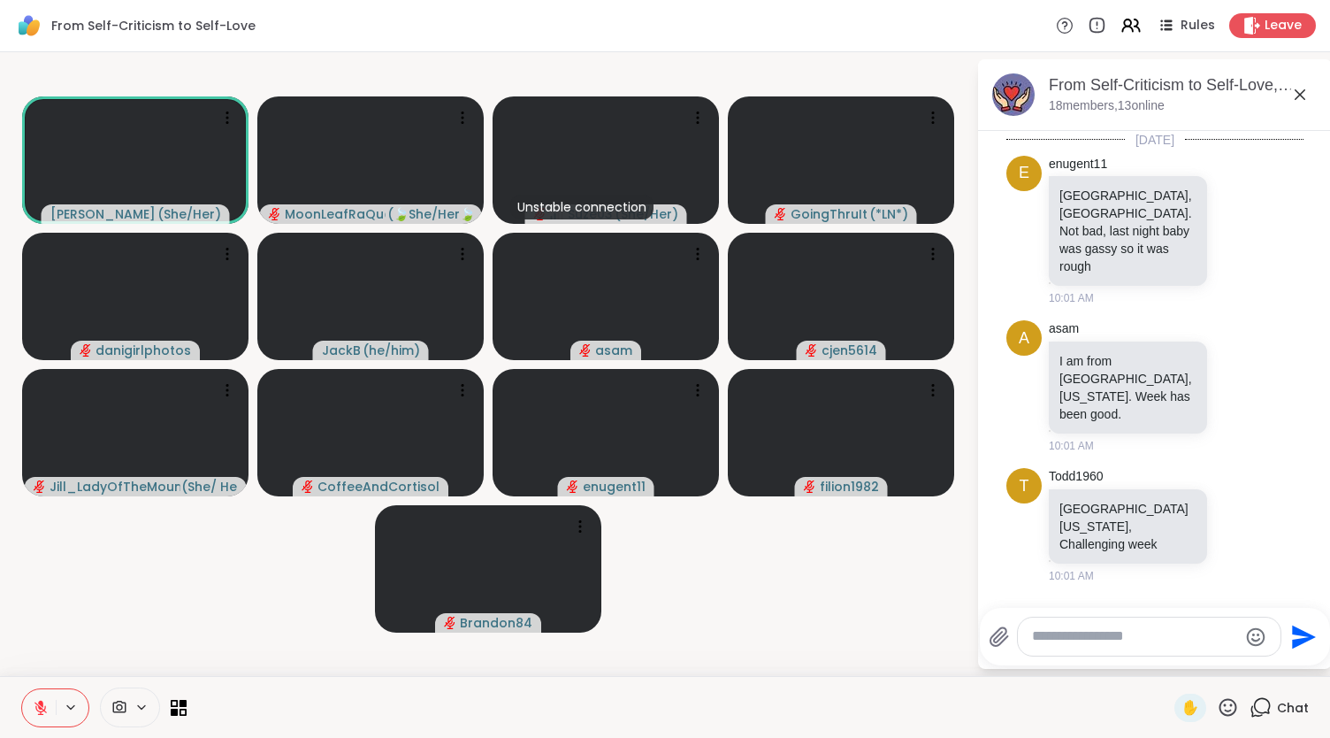
scroll to position [7476, 0]
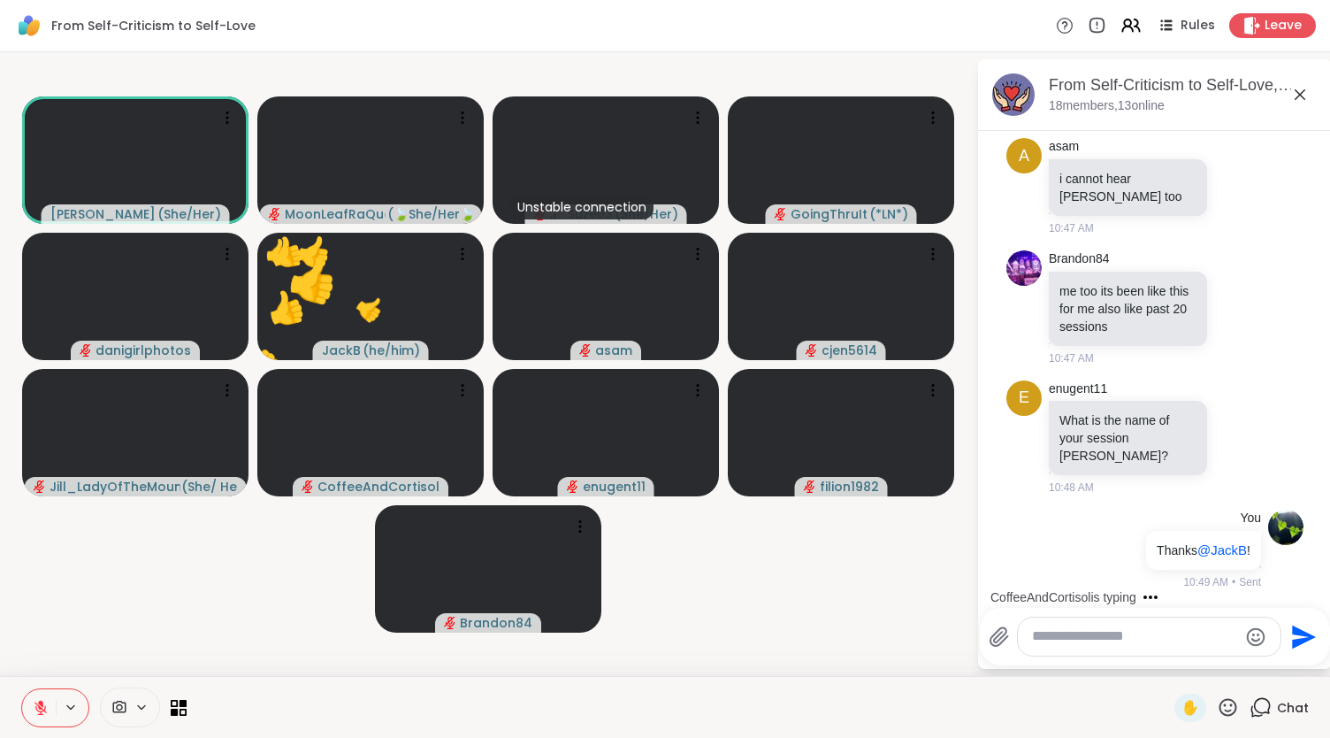
click at [236, 583] on video-player-container "[PERSON_NAME] ( She/Her ) MoonLeafRaQuel ( 🍃She/Her🍃 ) Unstable connection Suze…" at bounding box center [488, 363] width 955 height 609
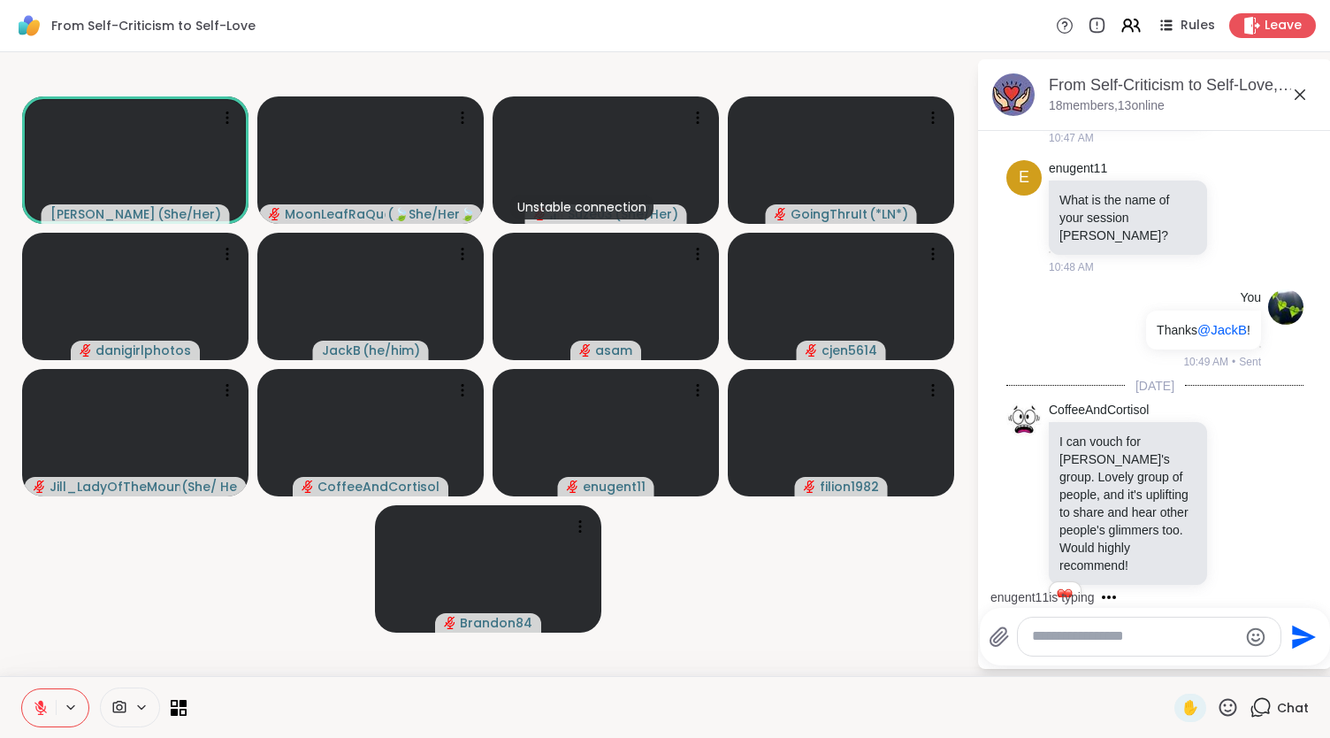
scroll to position [7718, 0]
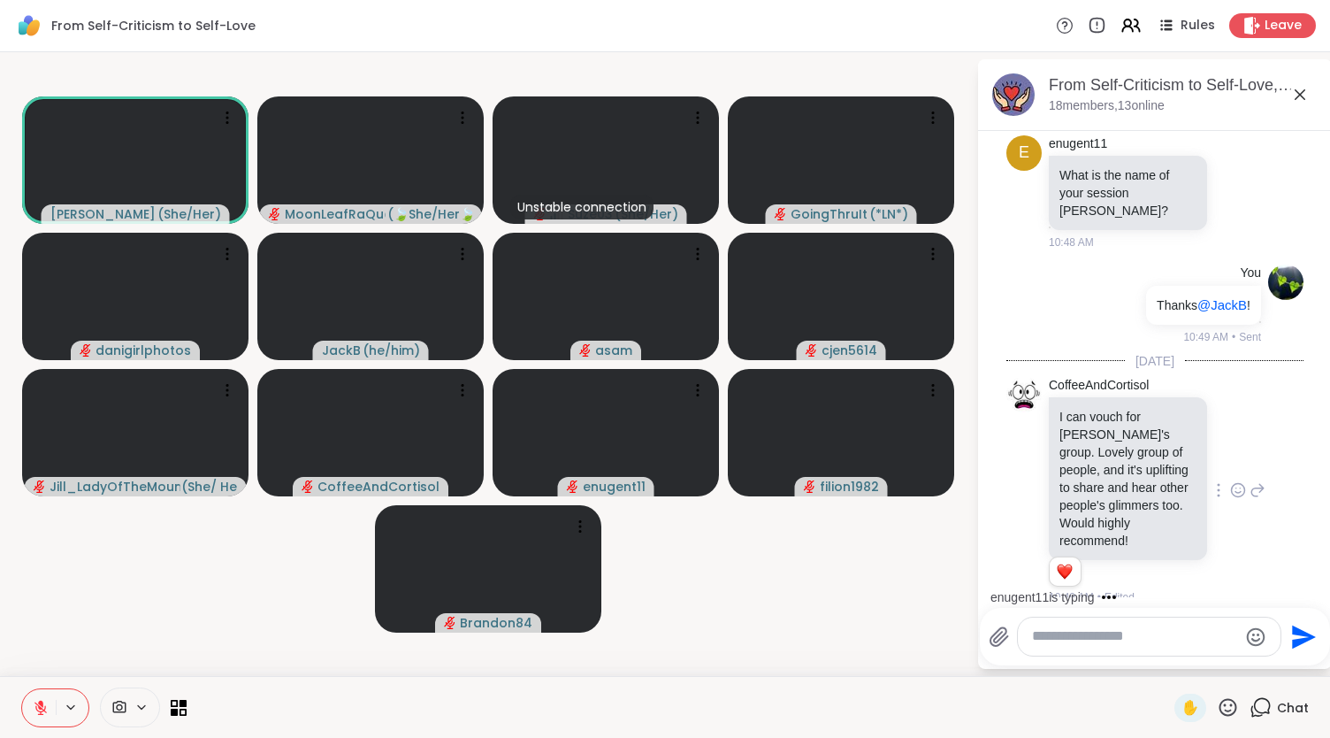
click at [1230, 482] on icon at bounding box center [1238, 490] width 16 height 18
click at [1230, 457] on div "Select Reaction: Heart" at bounding box center [1238, 462] width 16 height 16
click at [1086, 642] on textarea "Type your message" at bounding box center [1135, 636] width 206 height 19
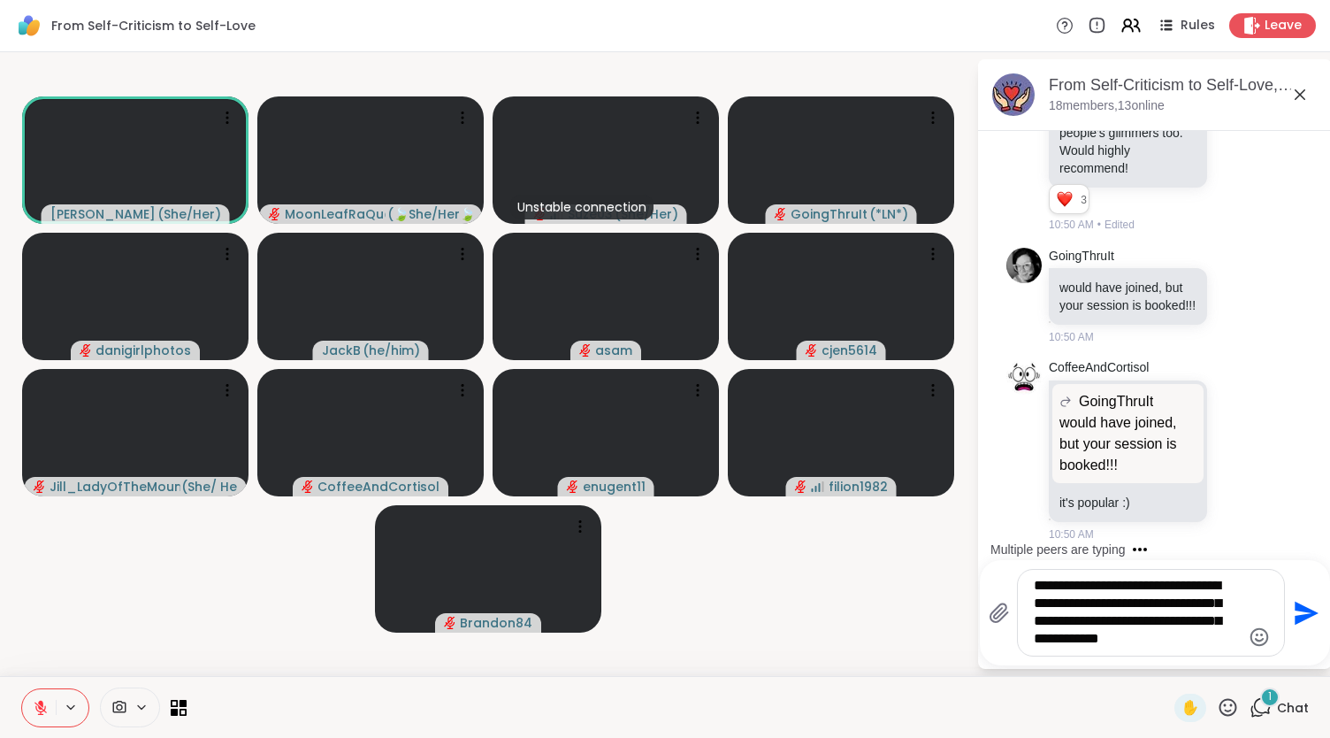
scroll to position [8376, 0]
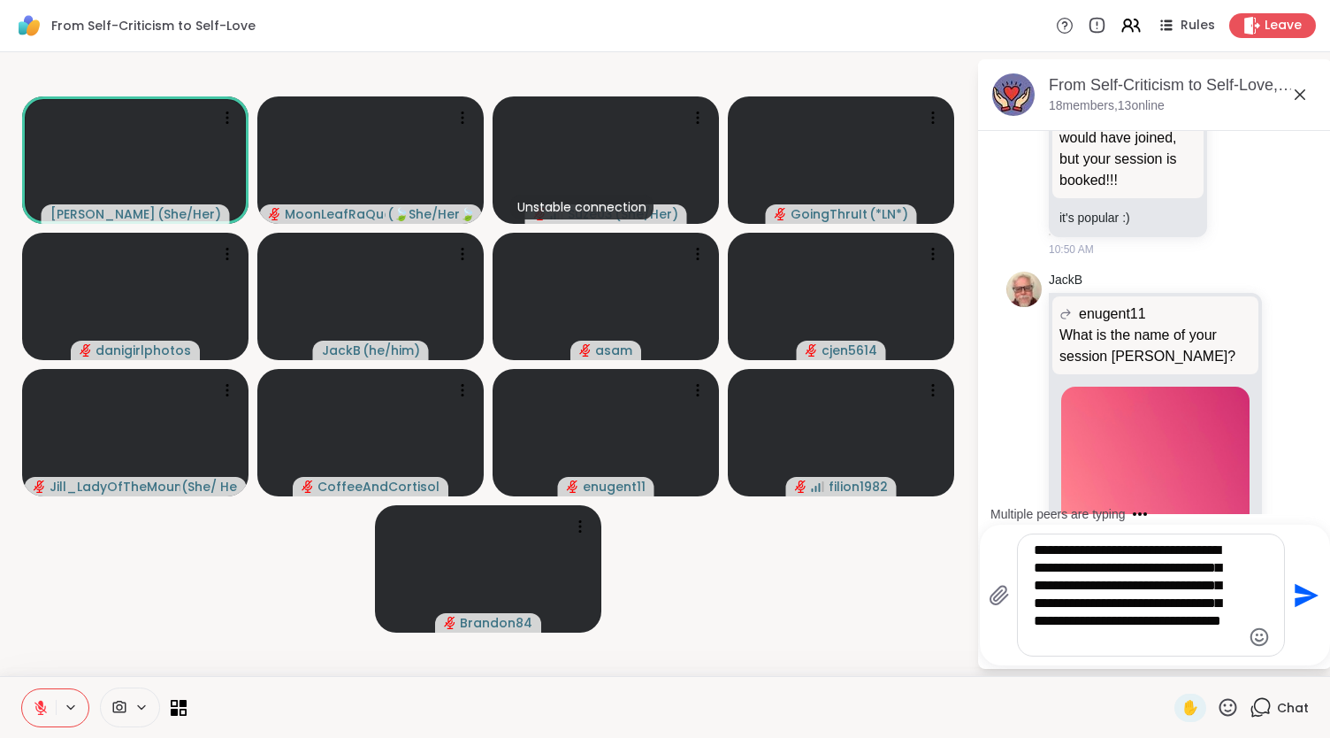
type textarea "**********"
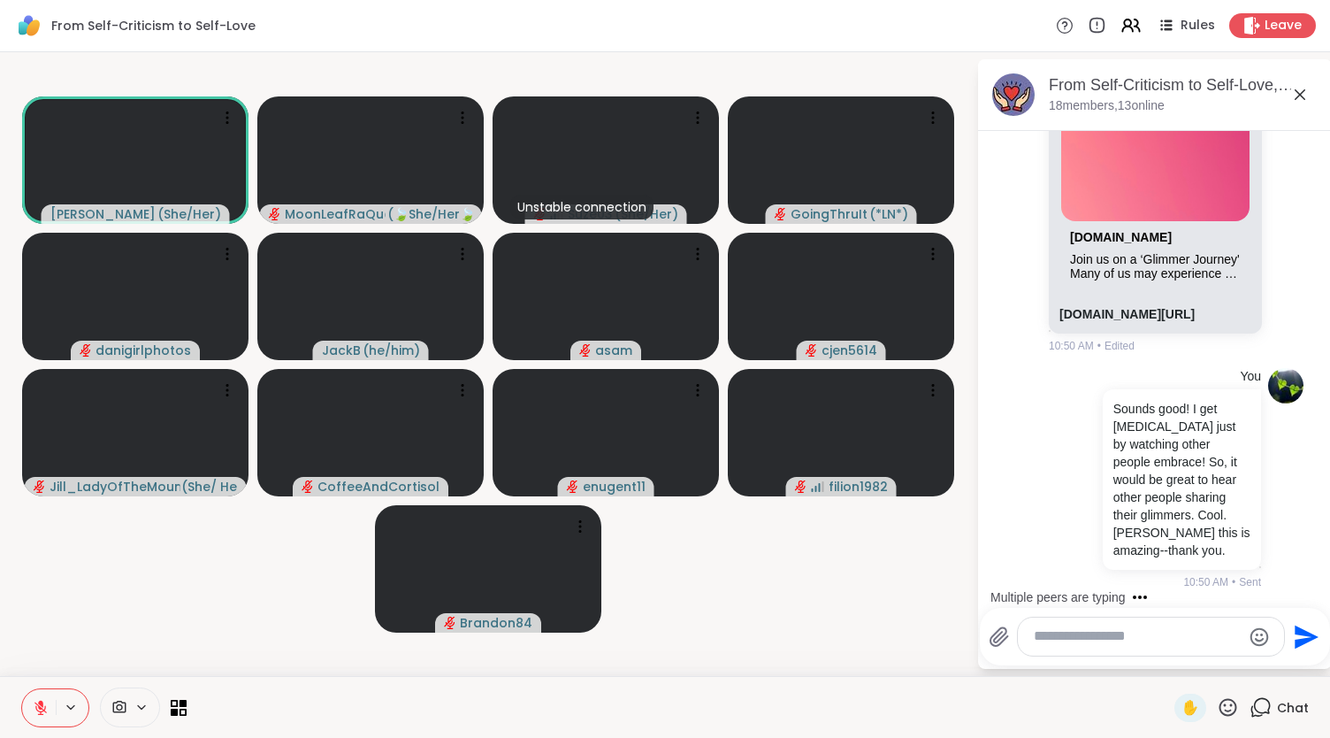
scroll to position [9013, 0]
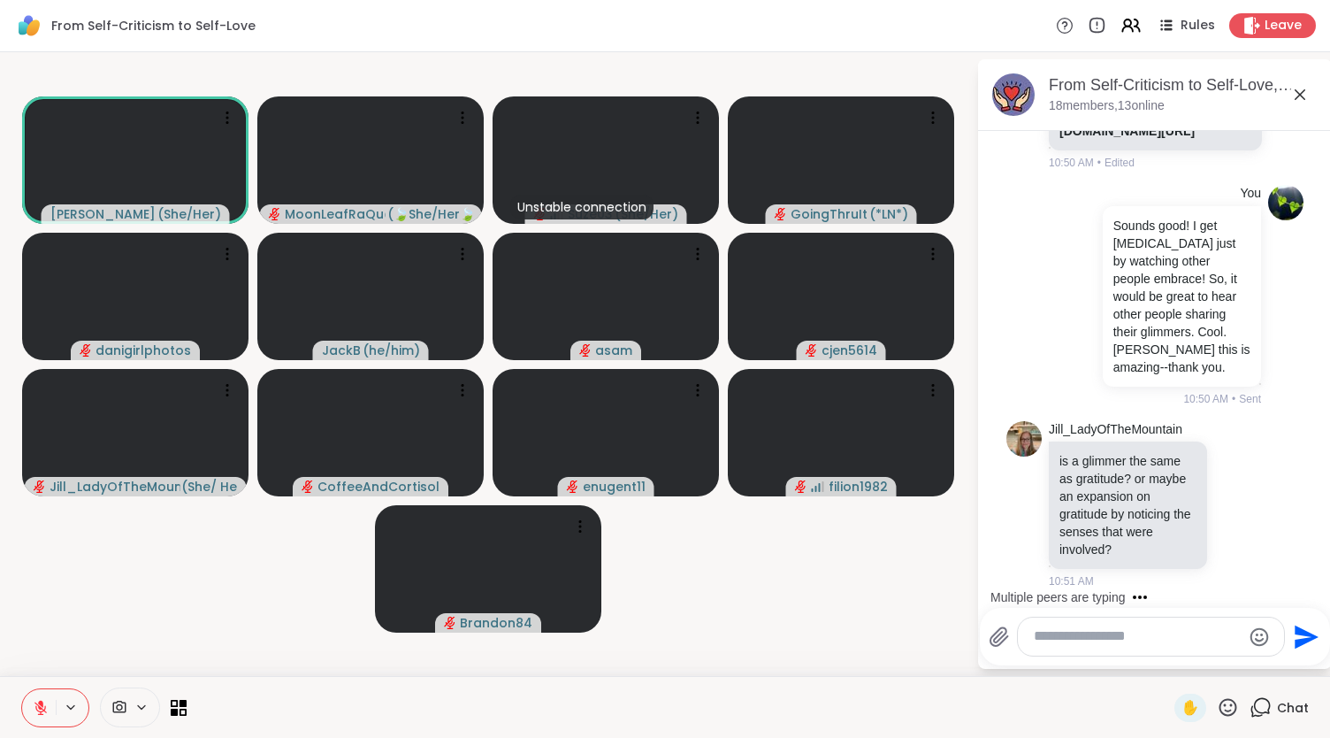
click at [1301, 90] on icon at bounding box center [1300, 94] width 21 height 21
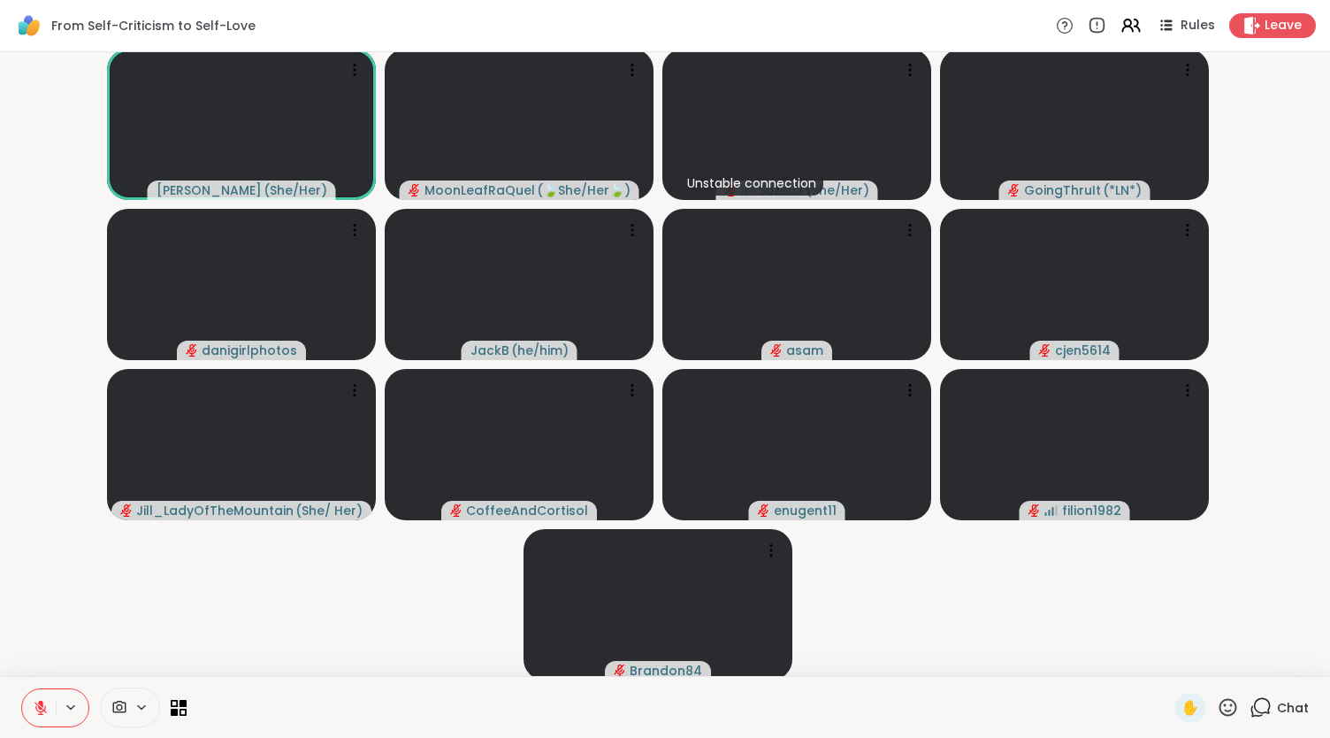
click at [1259, 705] on icon at bounding box center [1261, 707] width 22 height 22
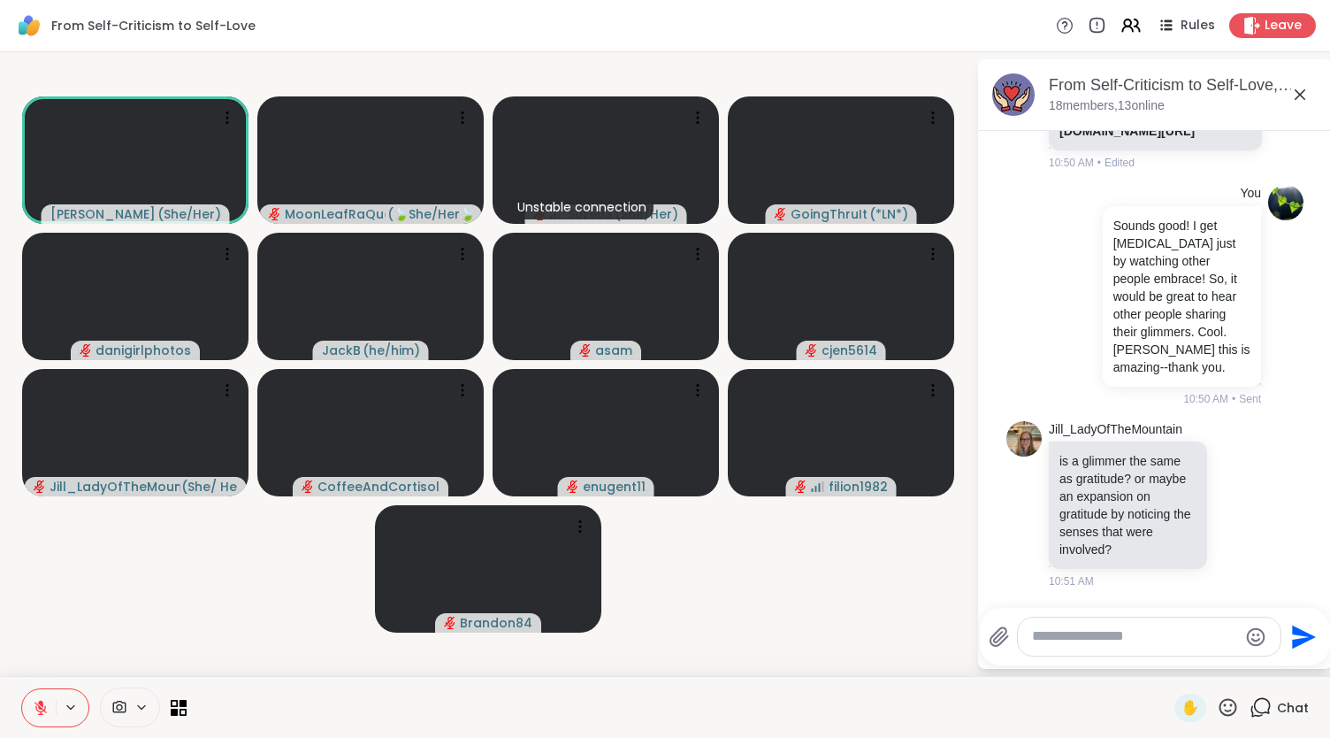
scroll to position [9196, 0]
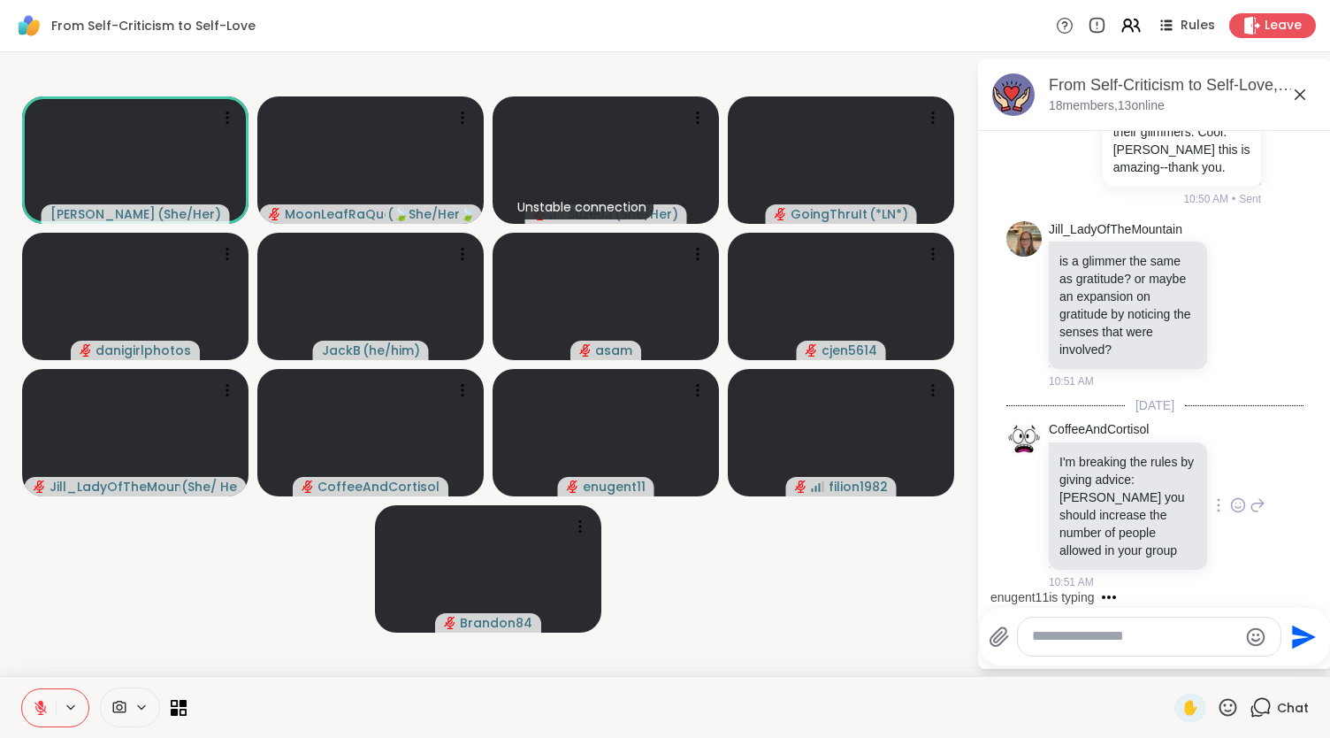
click at [1232, 502] on icon at bounding box center [1238, 504] width 13 height 13
click at [1230, 479] on div "Select Reaction: Heart" at bounding box center [1238, 477] width 16 height 16
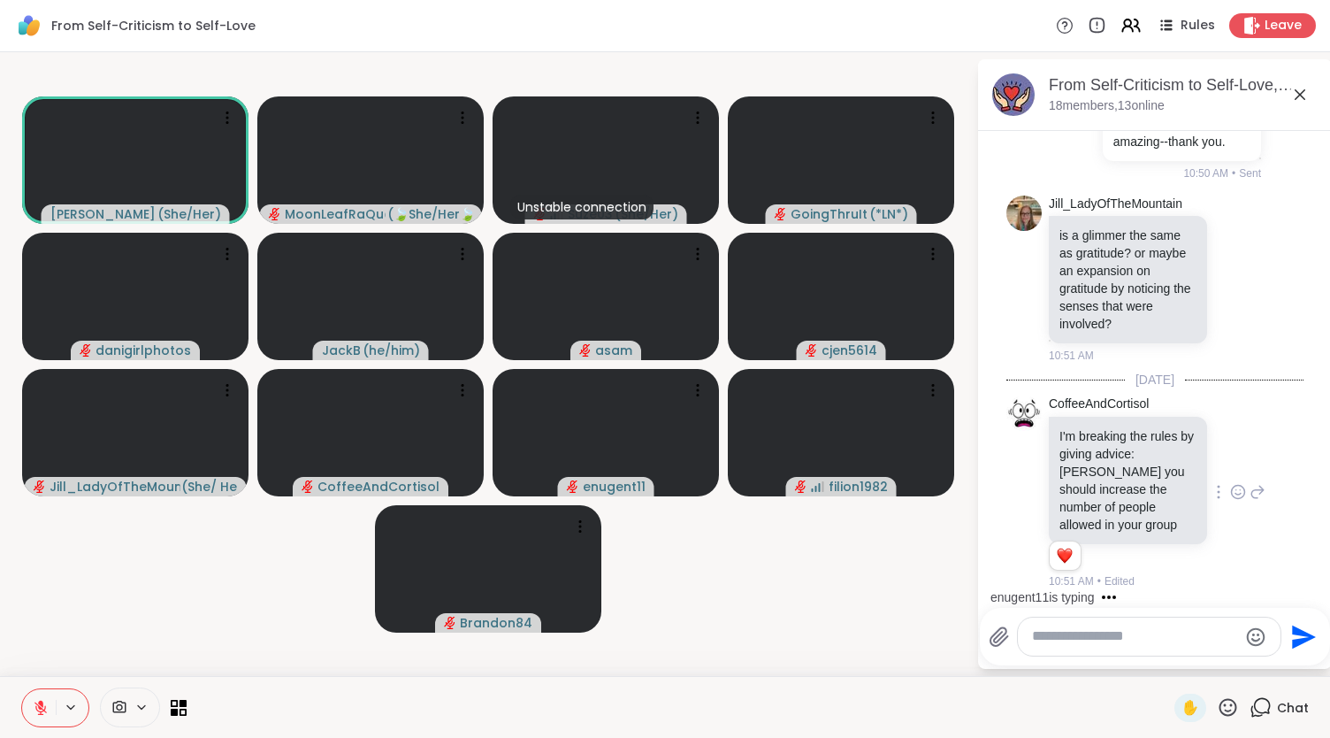
click at [1084, 640] on textarea "Type your message" at bounding box center [1135, 636] width 206 height 19
click at [1296, 95] on icon at bounding box center [1300, 94] width 21 height 21
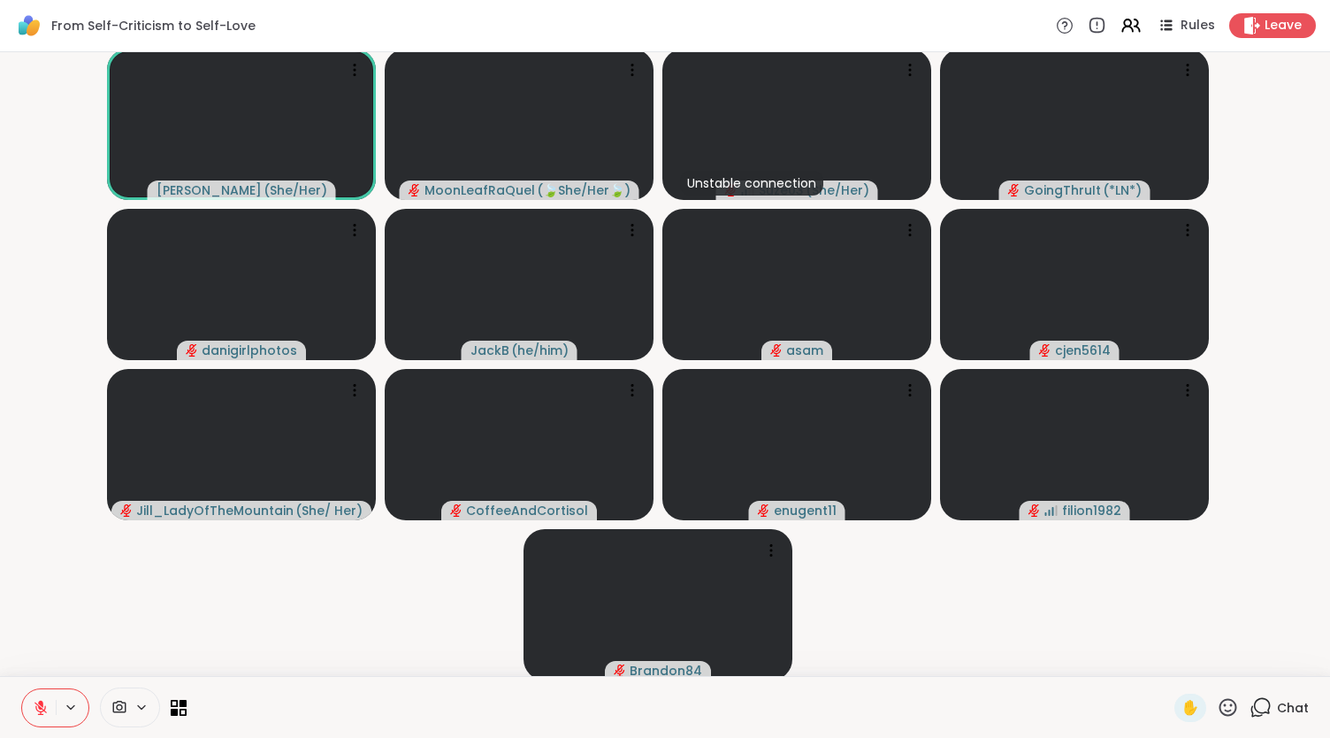
click at [1277, 709] on span "Chat" at bounding box center [1293, 708] width 32 height 18
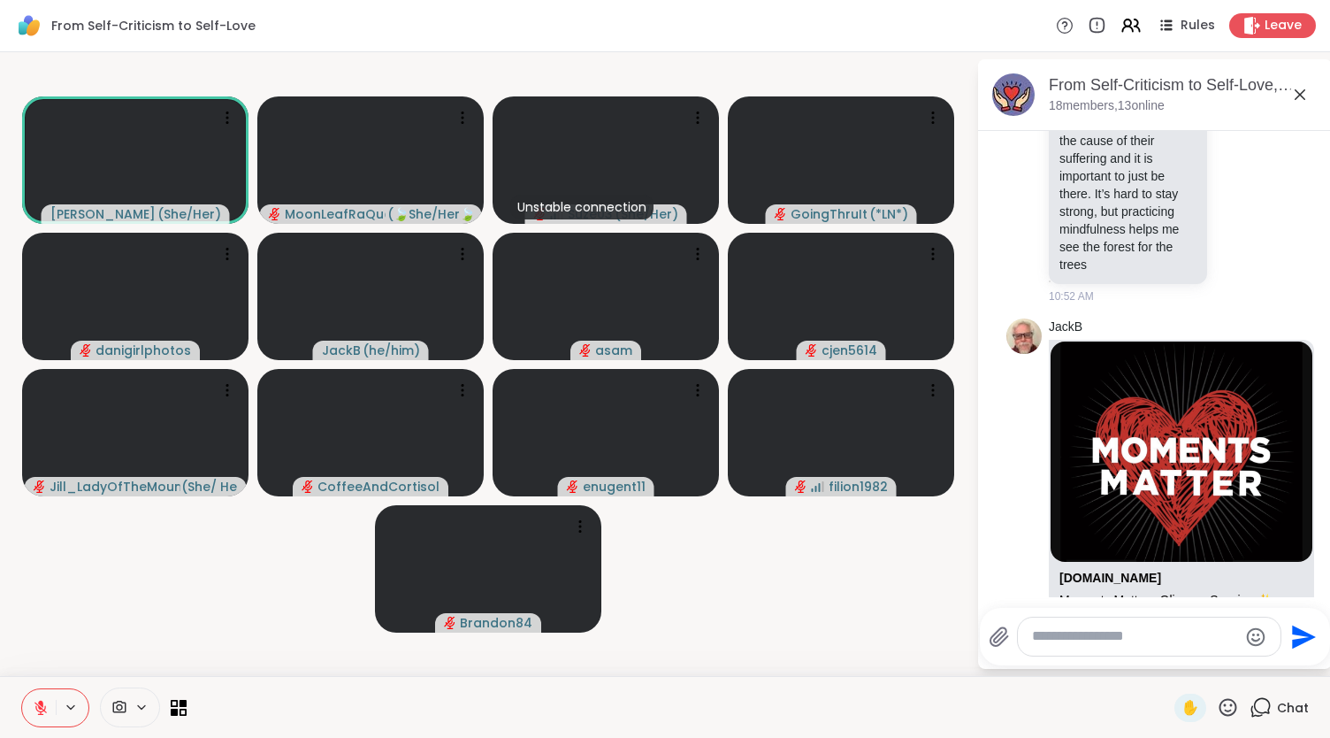
scroll to position [9691, 0]
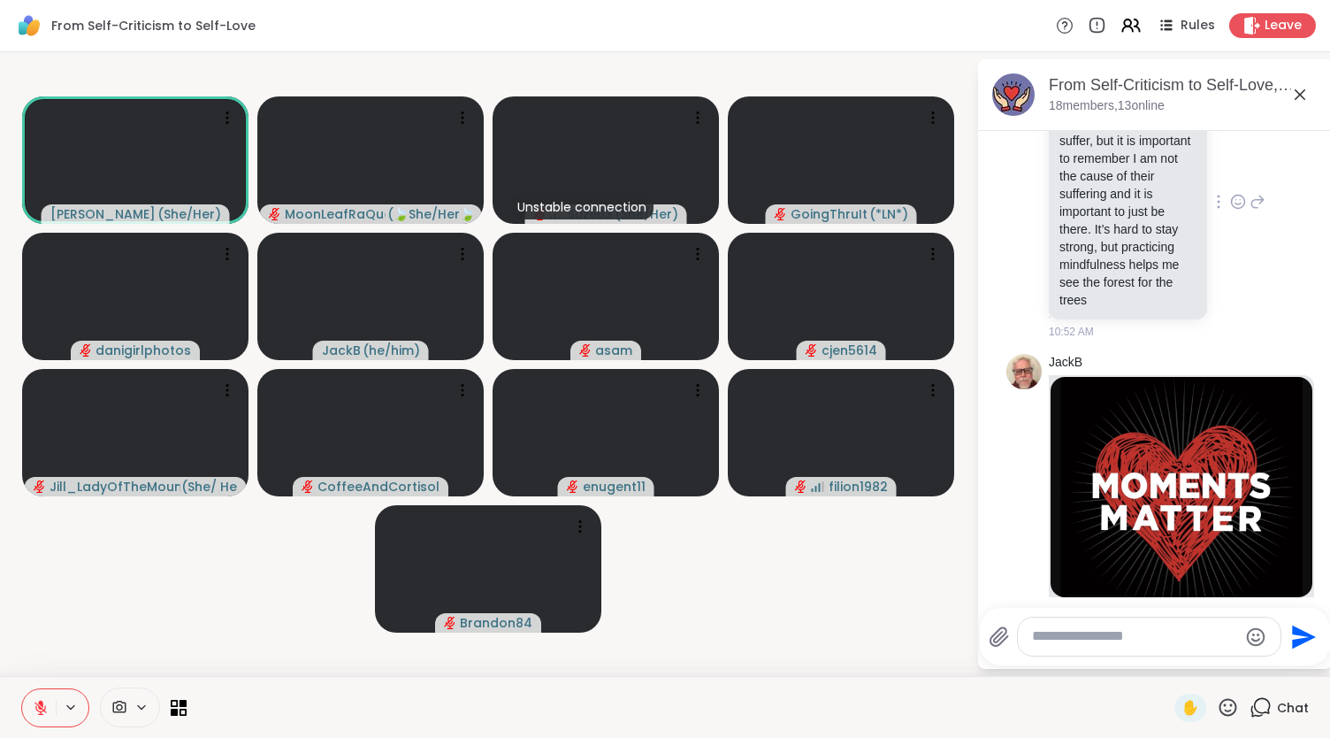
click at [1236, 204] on icon at bounding box center [1238, 204] width 5 height 2
click at [1230, 181] on div "Select Reaction: Heart" at bounding box center [1238, 173] width 16 height 16
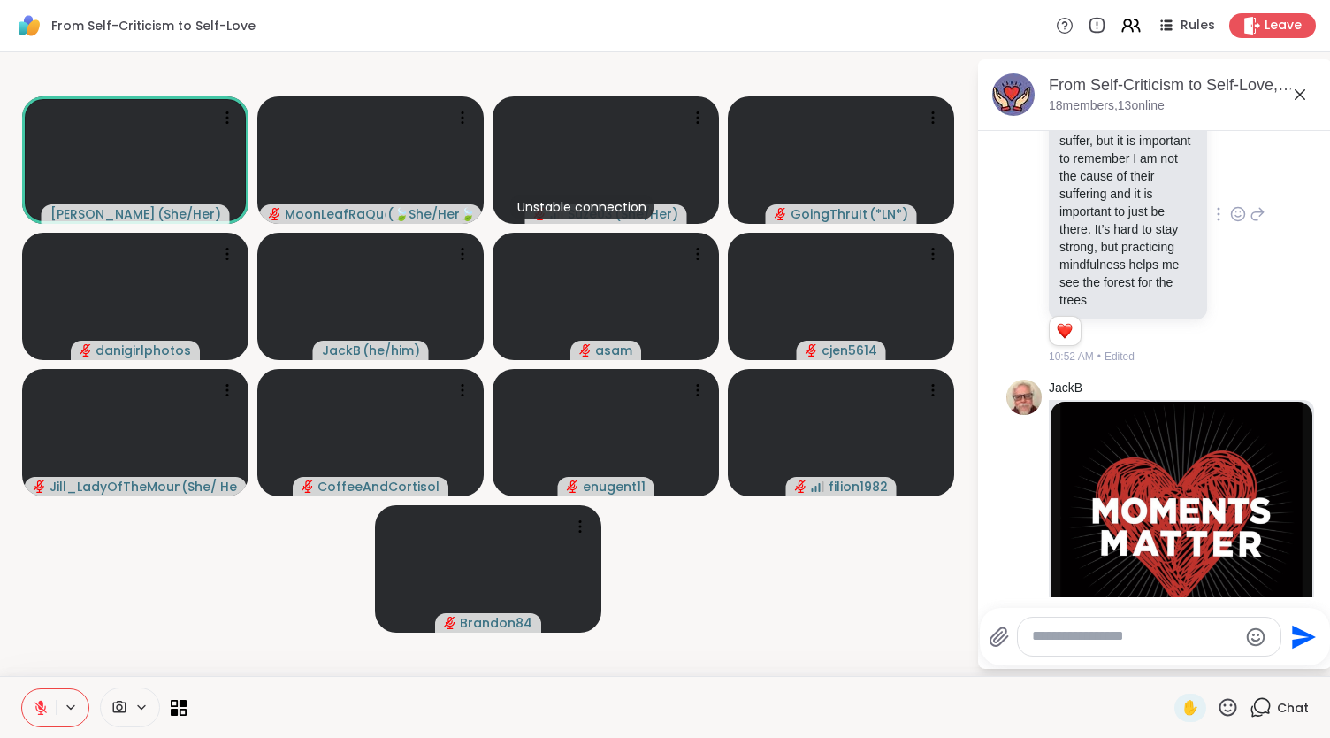
click at [1108, 640] on textarea "Type your message" at bounding box center [1135, 636] width 206 height 19
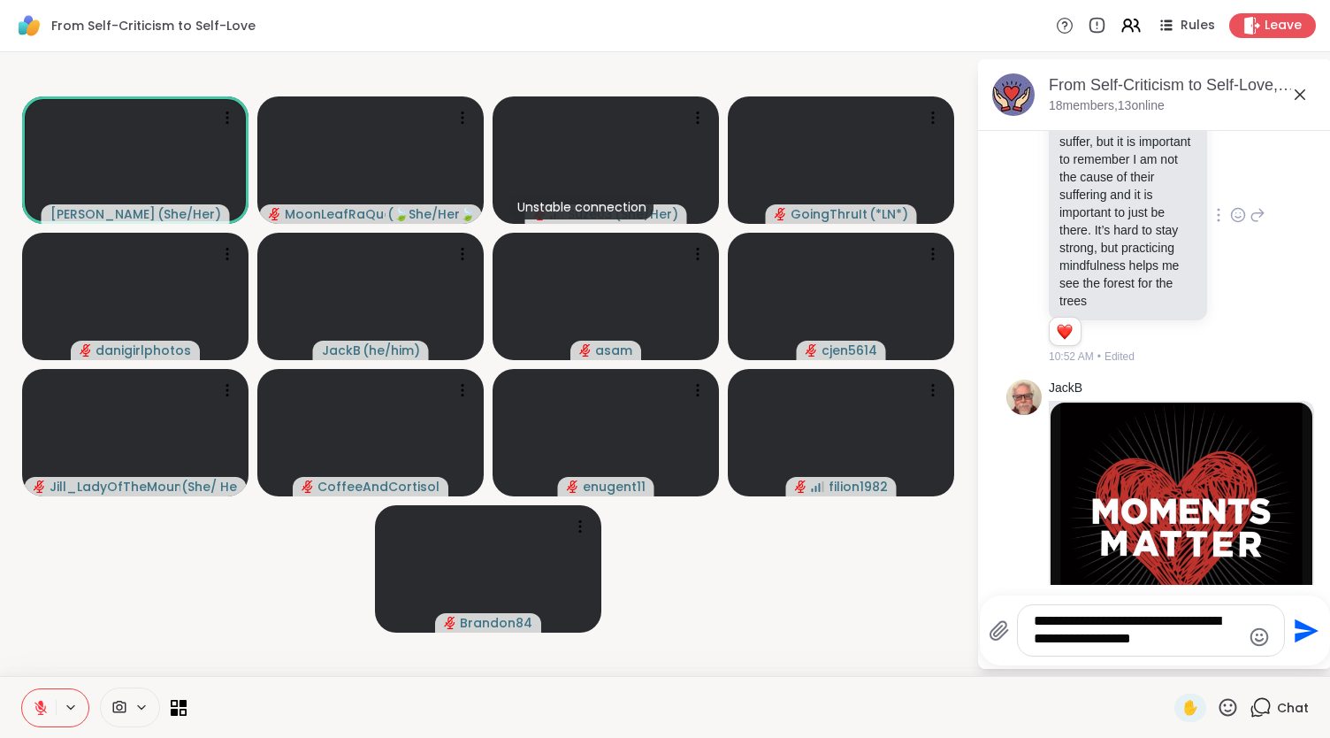
click at [1260, 634] on icon "Emoji picker" at bounding box center [1259, 636] width 19 height 19
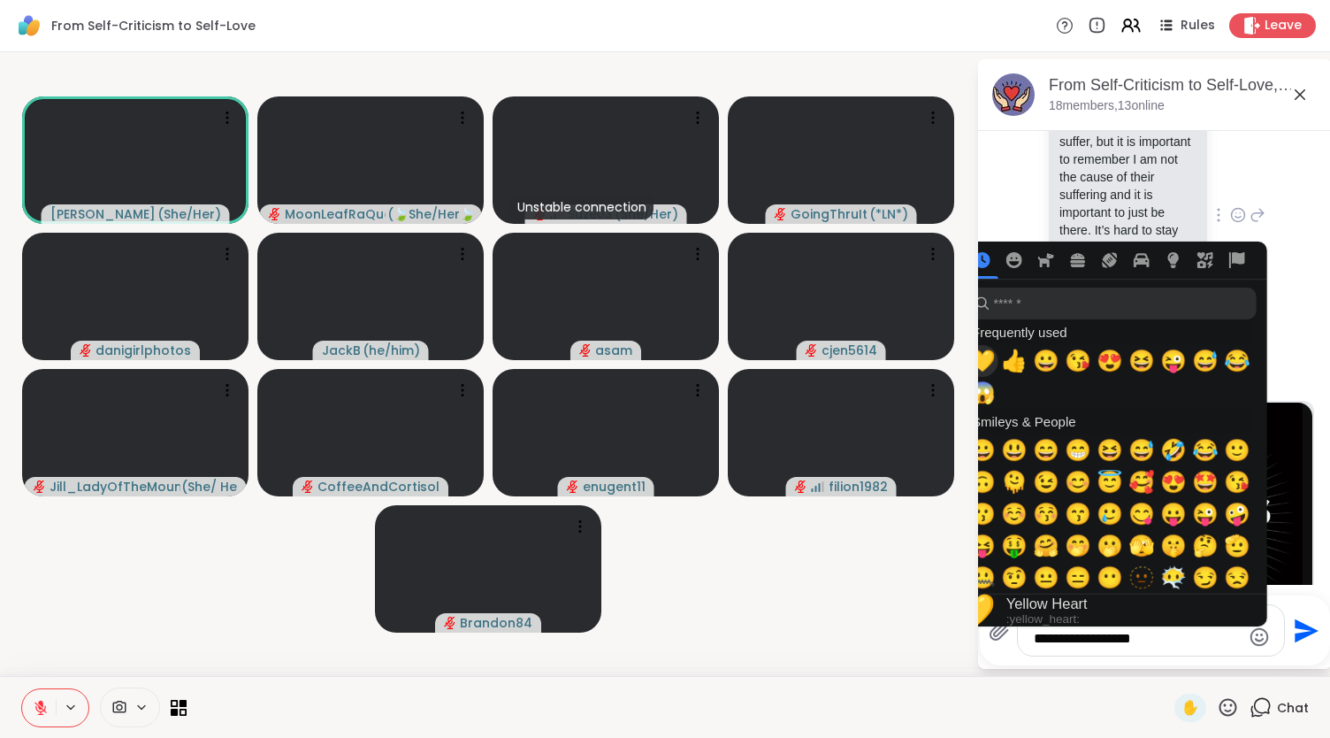
click at [985, 358] on span "💛" at bounding box center [982, 361] width 27 height 25
type textarea "**********"
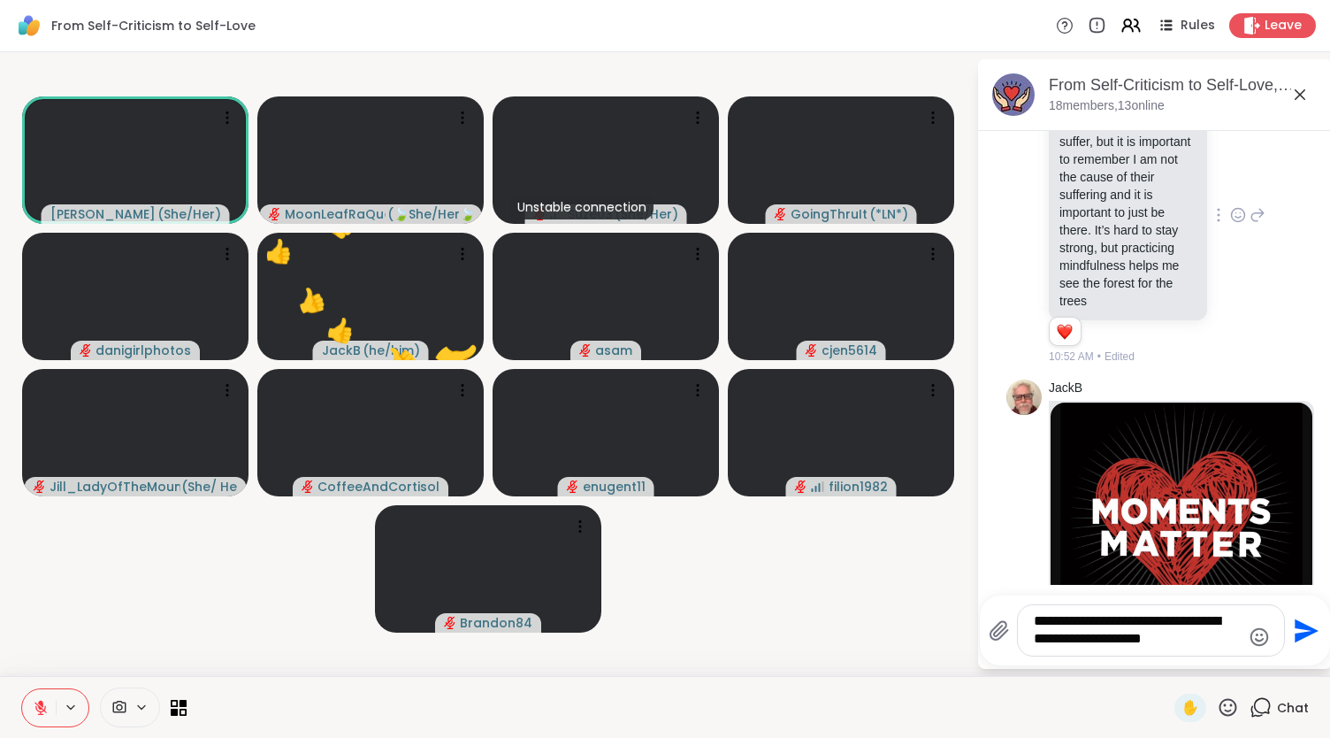
click at [1300, 621] on icon "Send" at bounding box center [1305, 631] width 28 height 28
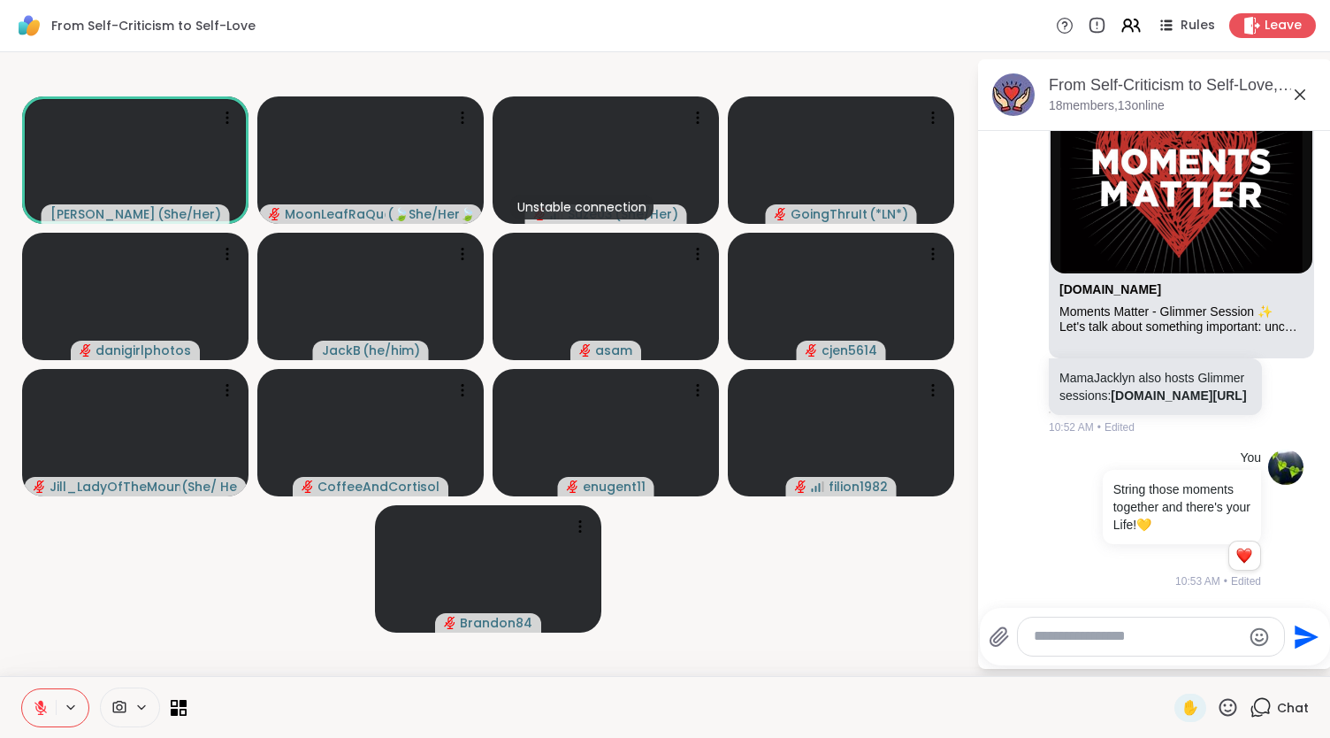
scroll to position [10238, 0]
click at [1220, 710] on icon at bounding box center [1229, 707] width 18 height 18
click at [1161, 665] on div "❤️" at bounding box center [1177, 661] width 32 height 28
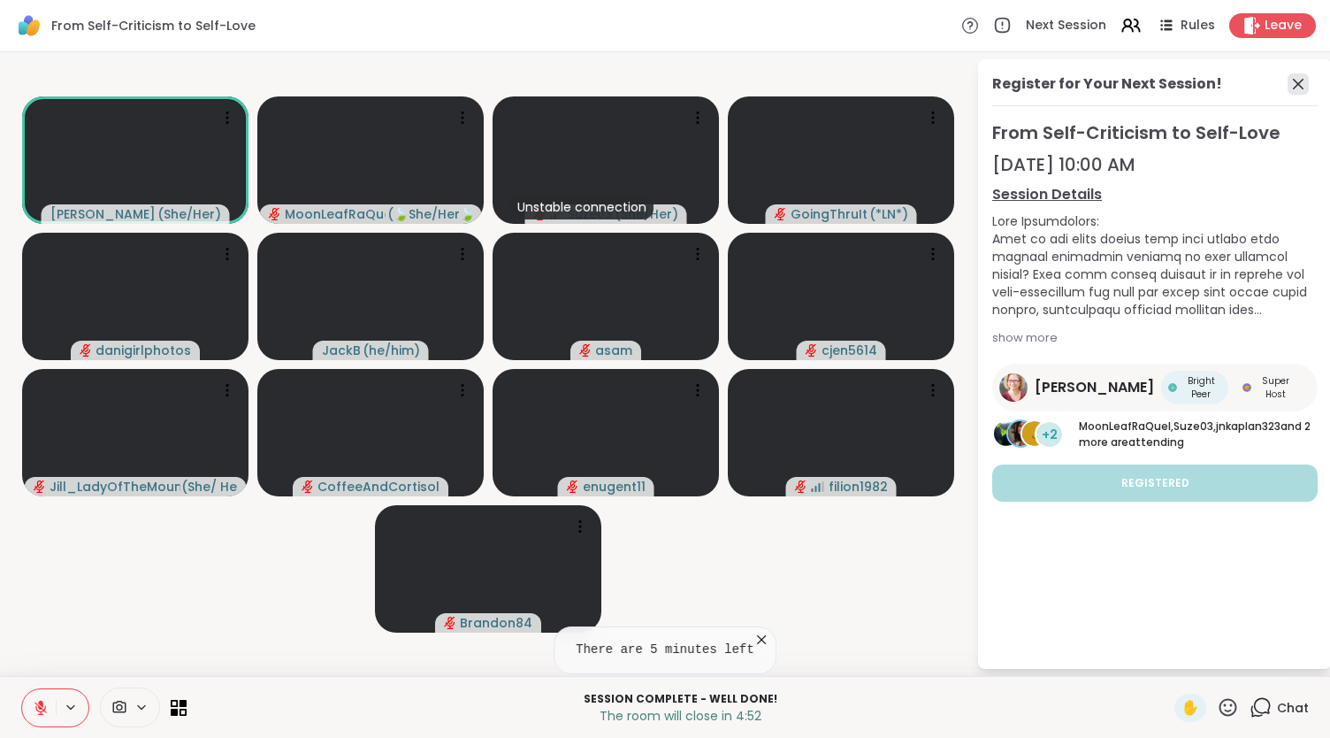
click at [1304, 80] on icon at bounding box center [1298, 83] width 21 height 21
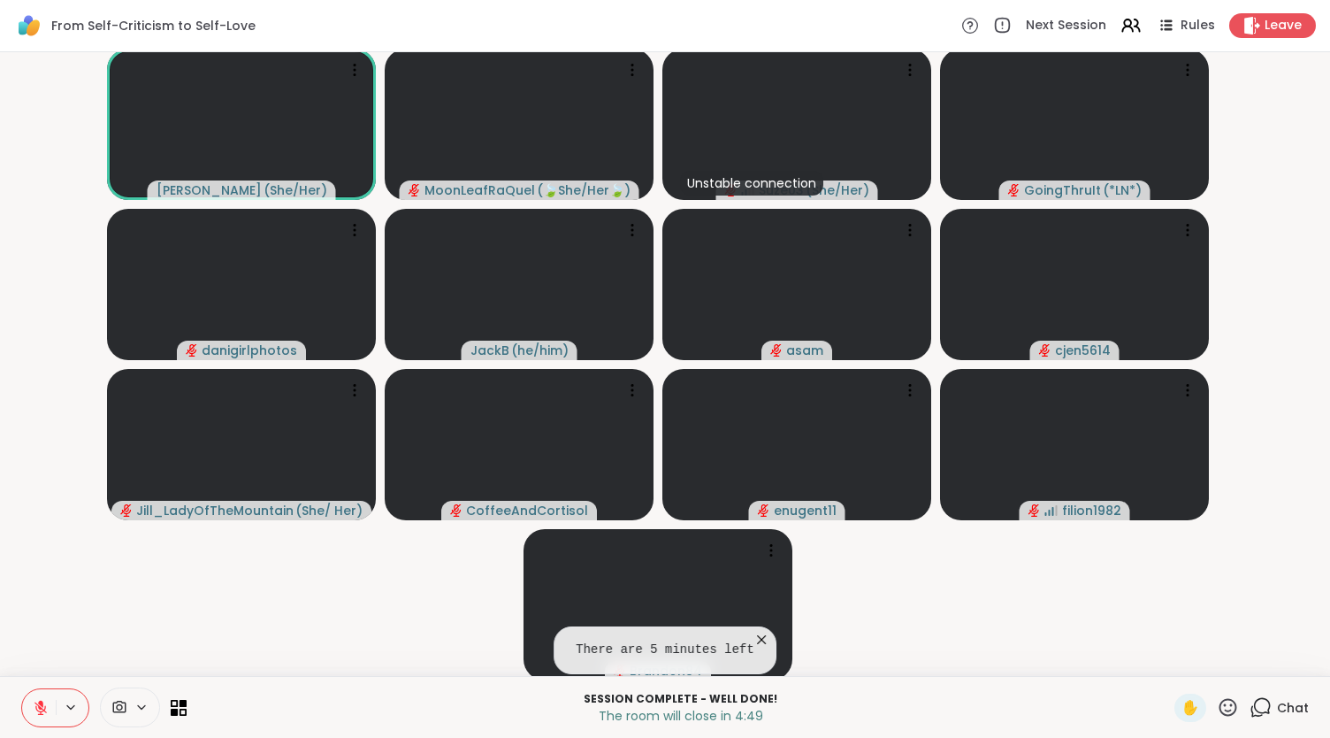
click at [1250, 706] on icon at bounding box center [1261, 707] width 22 height 22
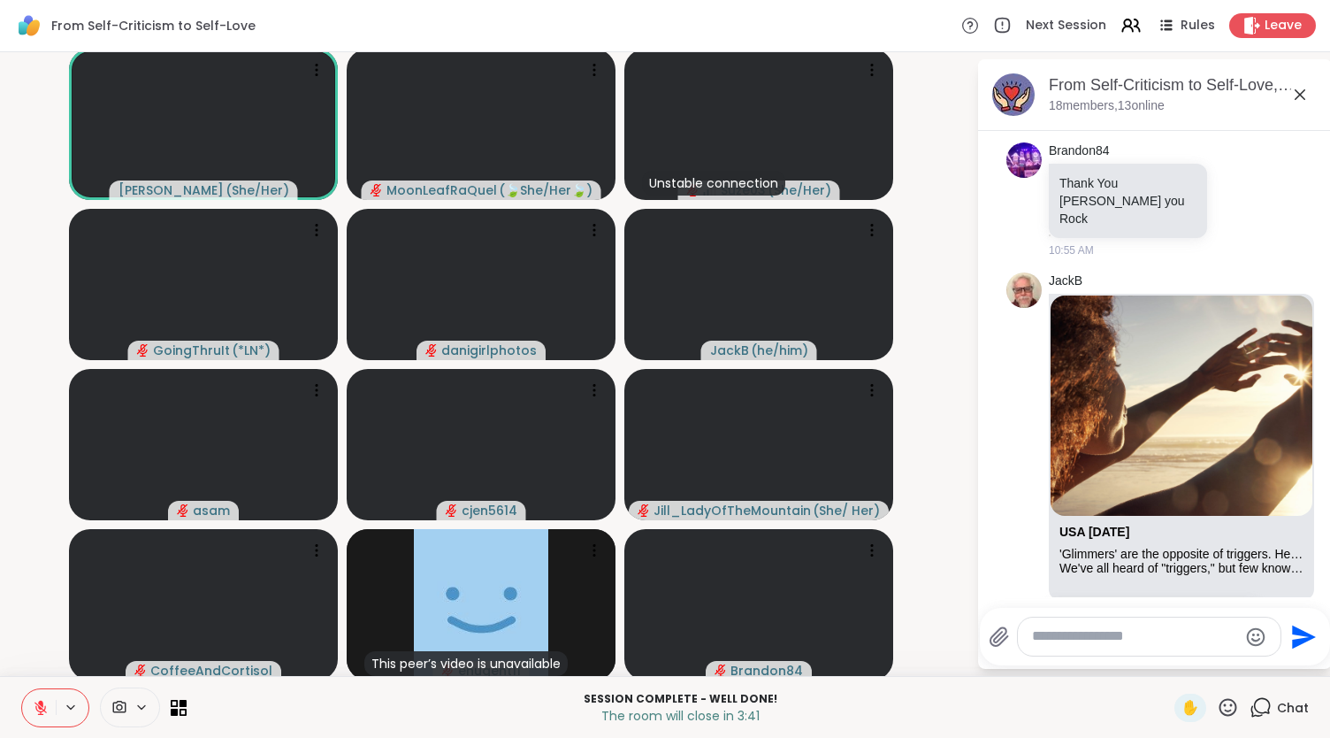
scroll to position [10914, 0]
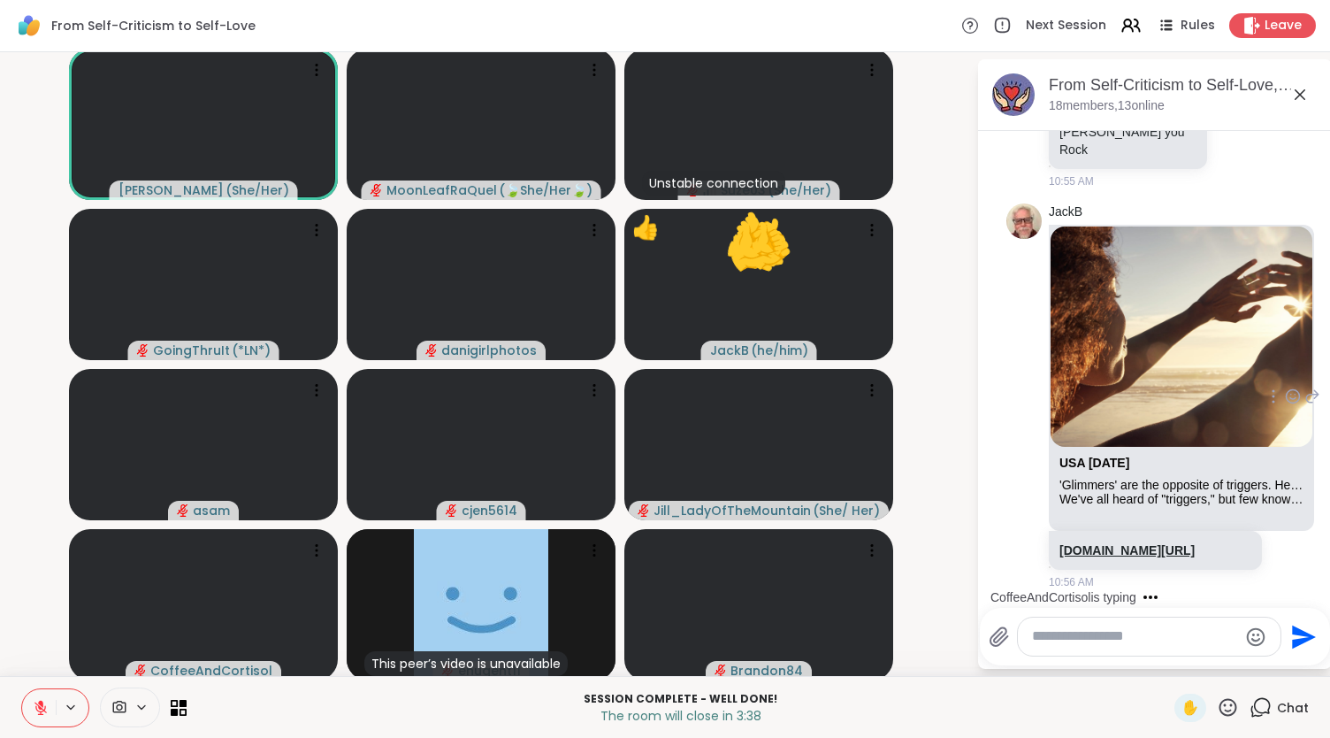
click at [1166, 543] on link "[DOMAIN_NAME][URL]" at bounding box center [1127, 550] width 135 height 14
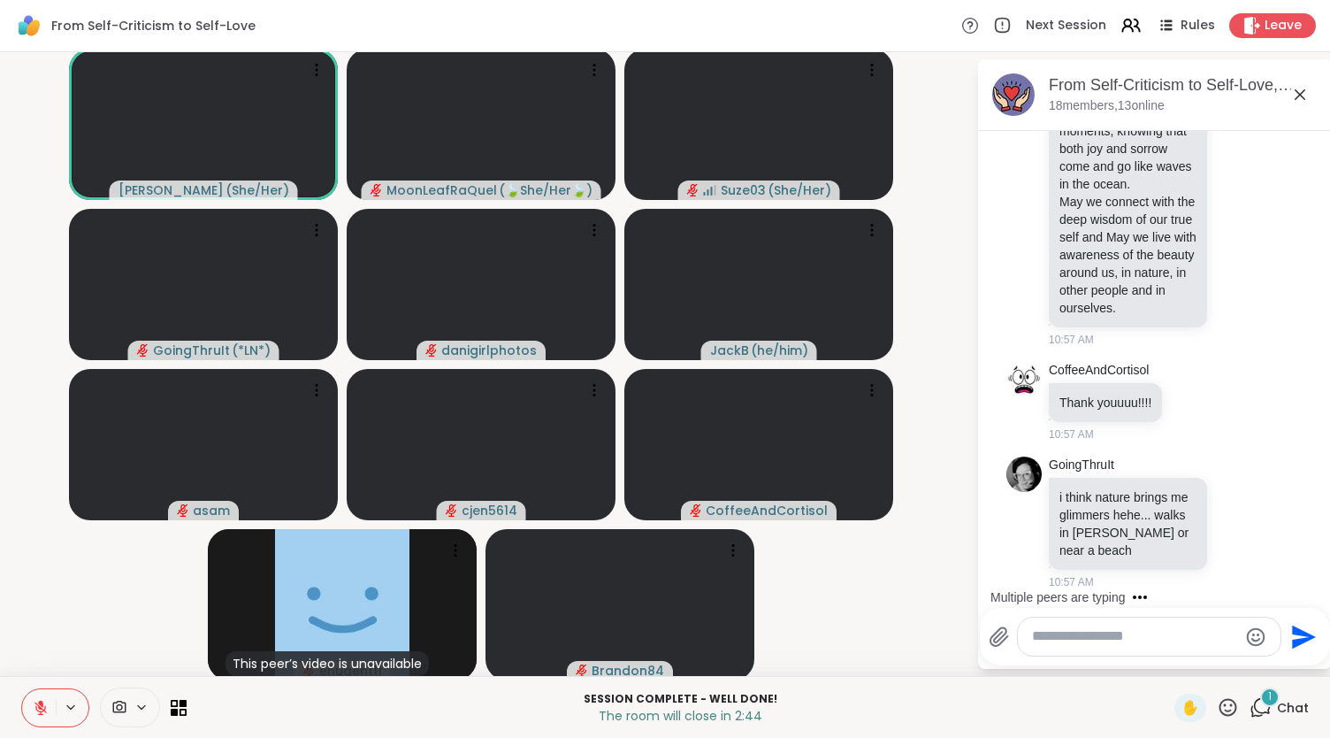
scroll to position [11696, 0]
click at [991, 634] on icon at bounding box center [999, 636] width 17 height 19
click at [0, 0] on input "file" at bounding box center [0, 0] width 0 height 0
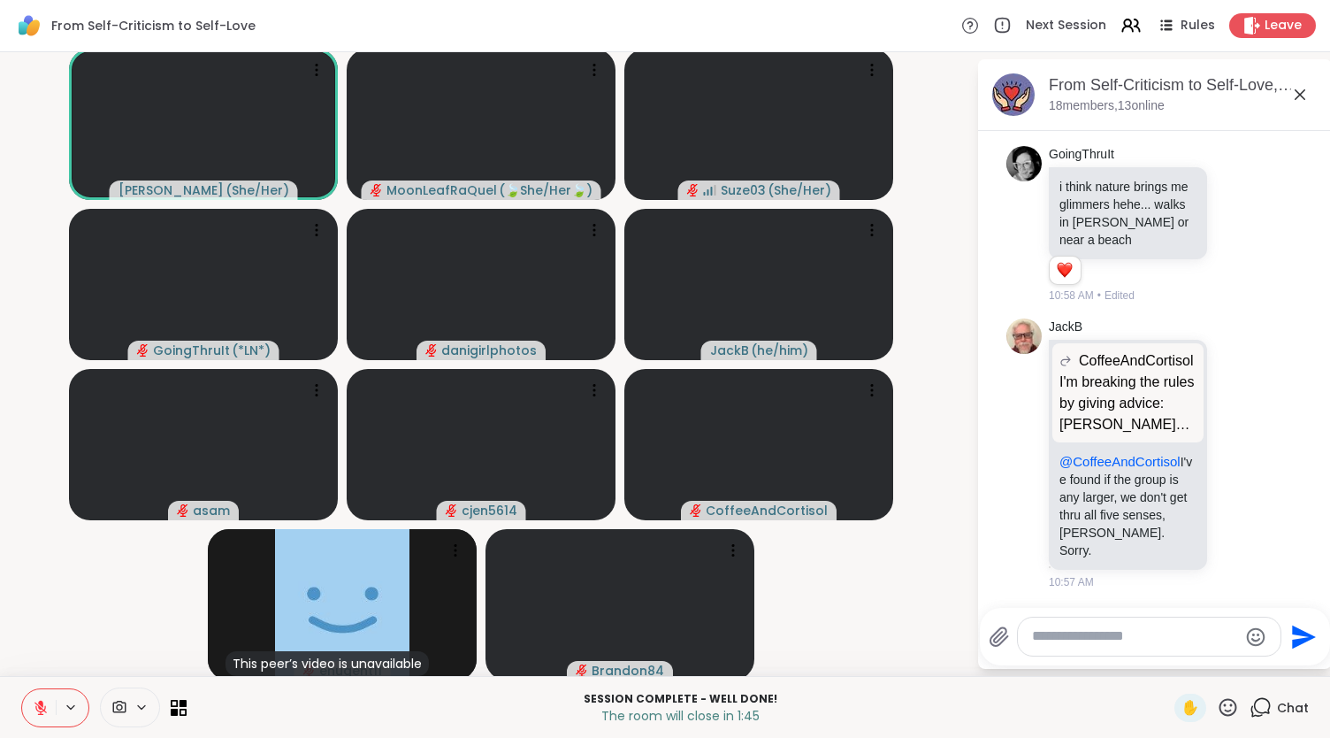
scroll to position [12014, 0]
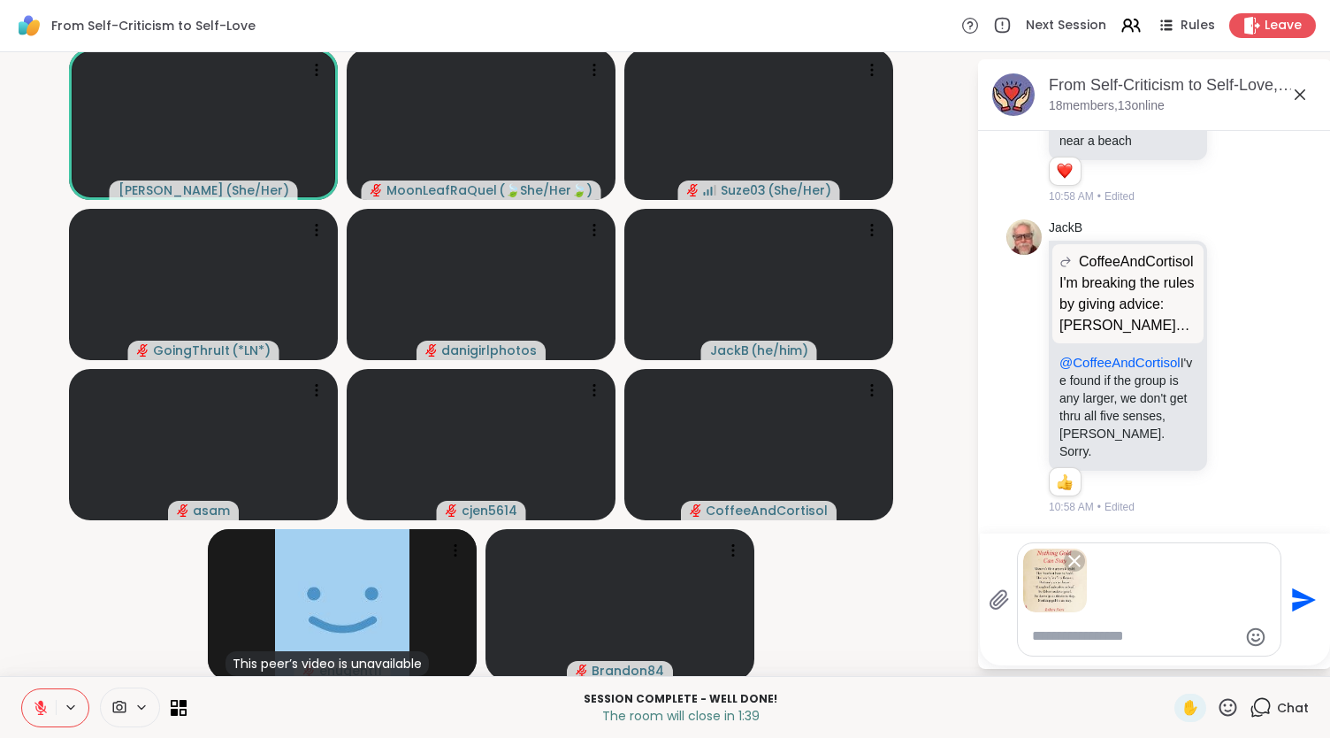
click at [1292, 599] on icon "Send" at bounding box center [1304, 599] width 24 height 24
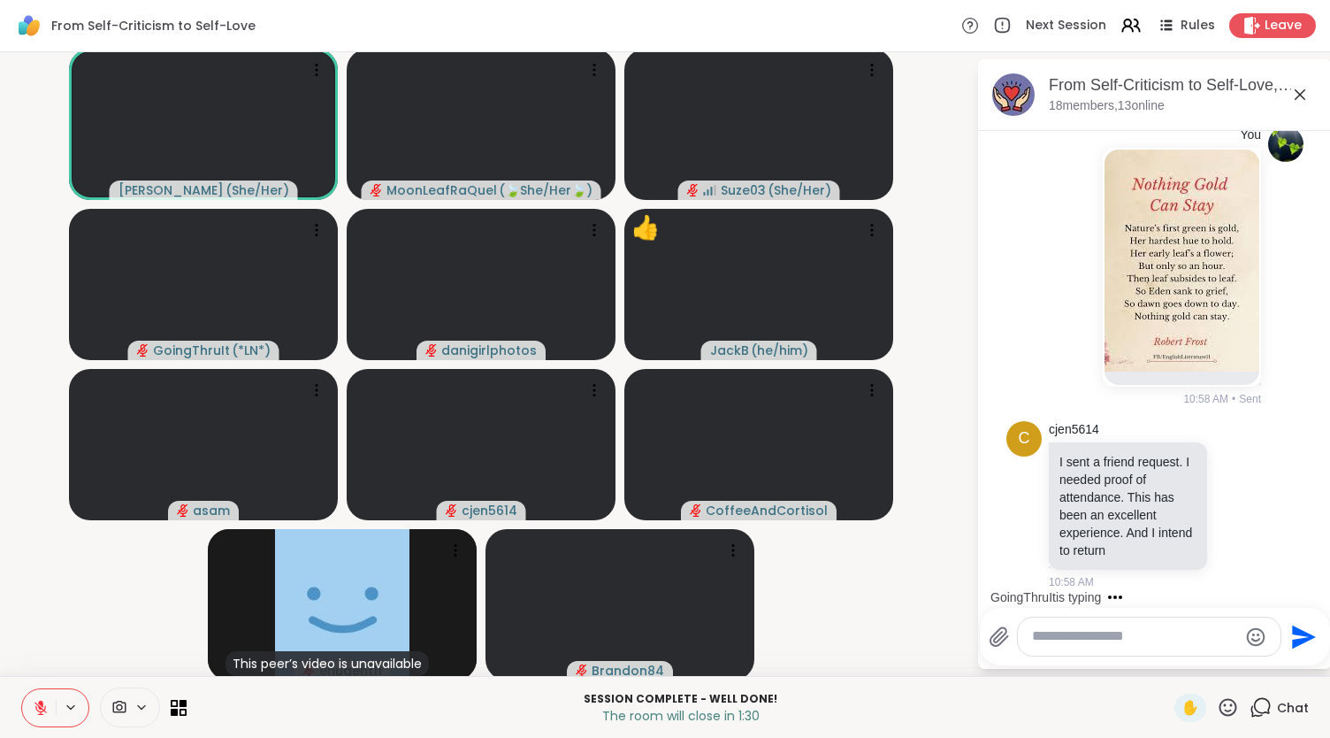
scroll to position [4, 0]
click at [1222, 704] on icon at bounding box center [1228, 707] width 22 height 22
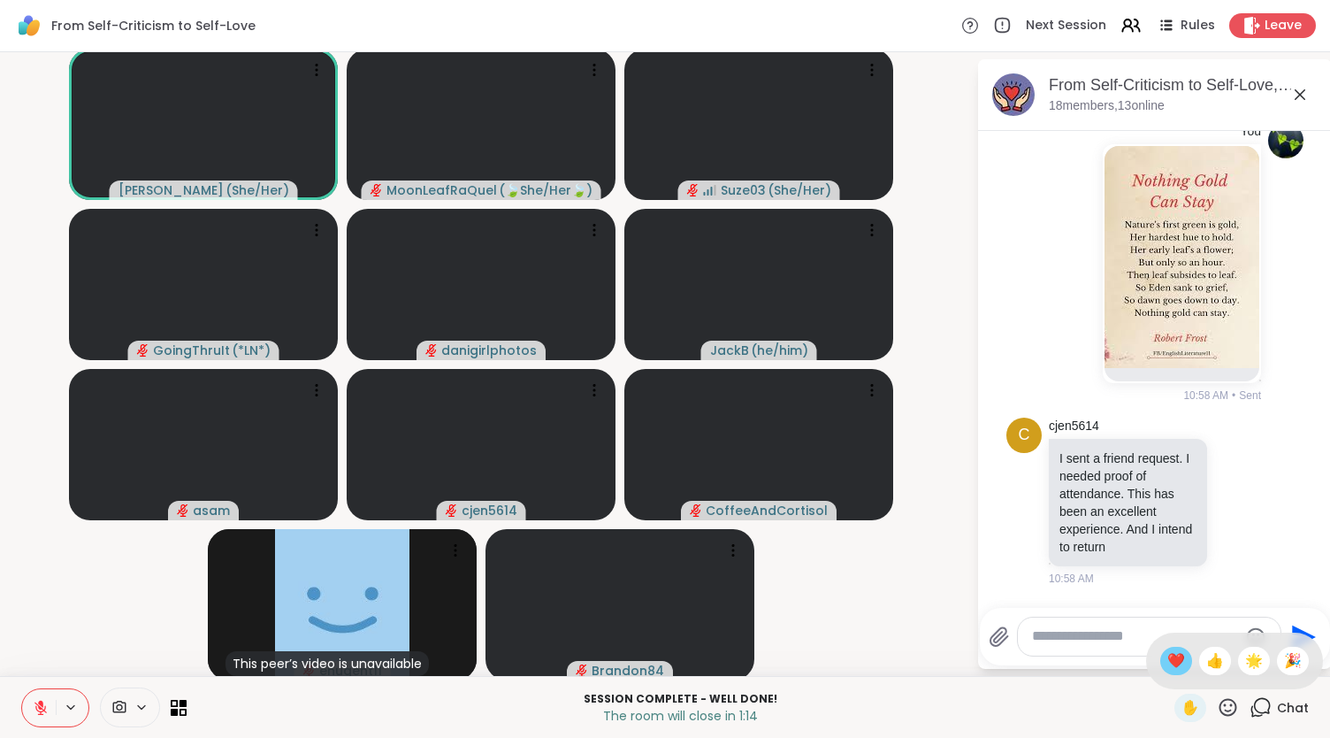
click at [1168, 663] on span "❤️" at bounding box center [1177, 660] width 18 height 21
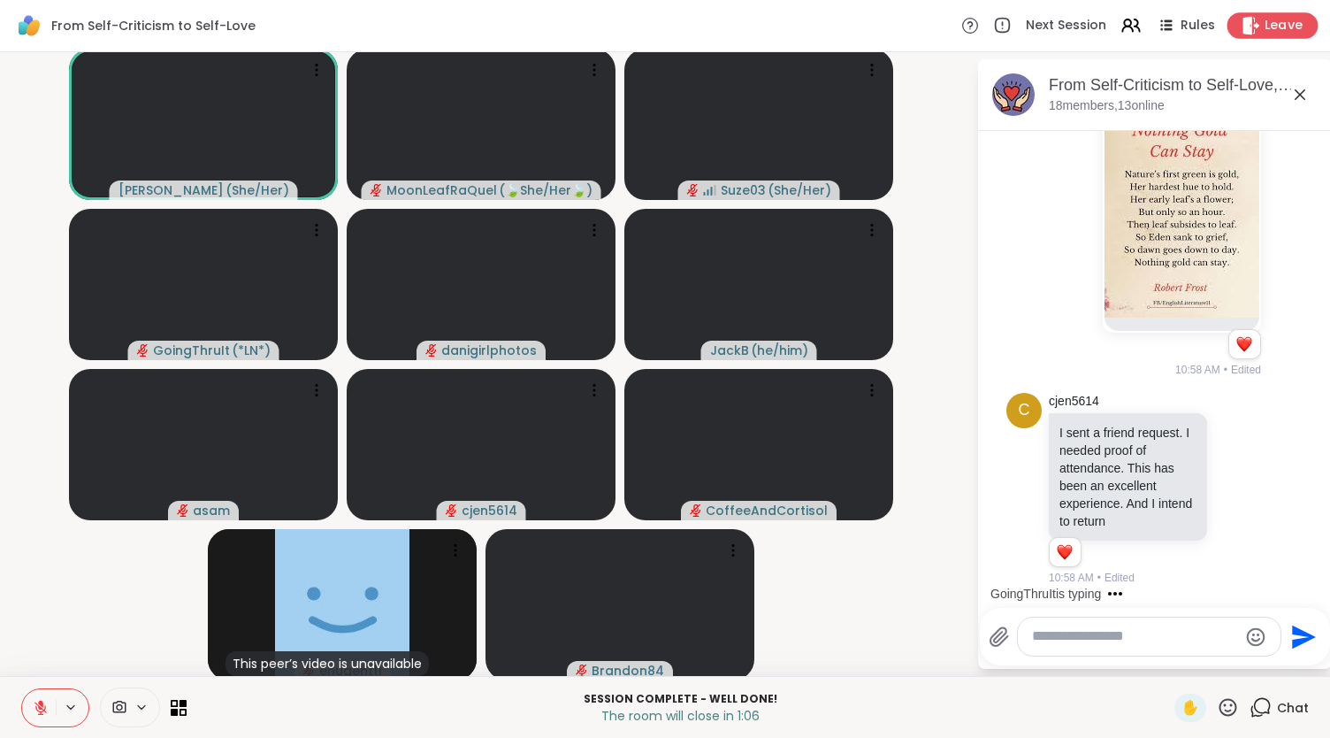
scroll to position [12705, 0]
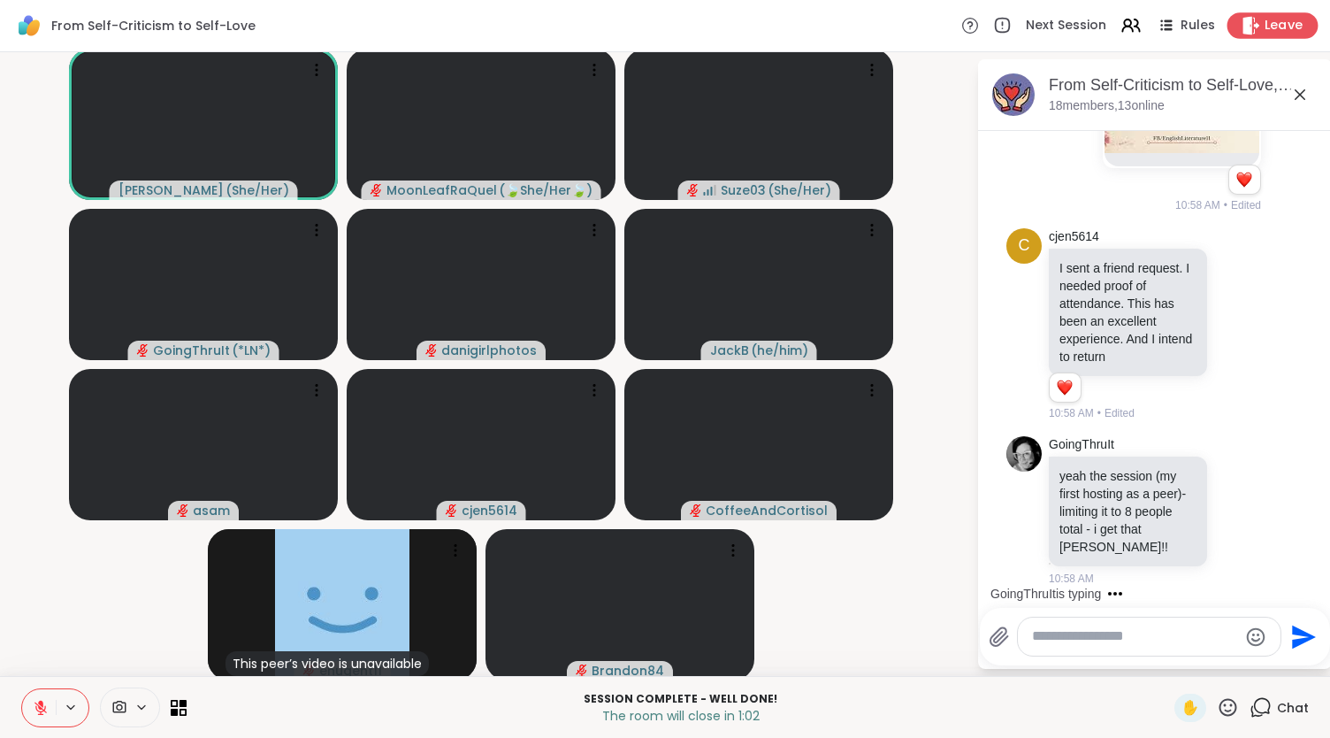
click at [1244, 23] on icon at bounding box center [1252, 25] width 17 height 19
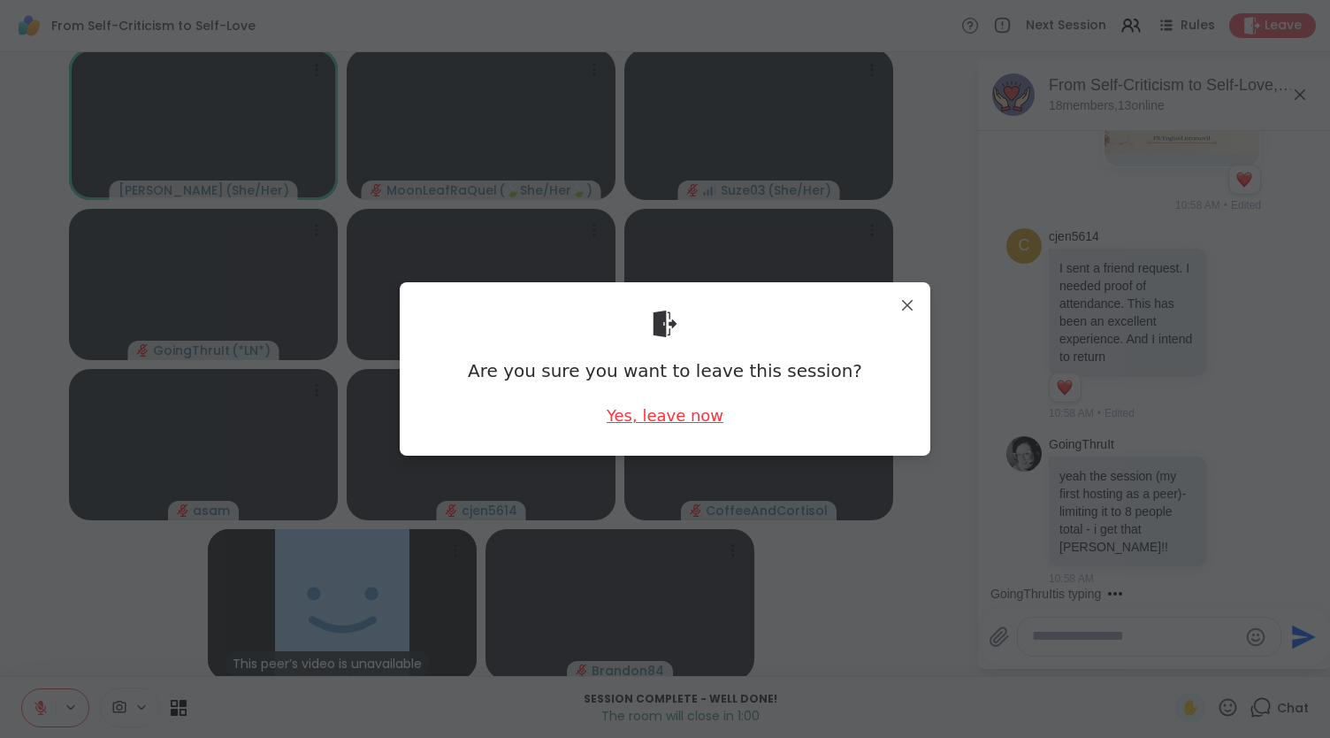
click at [658, 417] on div "Yes, leave now" at bounding box center [665, 415] width 117 height 22
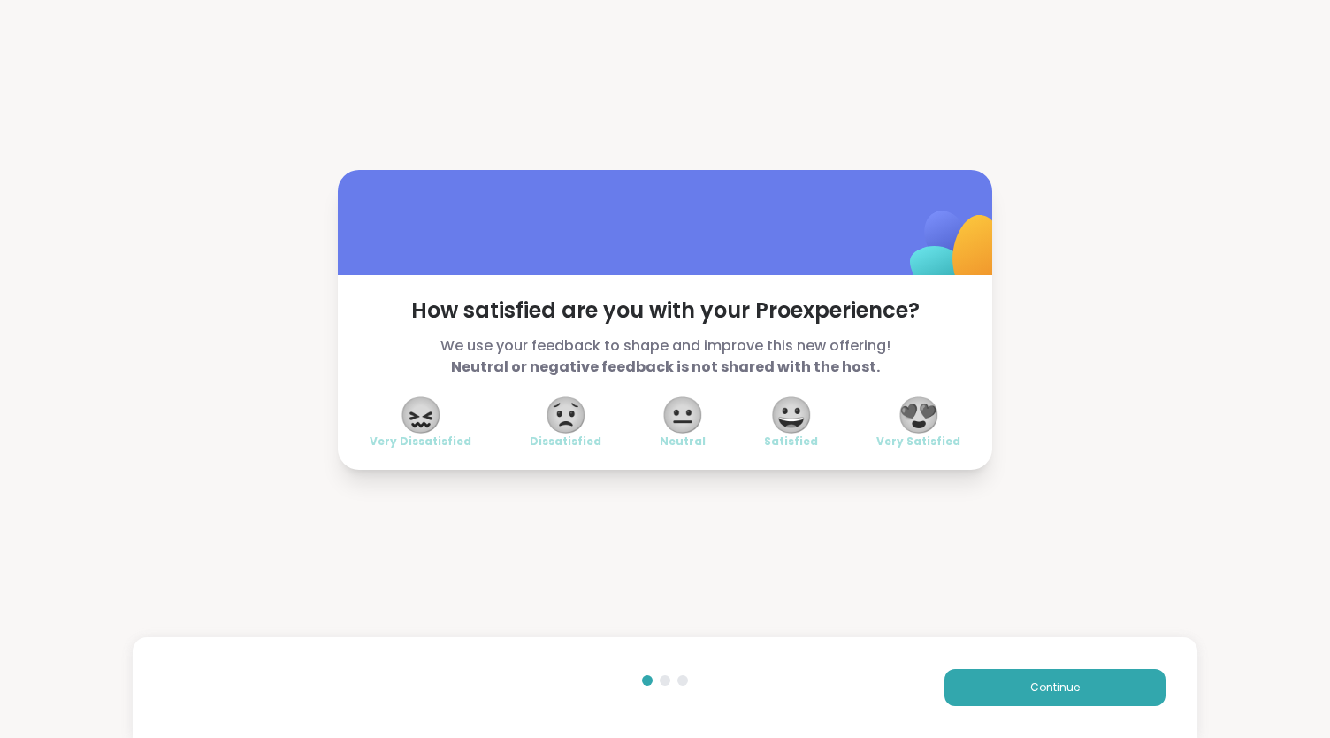
click at [922, 418] on span "😍" at bounding box center [919, 415] width 44 height 32
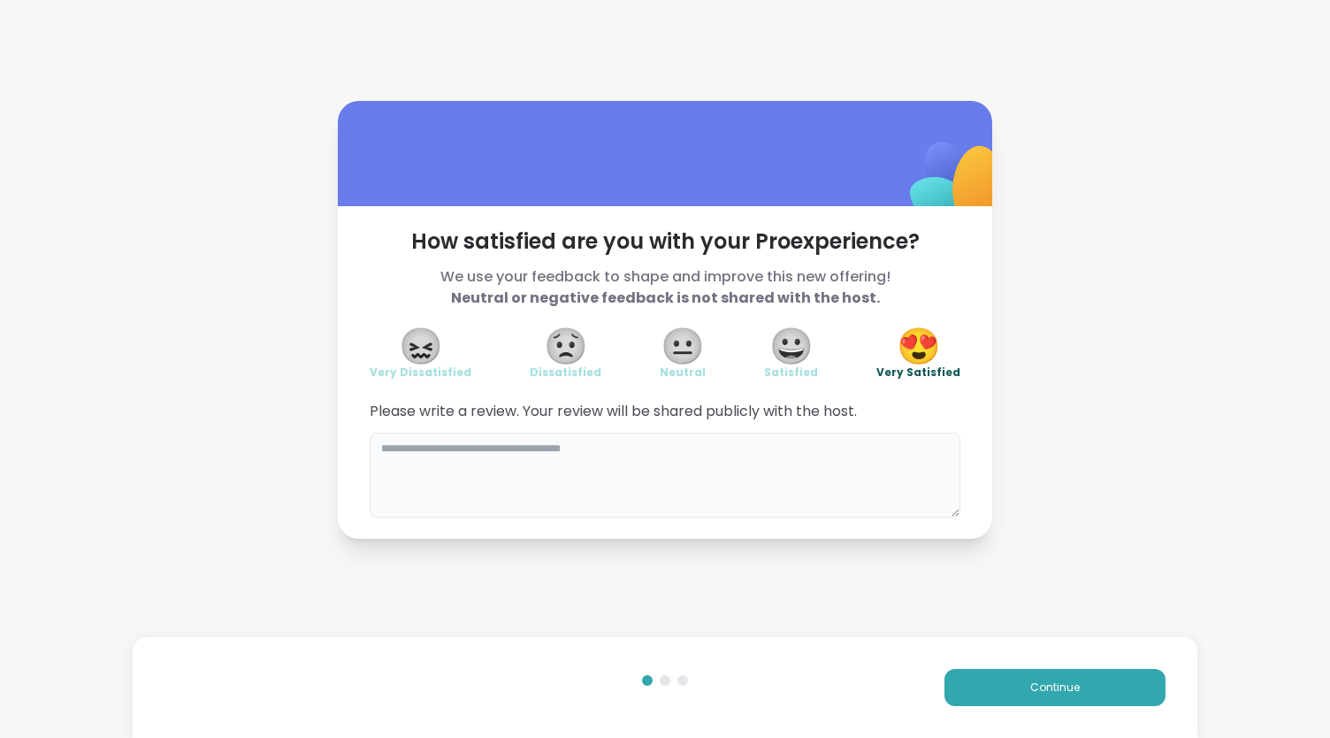
click at [457, 461] on textarea at bounding box center [665, 475] width 591 height 85
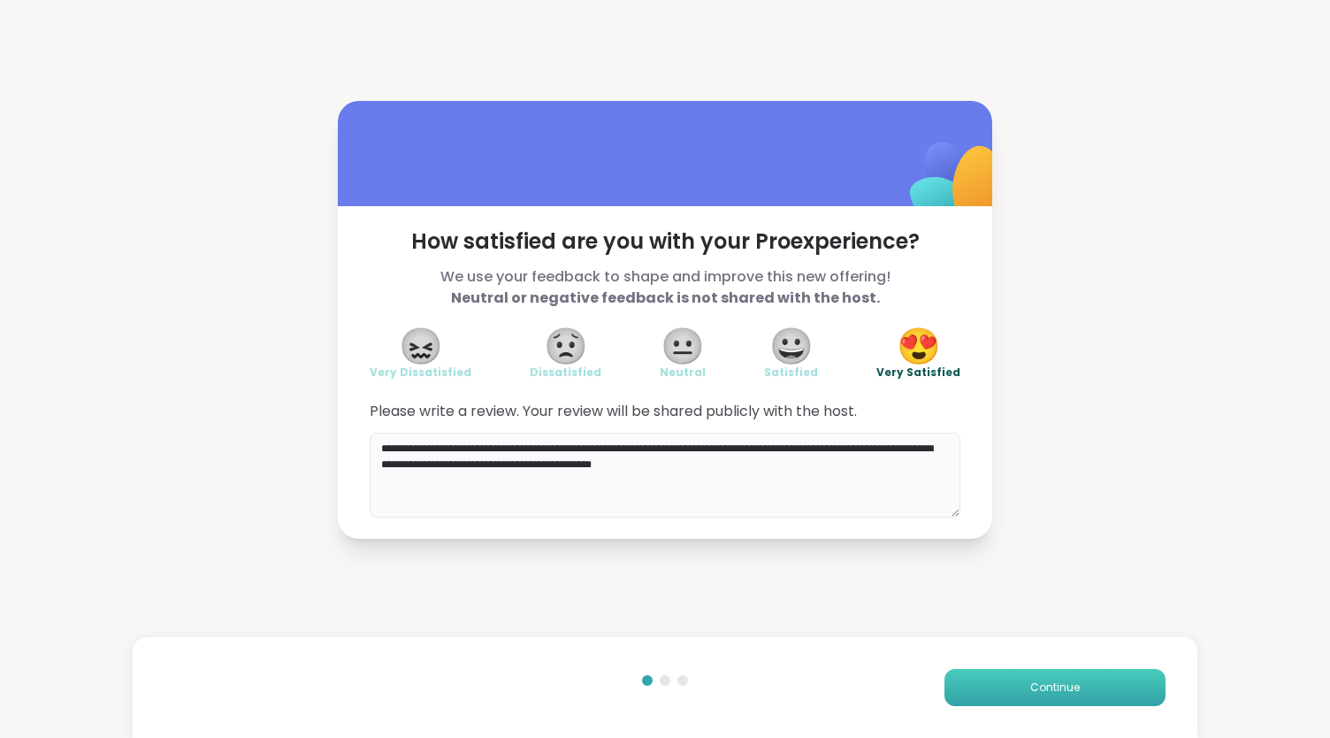
type textarea "**********"
click at [1069, 693] on button "Continue" at bounding box center [1055, 687] width 221 height 37
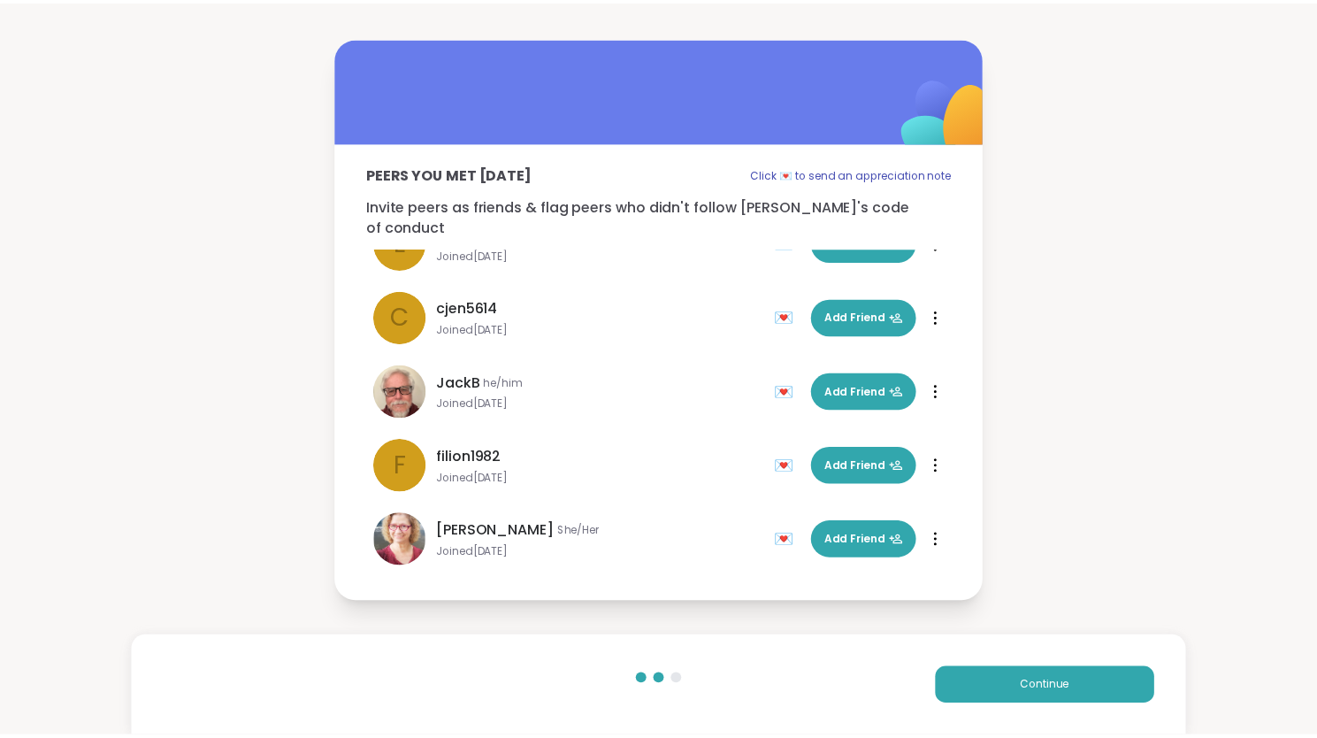
scroll to position [790, 0]
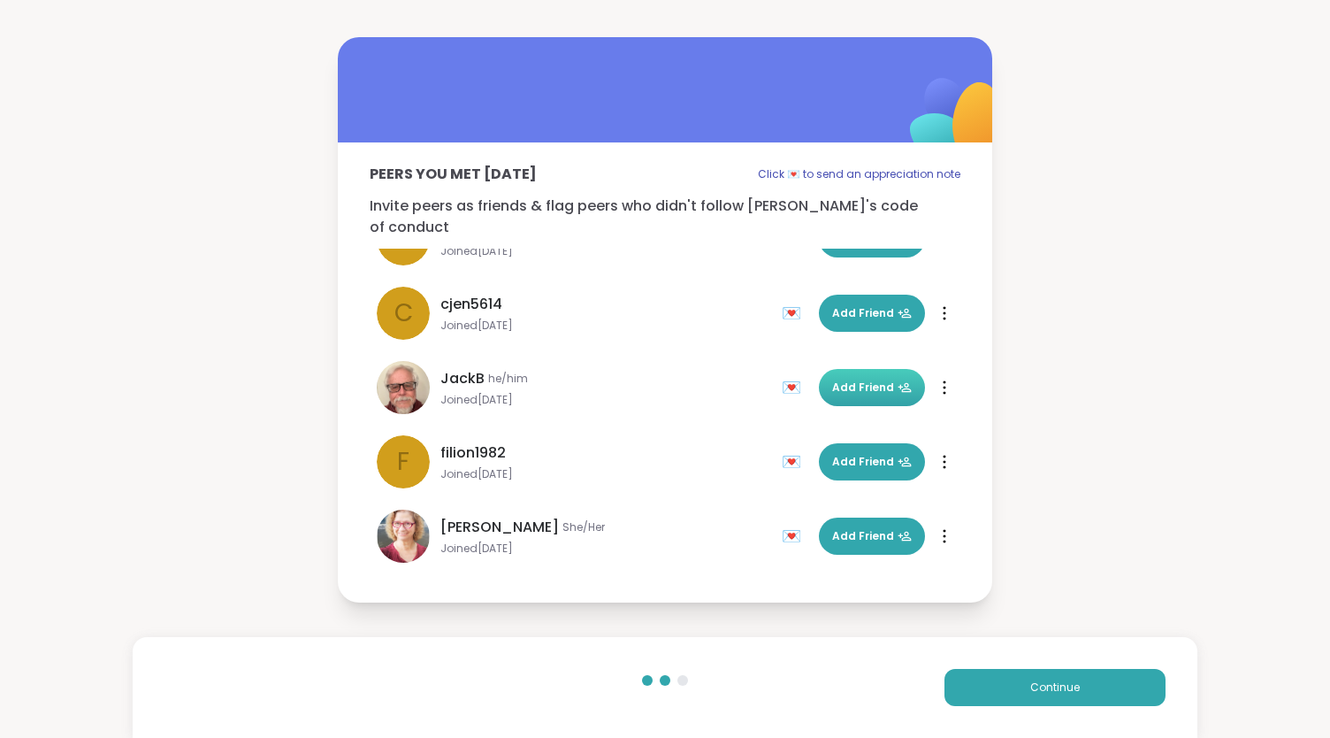
click at [840, 379] on span "Add Friend" at bounding box center [872, 387] width 80 height 16
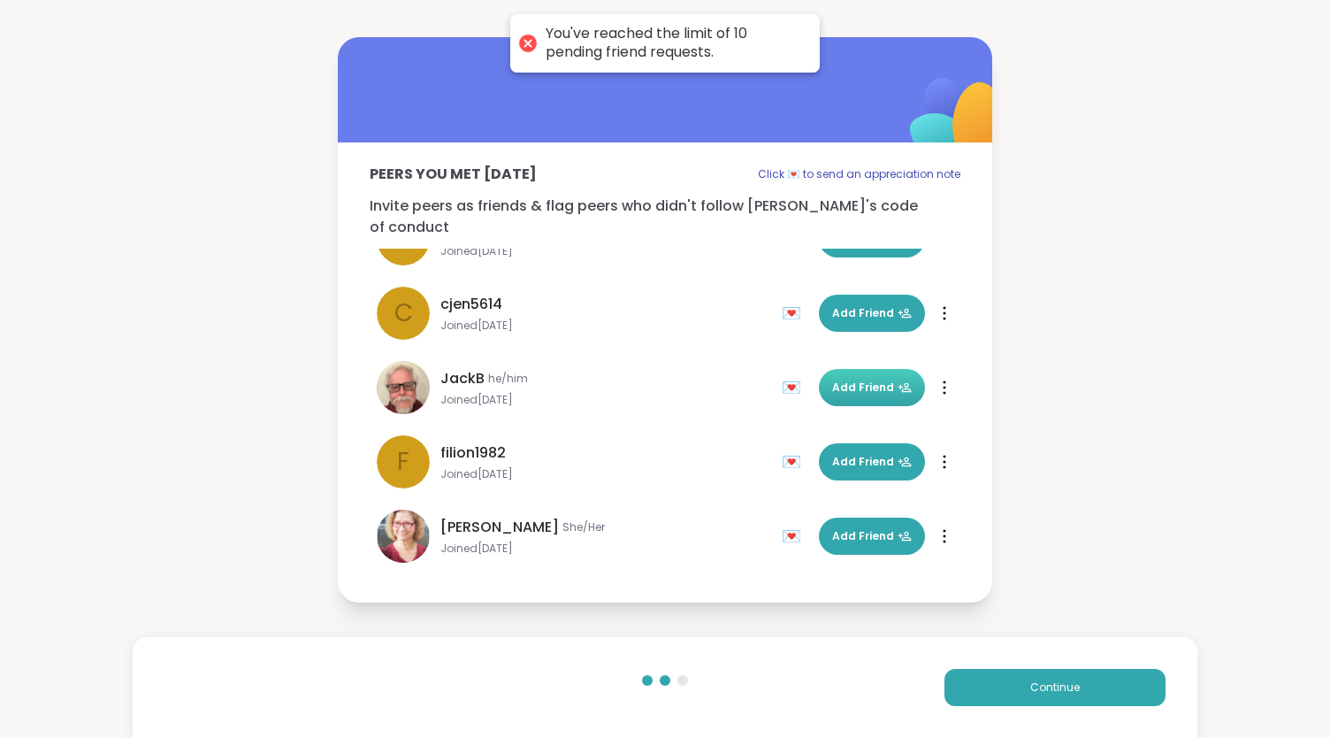
click at [782, 522] on div "💌" at bounding box center [795, 536] width 27 height 28
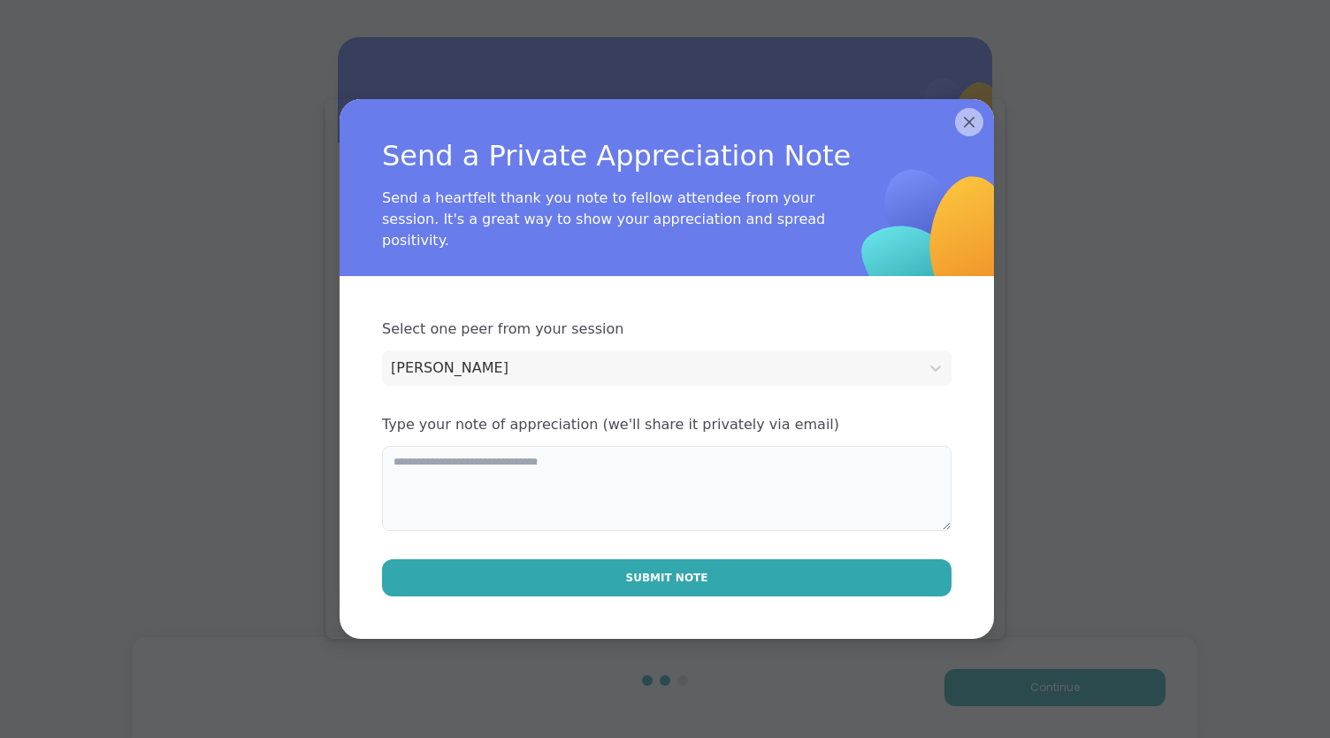
click at [503, 482] on textarea at bounding box center [667, 488] width 570 height 85
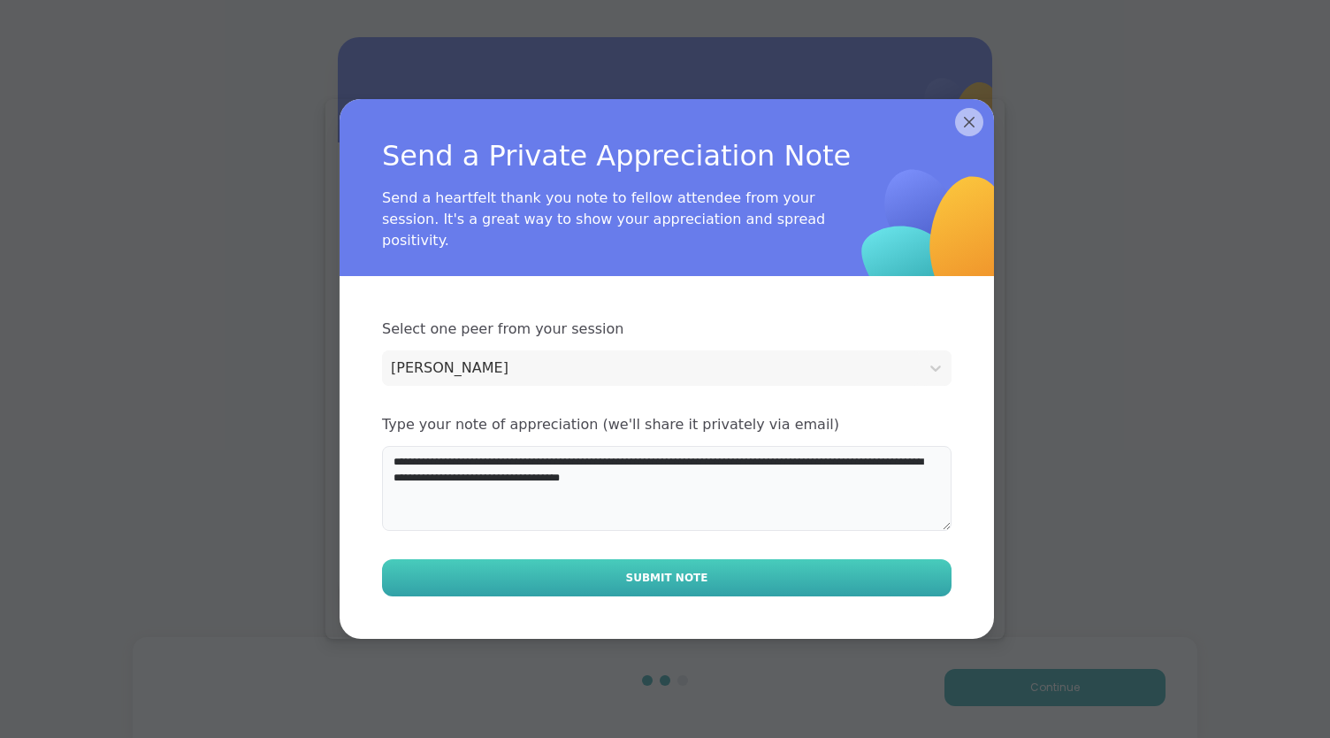
type textarea "**********"
click at [646, 570] on span "Submit Note" at bounding box center [667, 578] width 82 height 16
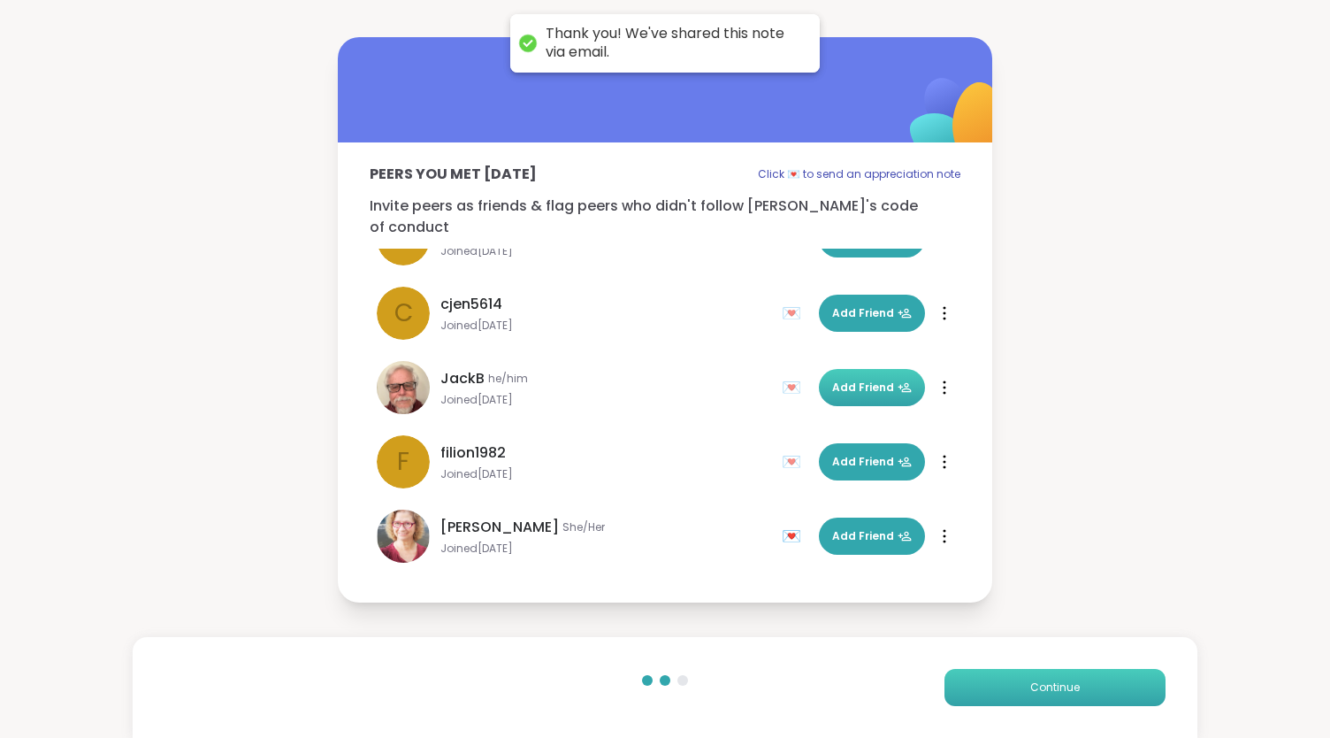
click at [1062, 686] on span "Continue" at bounding box center [1055, 687] width 50 height 16
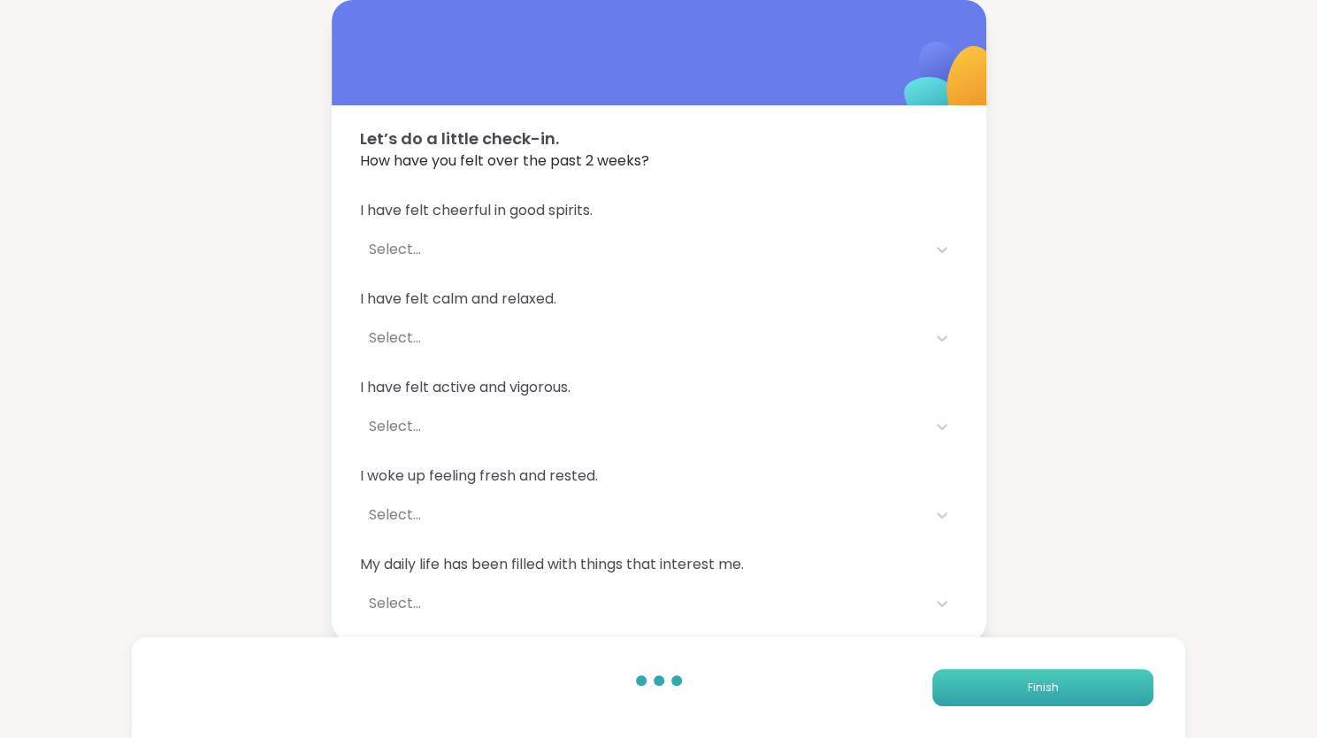
click at [1062, 686] on button "Finish" at bounding box center [1042, 687] width 221 height 37
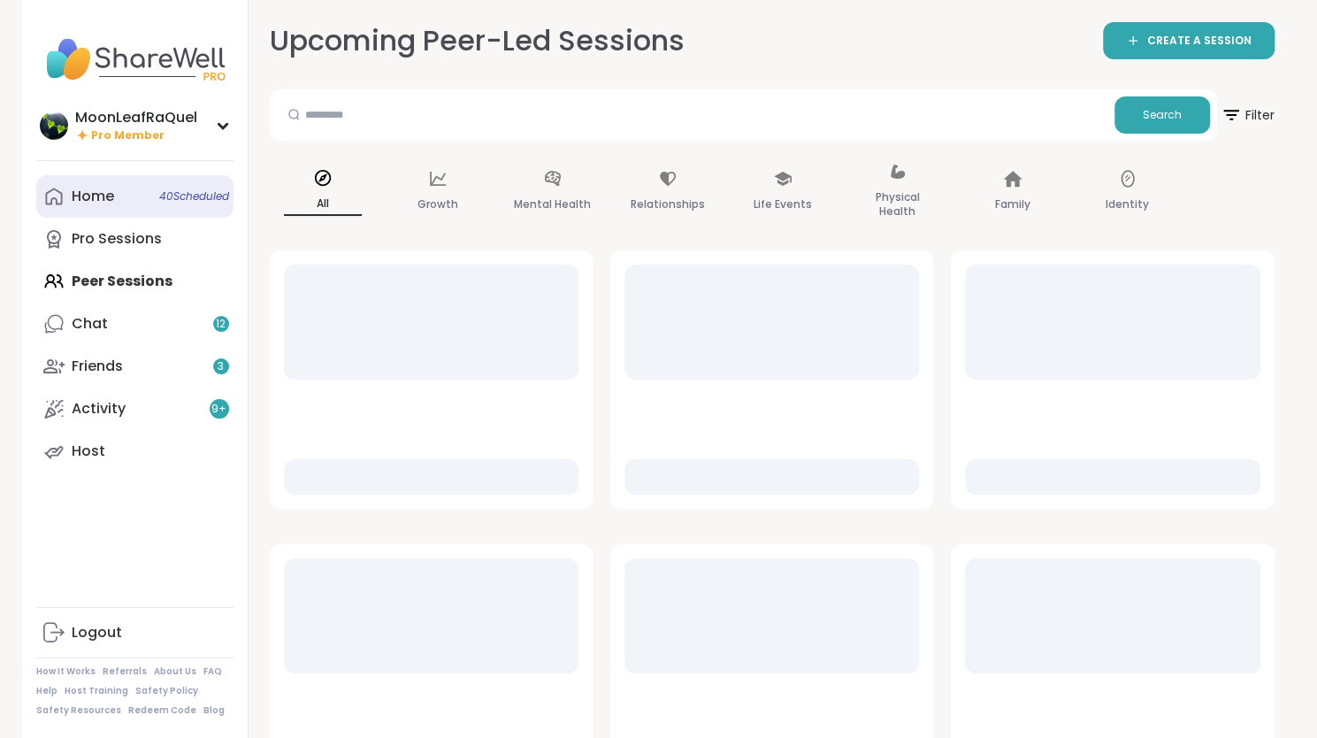
click at [111, 213] on link "Home 40 Scheduled" at bounding box center [134, 196] width 197 height 42
